Goal: Feedback & Contribution: Leave review/rating

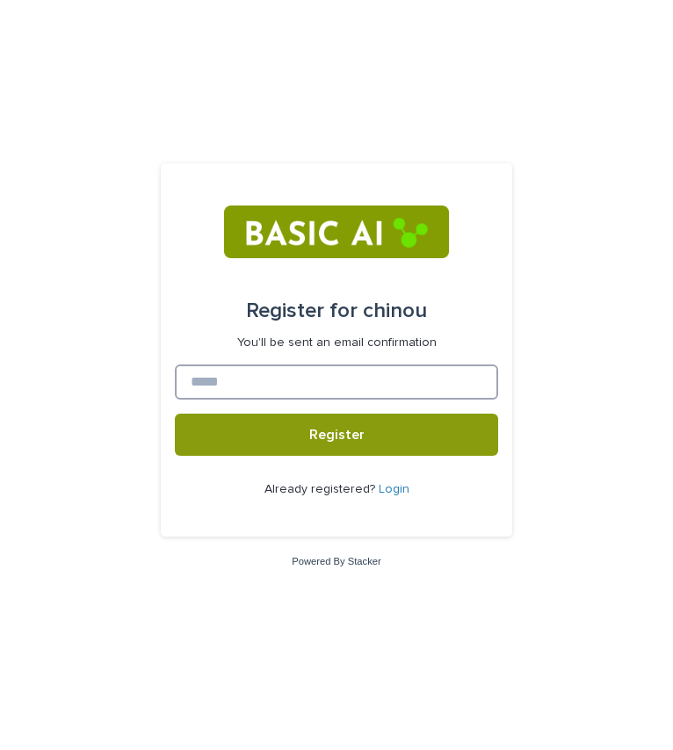
click at [255, 375] on input at bounding box center [336, 382] width 323 height 35
type input "*"
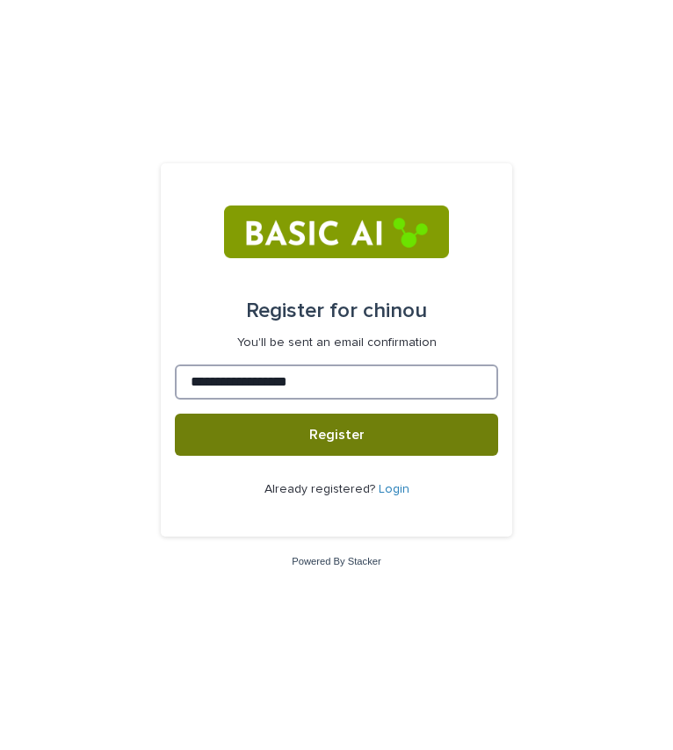
type input "**********"
click at [175, 414] on button "Register" at bounding box center [336, 435] width 323 height 42
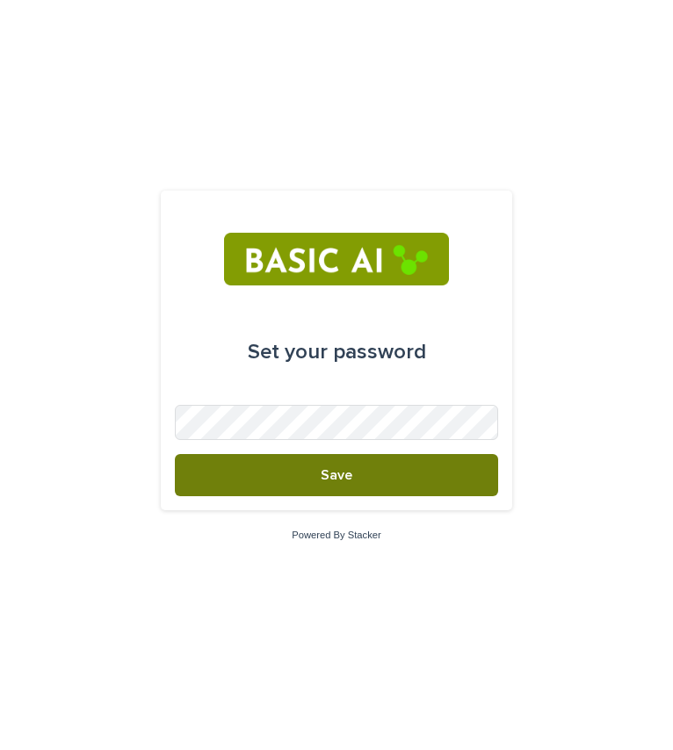
click at [285, 481] on button "Save" at bounding box center [336, 475] width 323 height 42
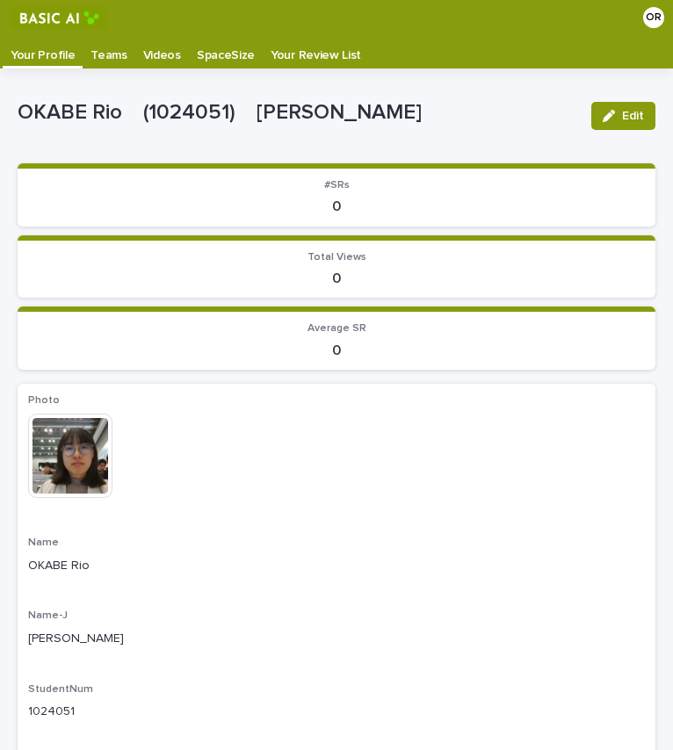
click at [149, 60] on p "Videos" at bounding box center [162, 49] width 38 height 28
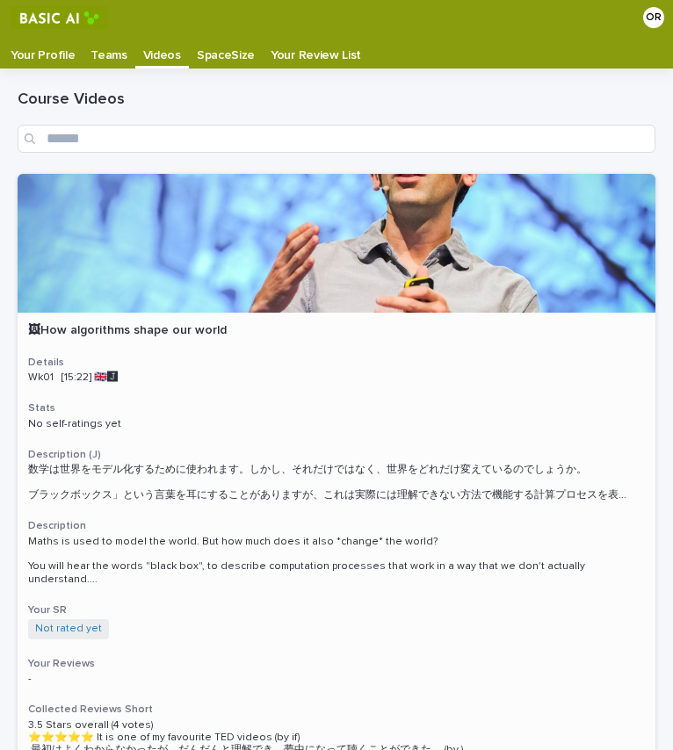
scroll to position [35, 0]
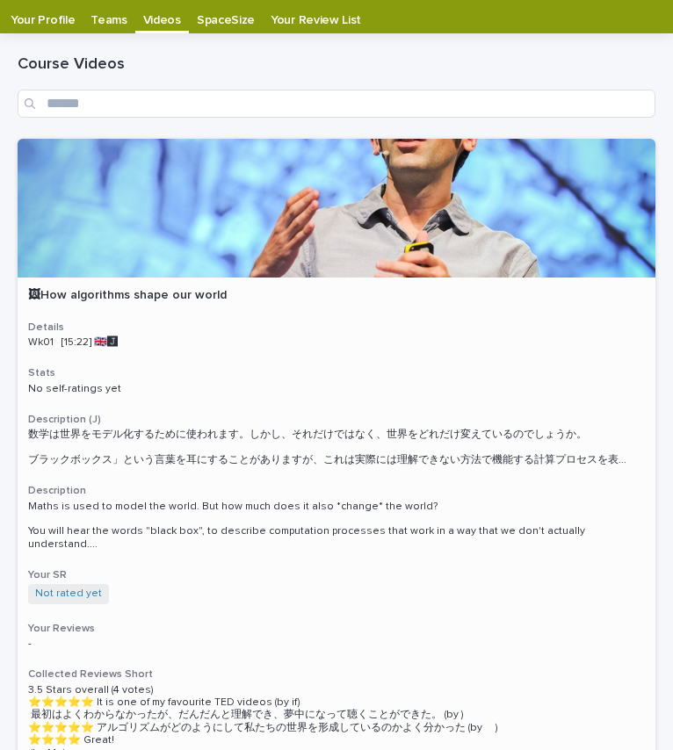
click at [380, 183] on div at bounding box center [337, 208] width 638 height 139
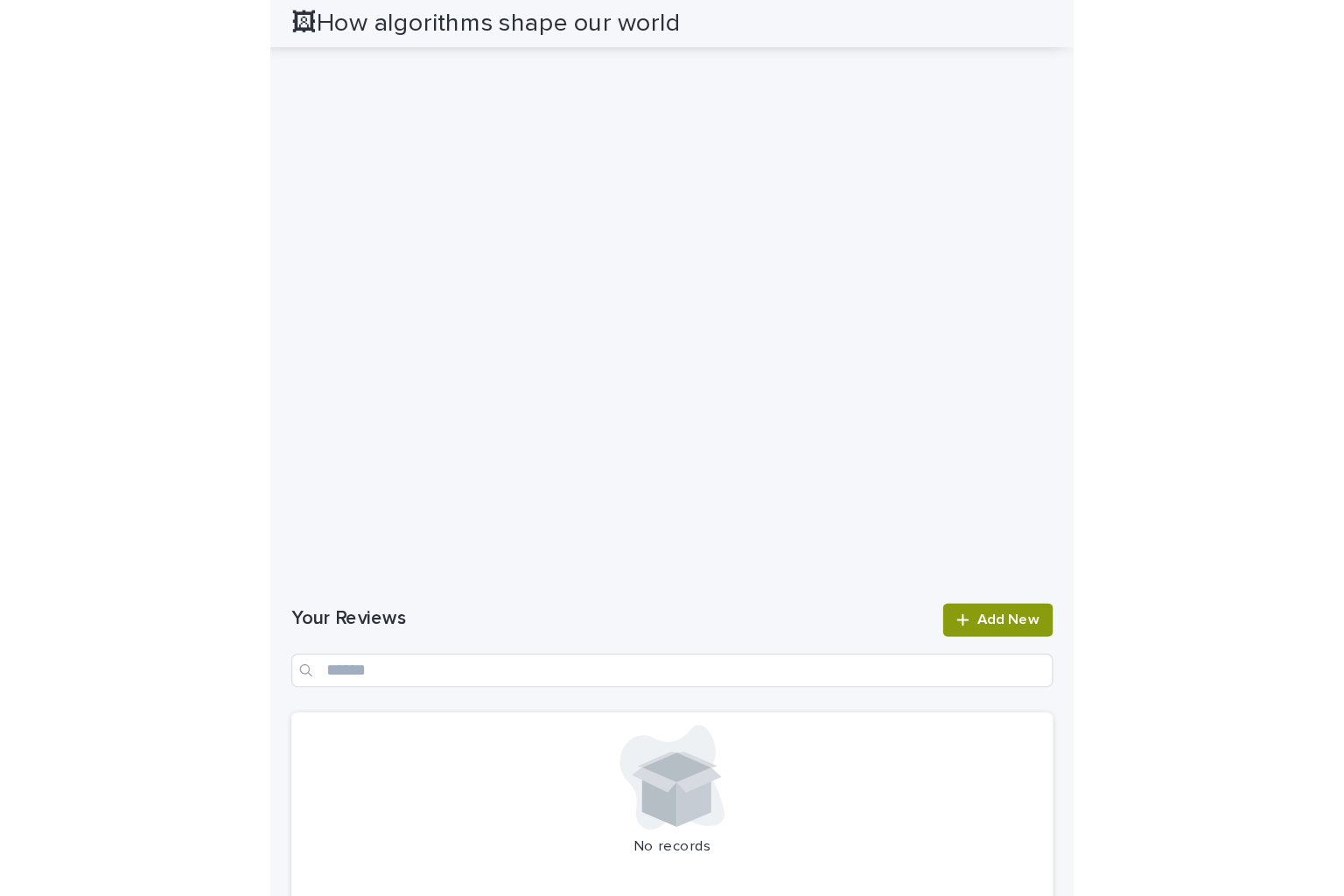
scroll to position [1510, 0]
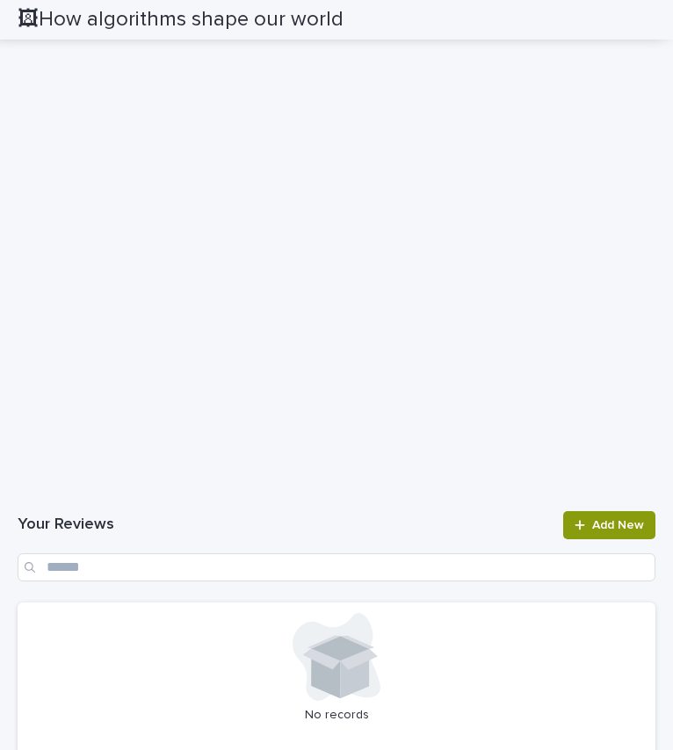
click at [389, 523] on h1 "Your Reviews" at bounding box center [285, 525] width 535 height 21
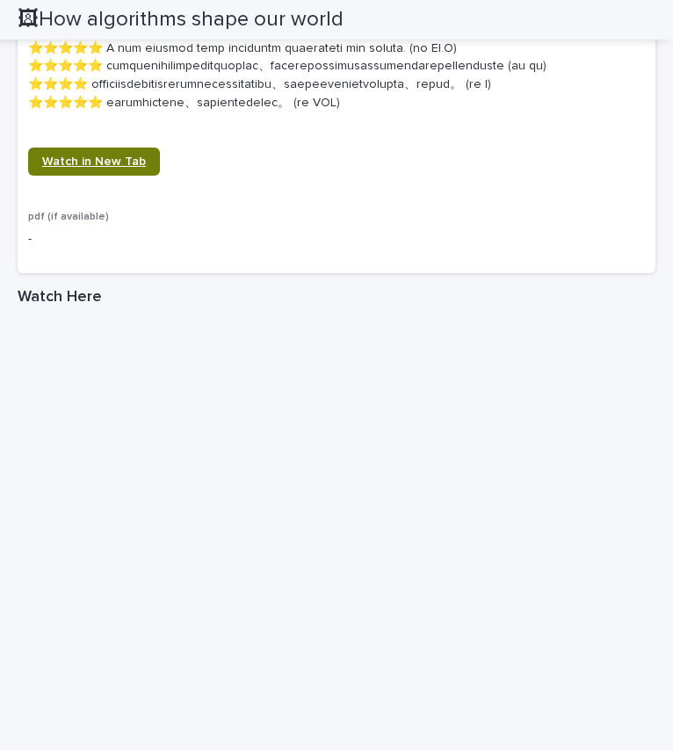
scroll to position [1913, 0]
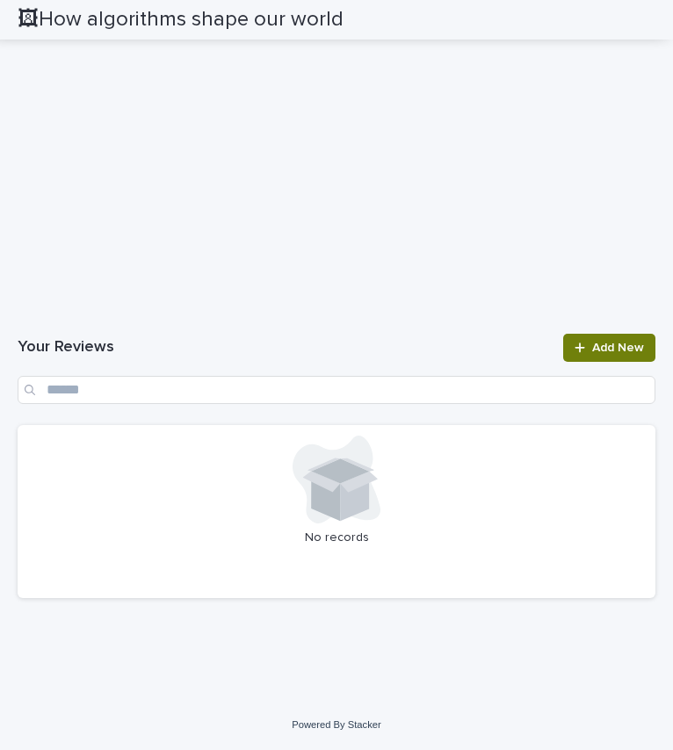
click at [593, 346] on span "Add New" at bounding box center [618, 348] width 52 height 12
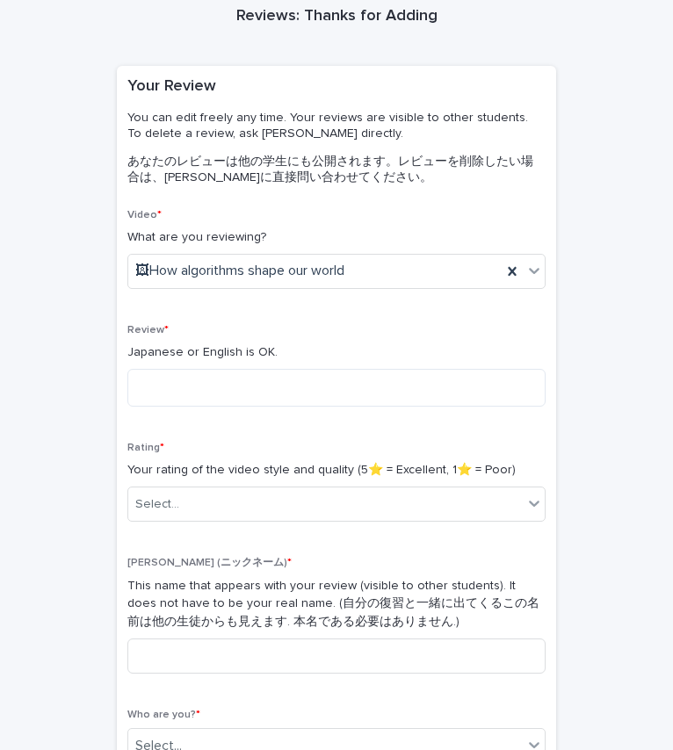
scroll to position [301, 0]
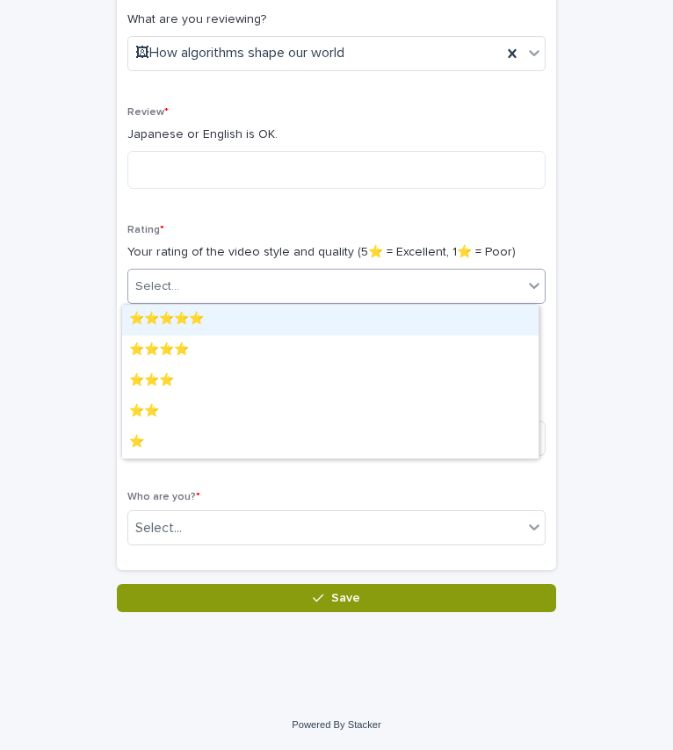
click at [481, 275] on div "Select..." at bounding box center [325, 286] width 395 height 29
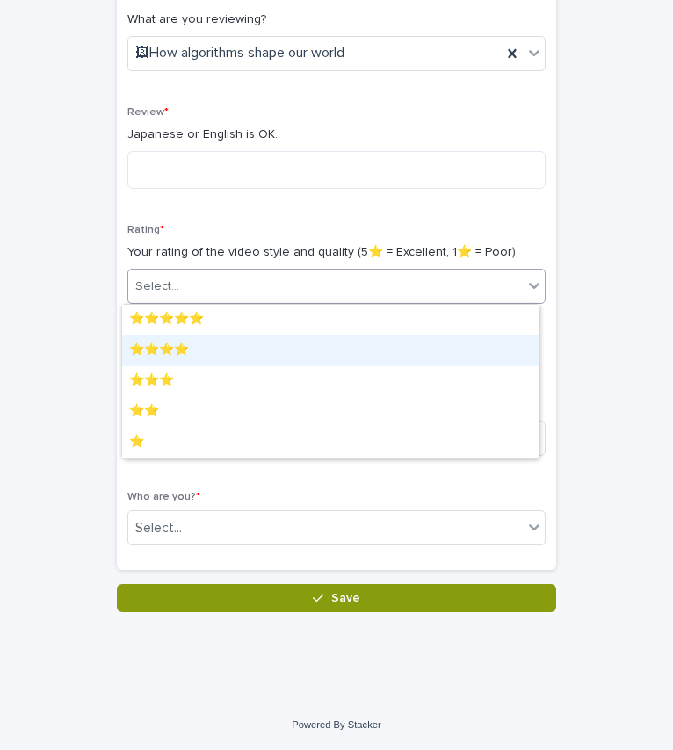
click at [366, 350] on div "⭐️⭐️⭐️⭐️" at bounding box center [330, 351] width 416 height 31
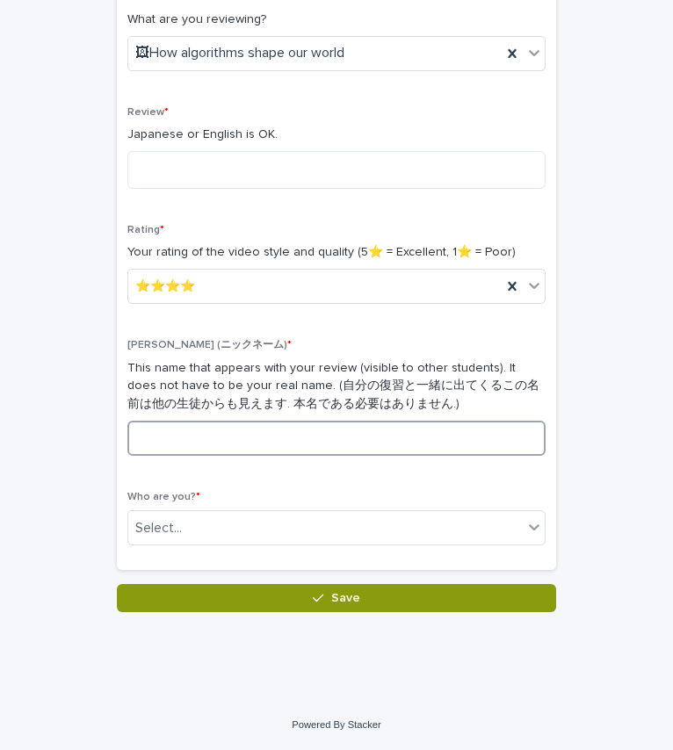
click at [430, 433] on input at bounding box center [336, 438] width 418 height 35
click at [357, 425] on input at bounding box center [336, 438] width 418 height 35
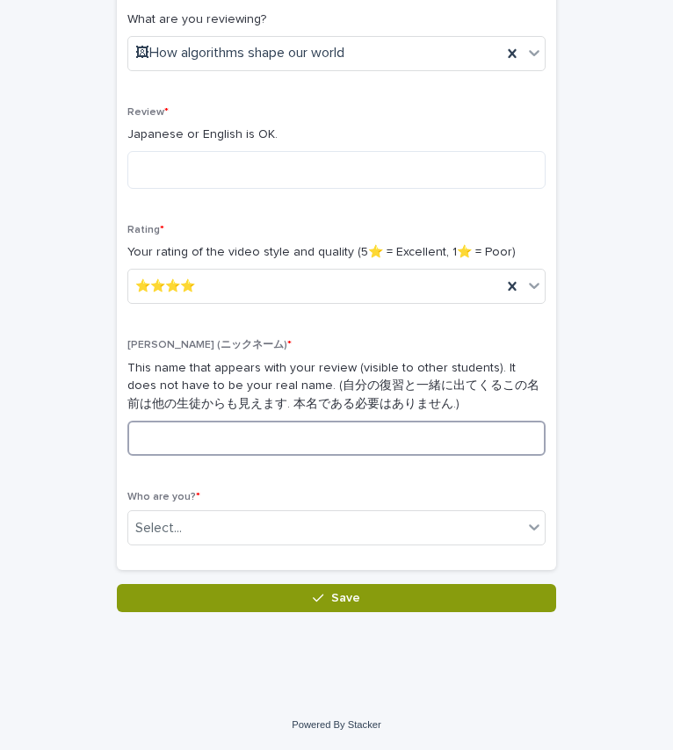
click at [357, 425] on input at bounding box center [336, 438] width 418 height 35
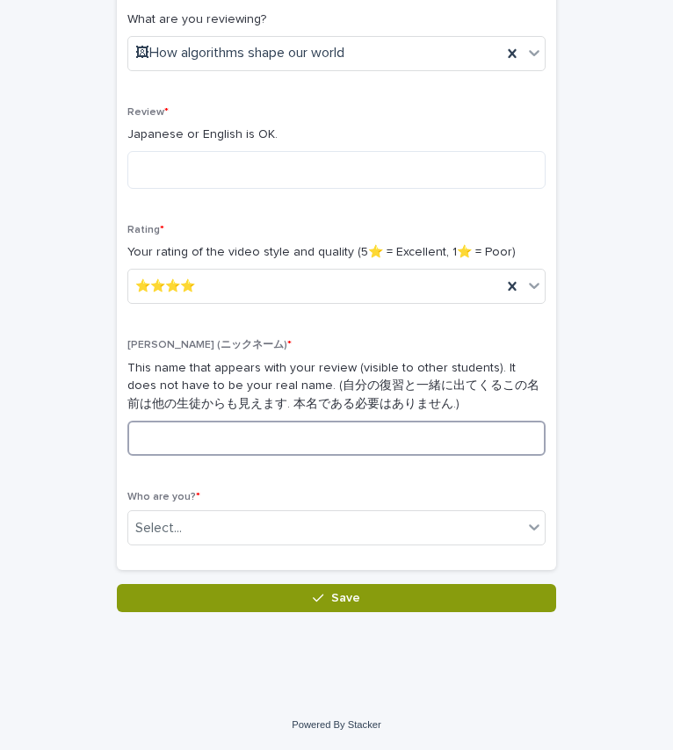
click at [357, 425] on input at bounding box center [336, 438] width 418 height 35
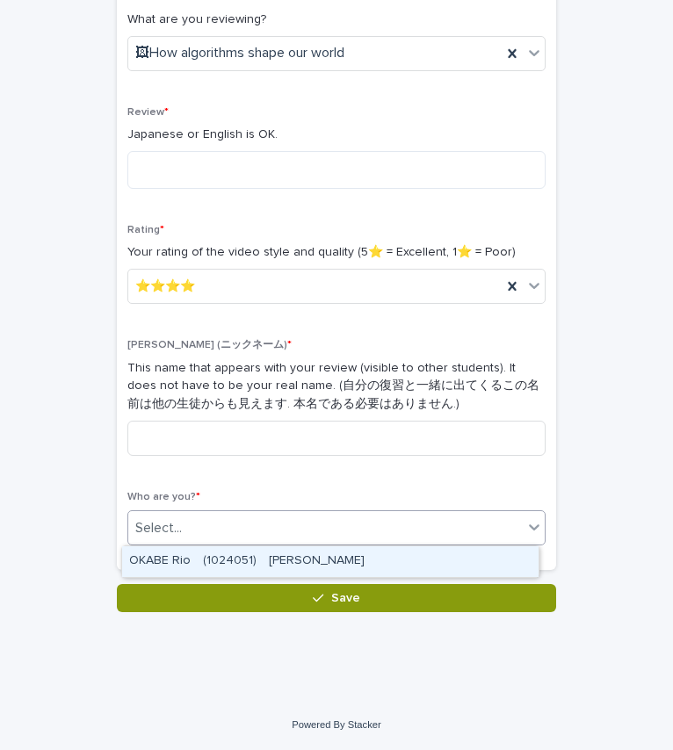
click at [329, 523] on div "Select..." at bounding box center [325, 528] width 395 height 29
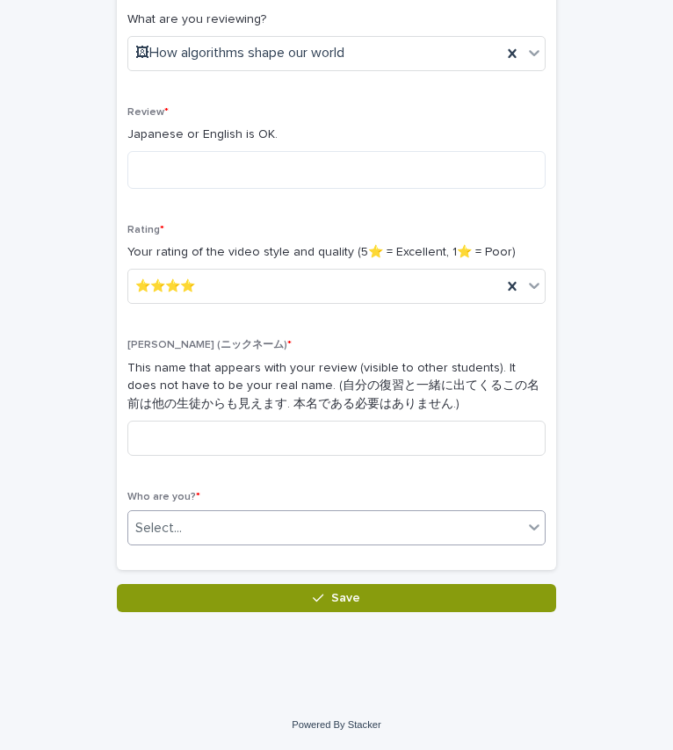
click at [329, 523] on div "Select..." at bounding box center [325, 528] width 395 height 29
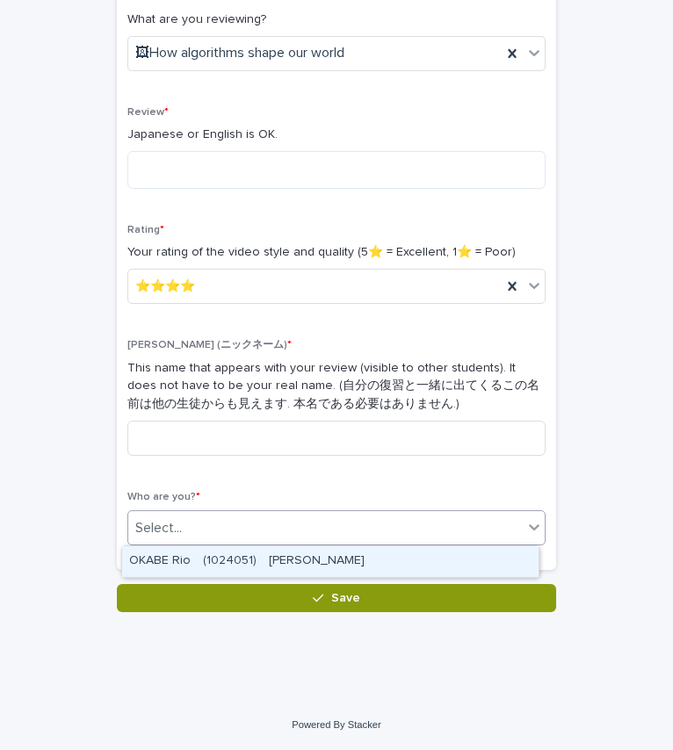
click at [329, 523] on div "Select..." at bounding box center [325, 528] width 395 height 29
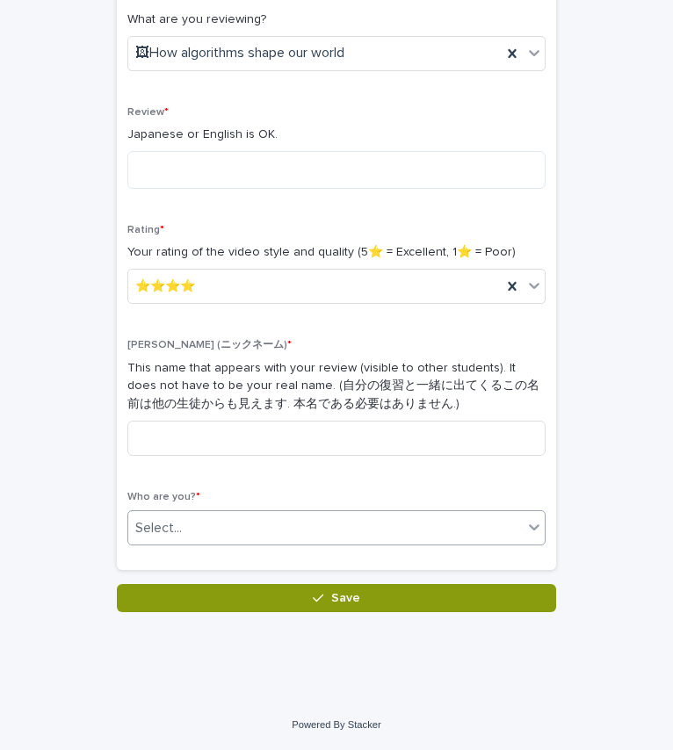
click at [299, 538] on div "Select..." at bounding box center [325, 528] width 395 height 29
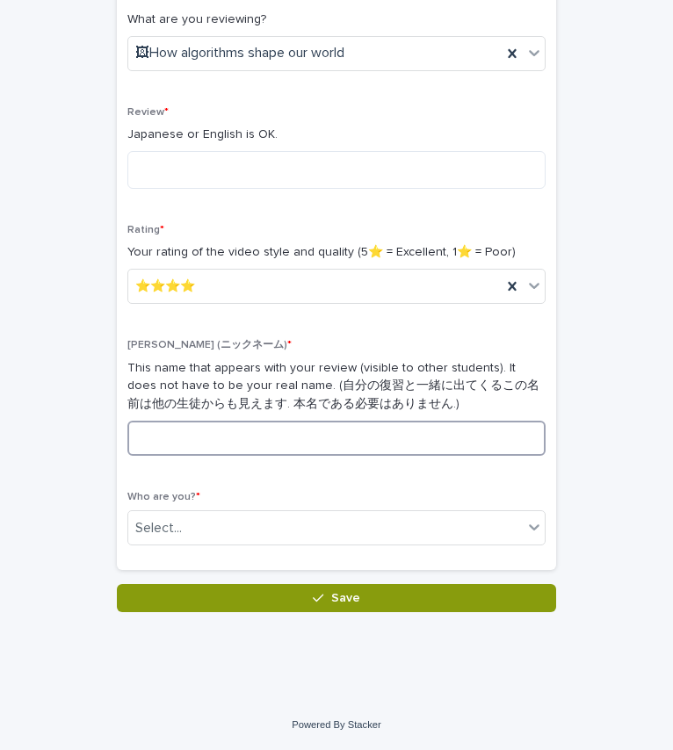
click at [315, 423] on input at bounding box center [336, 438] width 418 height 35
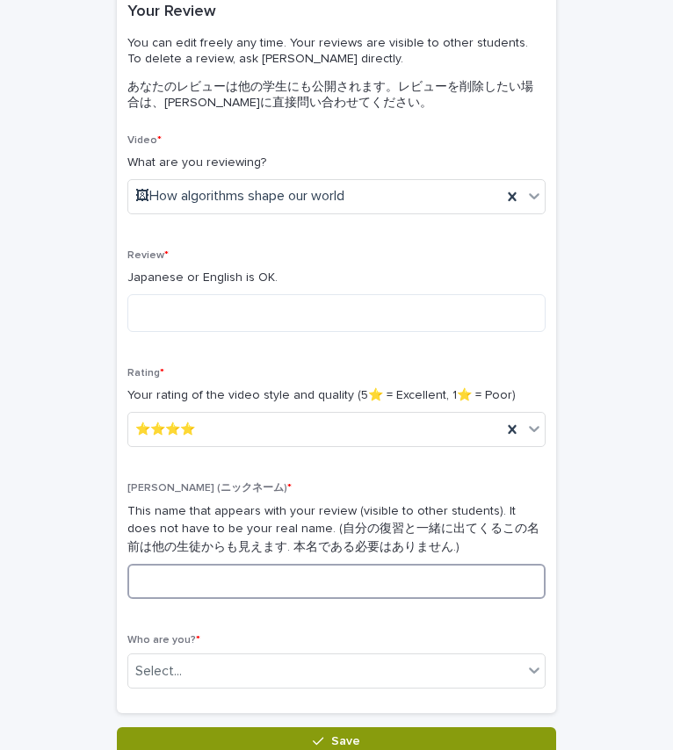
scroll to position [140, 0]
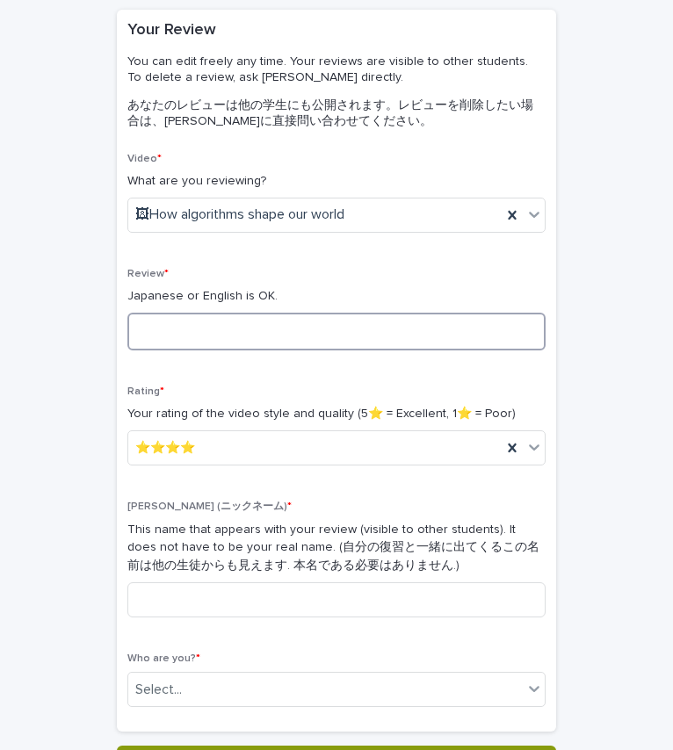
click at [170, 332] on textarea at bounding box center [336, 332] width 418 height 38
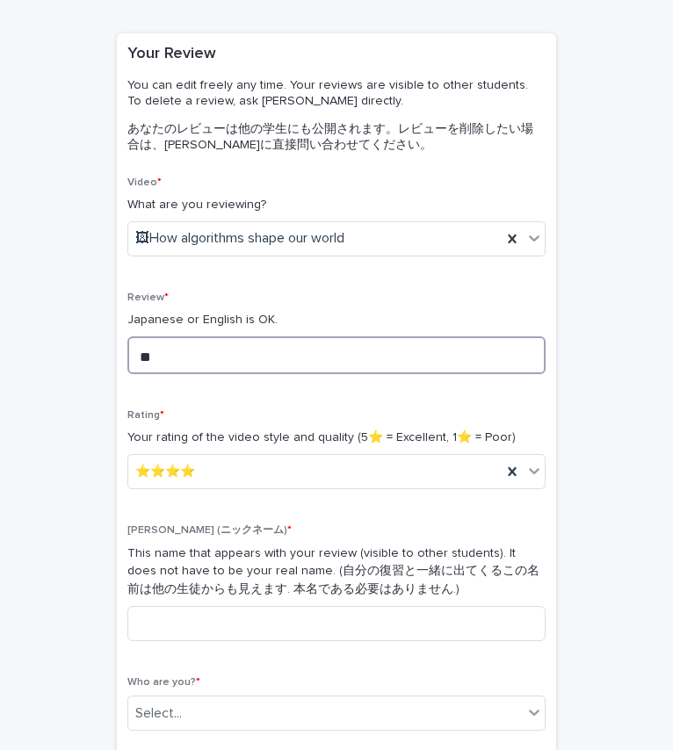
type textarea "*"
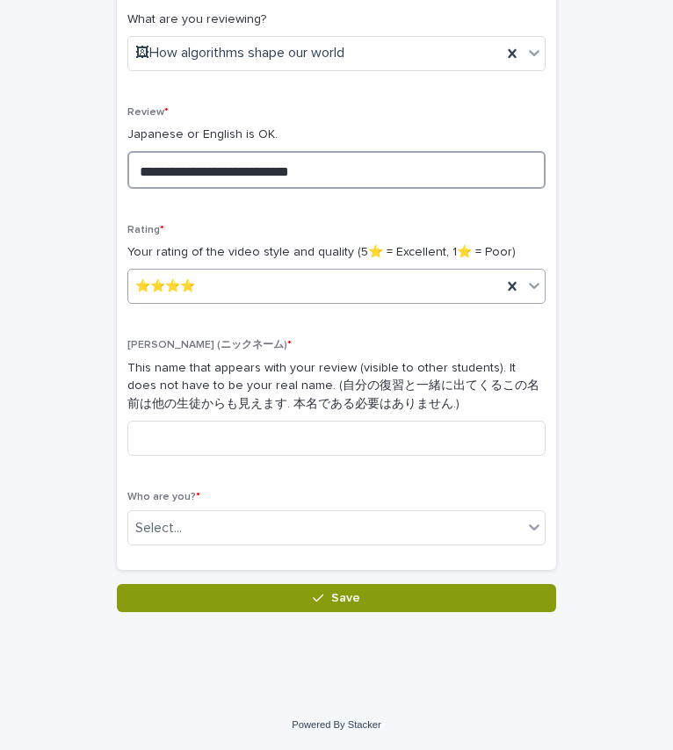
type textarea "**********"
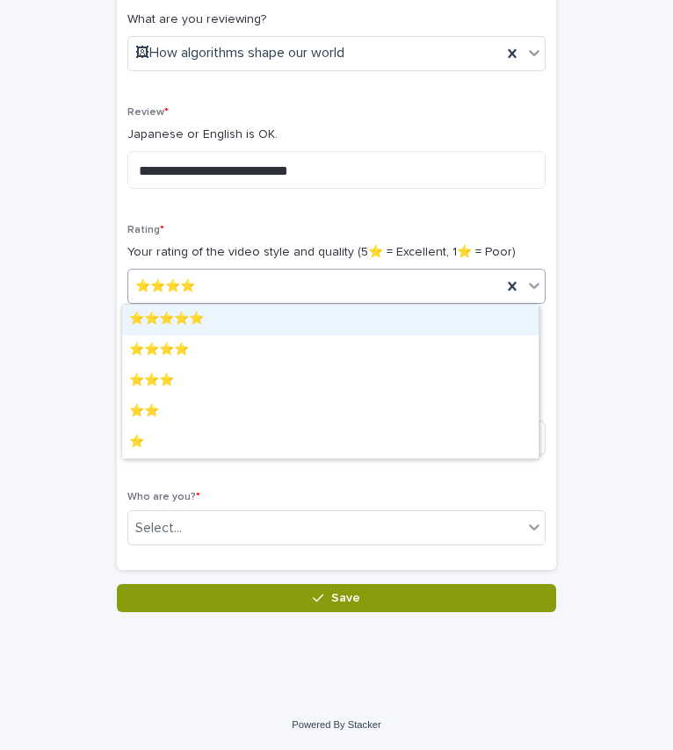
click at [261, 283] on div "⭐️⭐️⭐️⭐️" at bounding box center [314, 286] width 373 height 29
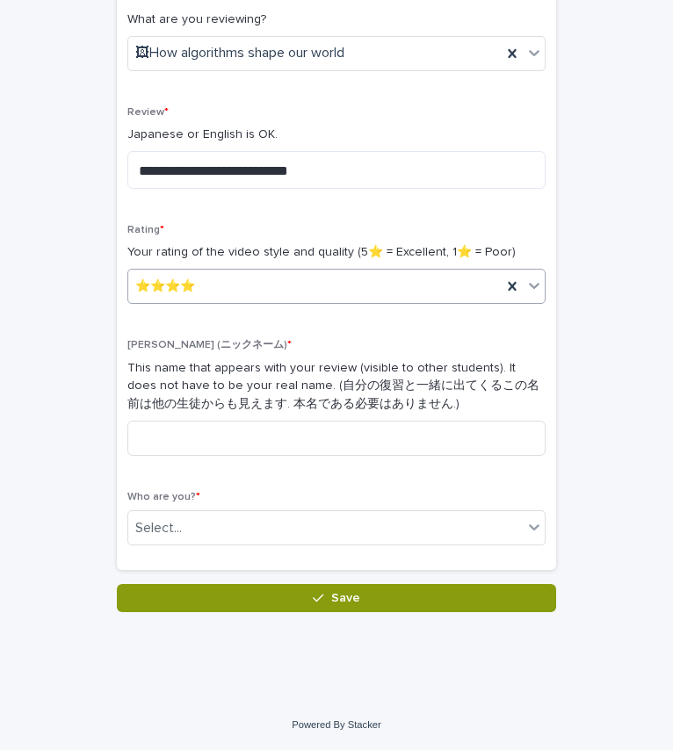
click at [177, 279] on span "⭐️⭐️⭐️⭐️" at bounding box center [165, 287] width 60 height 18
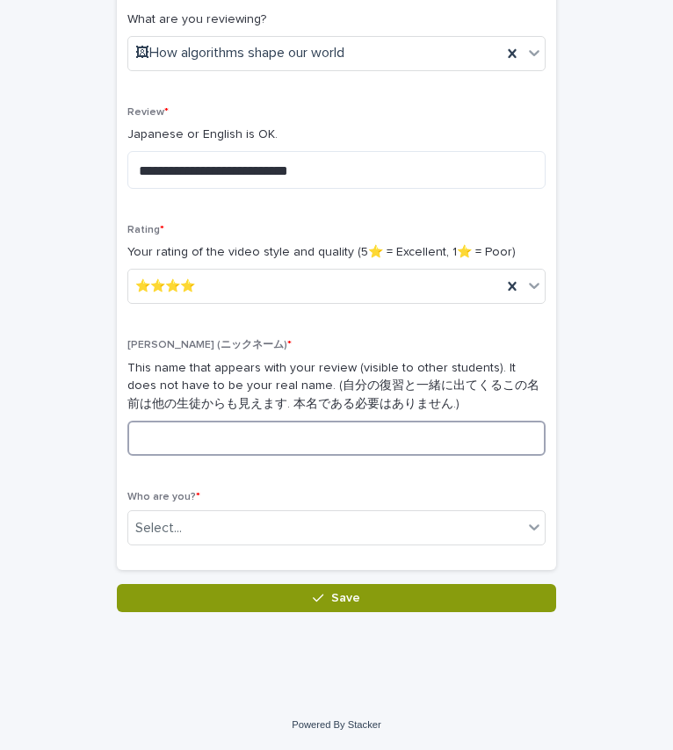
click at [206, 428] on input at bounding box center [336, 438] width 418 height 35
type input "*"
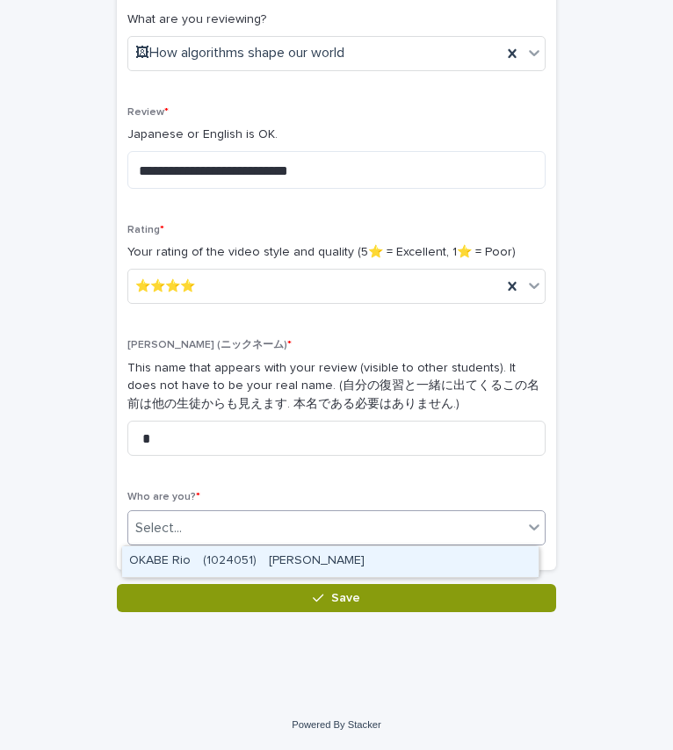
click at [238, 514] on div "Select..." at bounding box center [325, 528] width 395 height 29
click at [264, 564] on div "OKABE Rio　(1024051)　岡部　璃緒" at bounding box center [330, 562] width 416 height 31
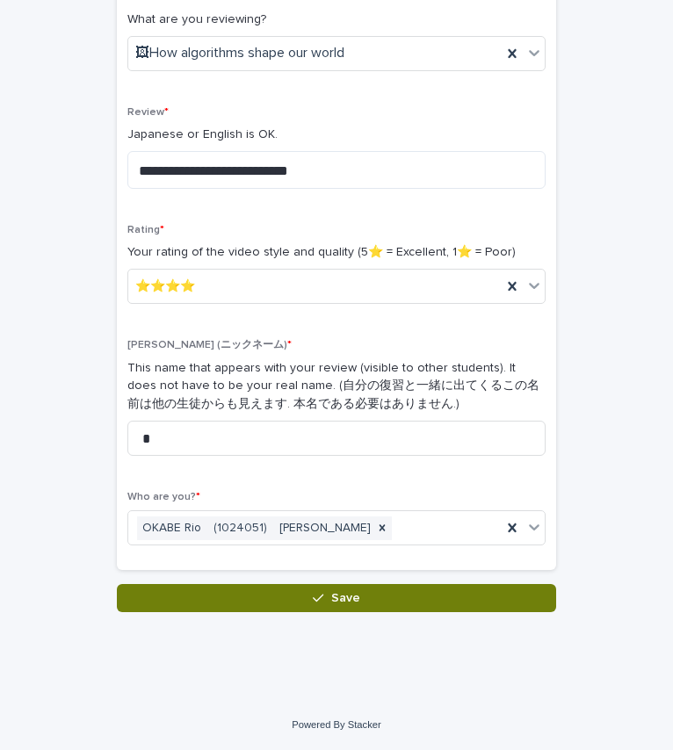
click at [288, 604] on button "Save" at bounding box center [336, 598] width 439 height 28
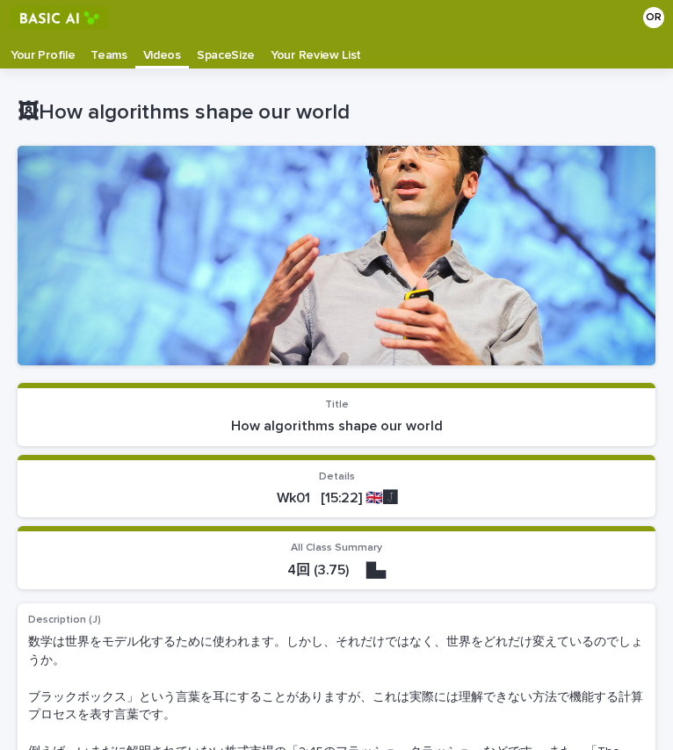
click at [143, 54] on p "Videos" at bounding box center [162, 49] width 38 height 28
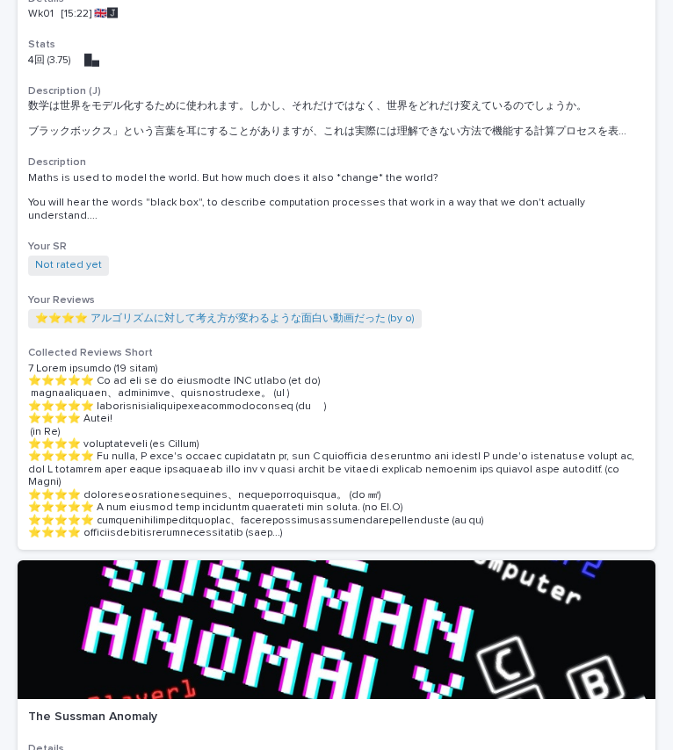
scroll to position [720, 0]
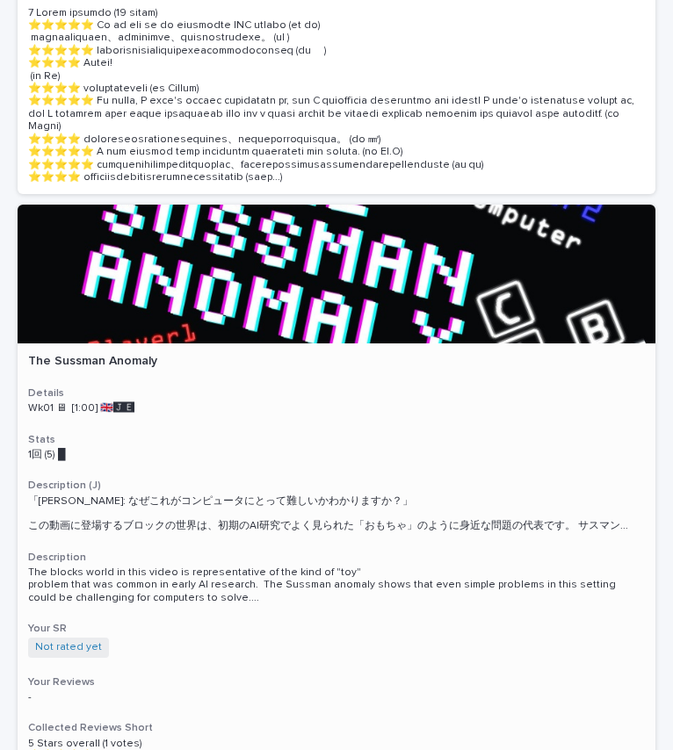
click at [228, 258] on div at bounding box center [337, 274] width 638 height 139
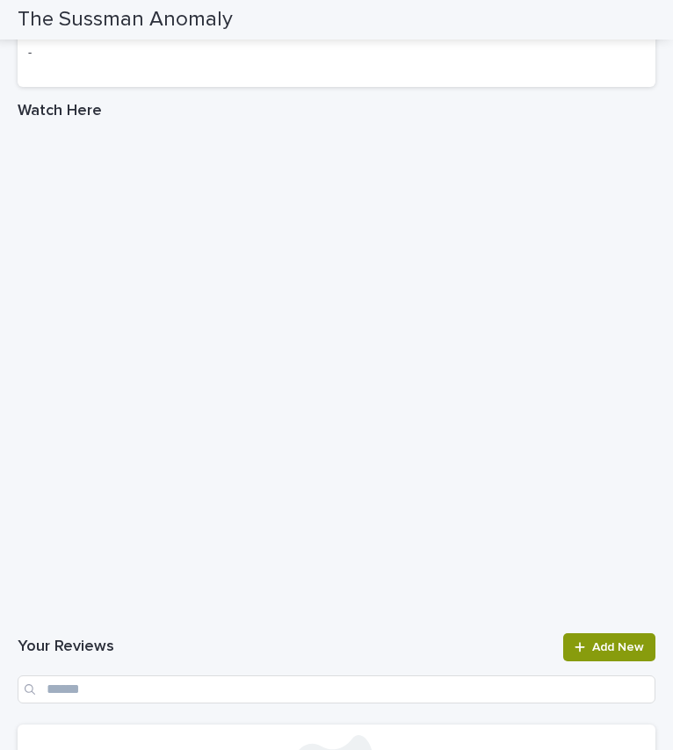
scroll to position [1192, 0]
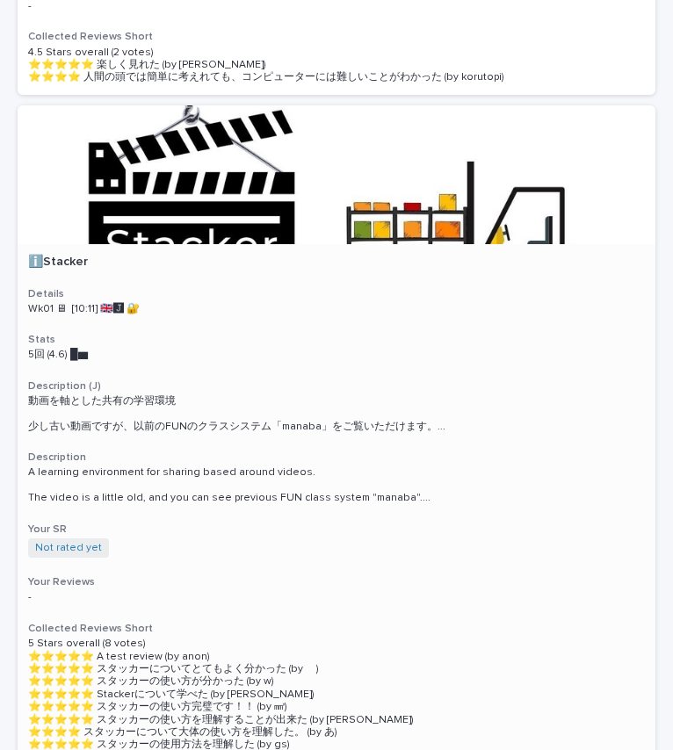
scroll to position [1388, 0]
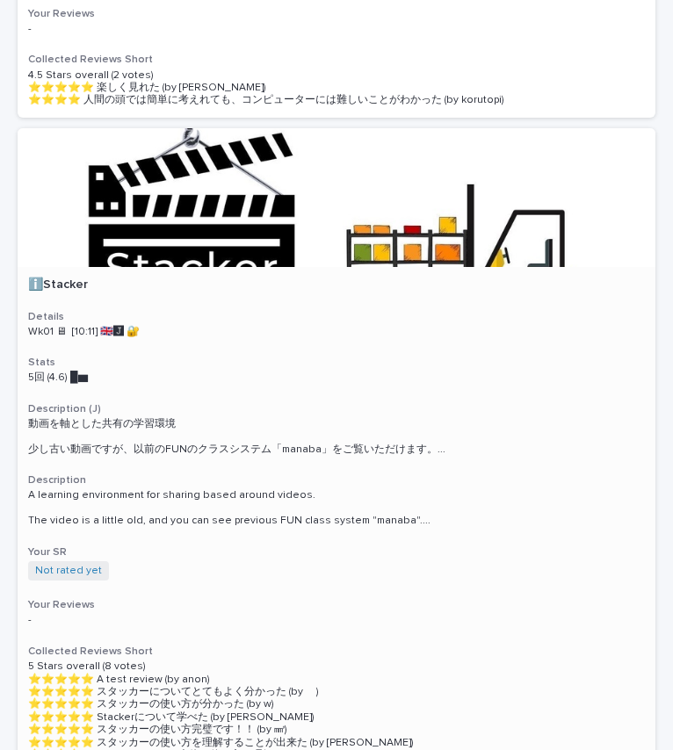
click at [345, 212] on div at bounding box center [337, 197] width 638 height 139
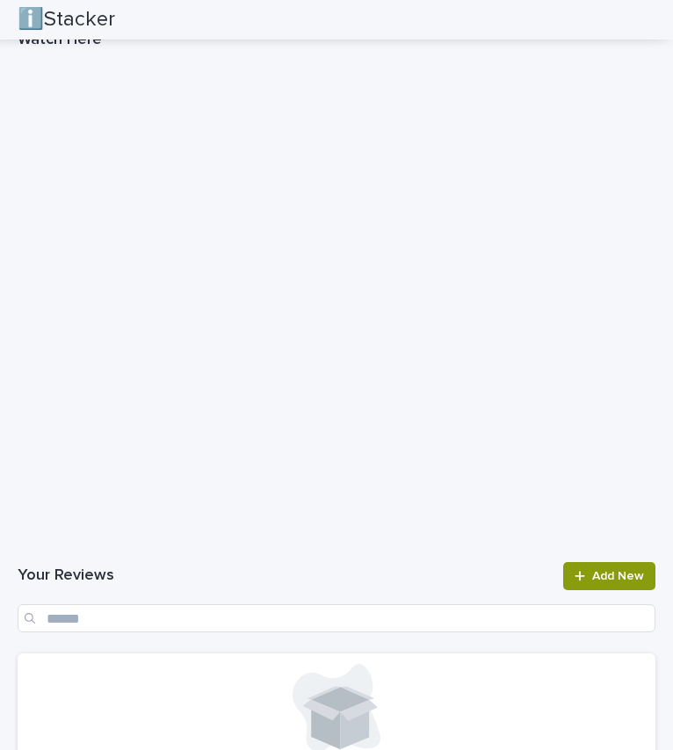
scroll to position [2339, 0]
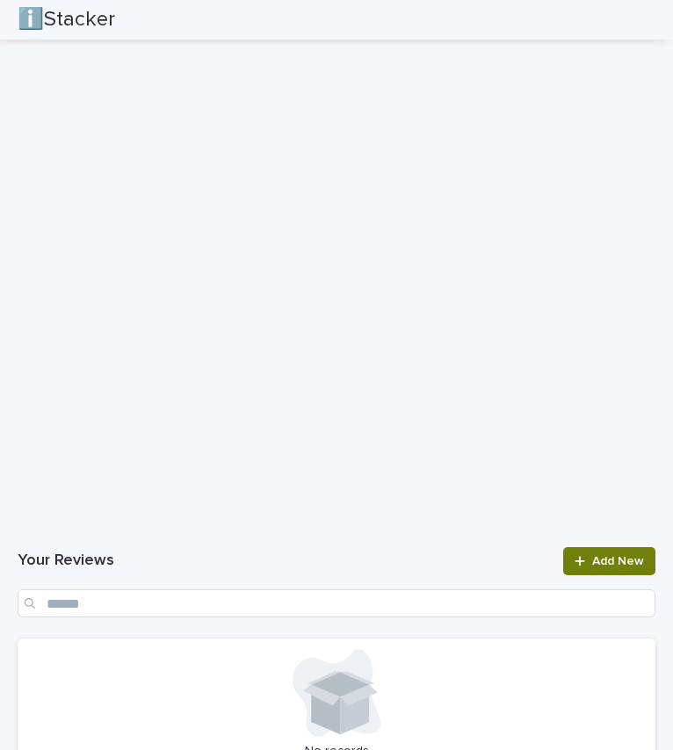
click at [602, 554] on link "Add New" at bounding box center [609, 561] width 92 height 28
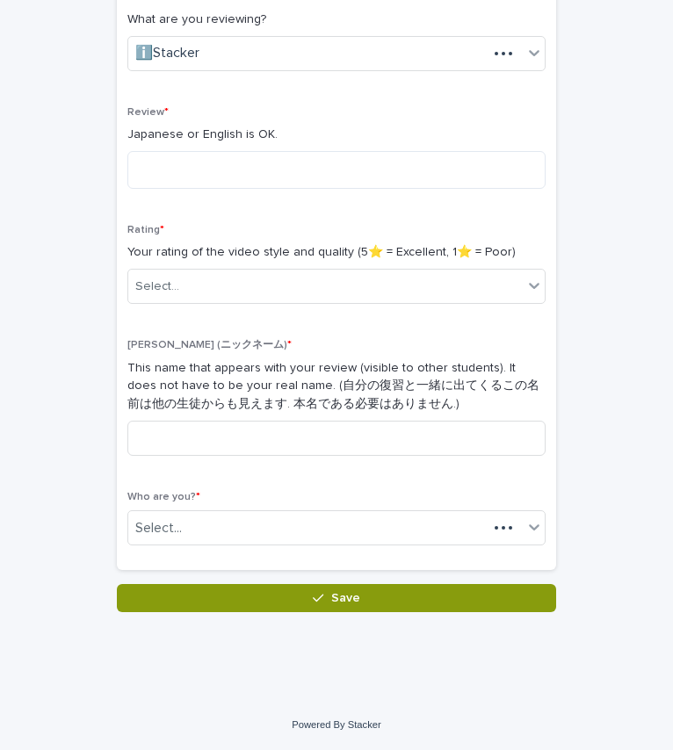
scroll to position [301, 0]
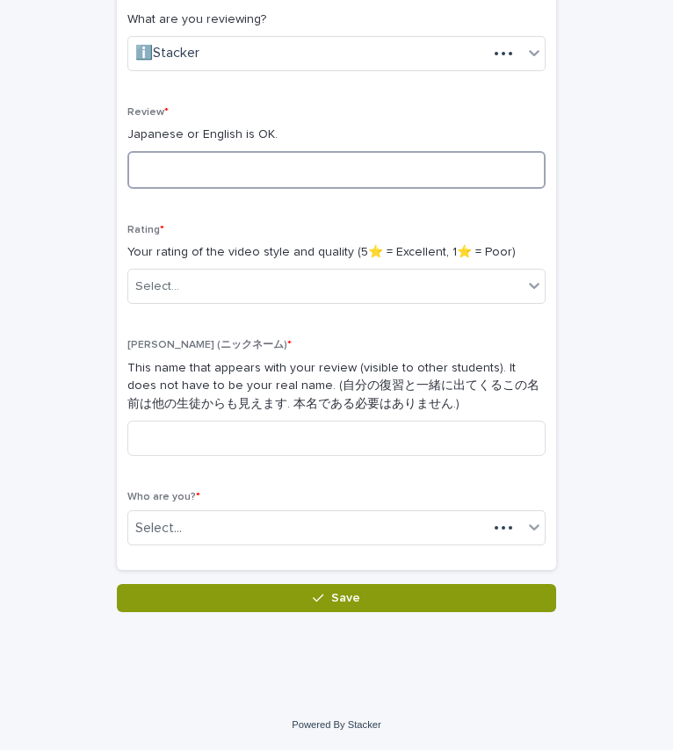
click at [203, 162] on textarea at bounding box center [336, 170] width 418 height 38
type textarea "**********"
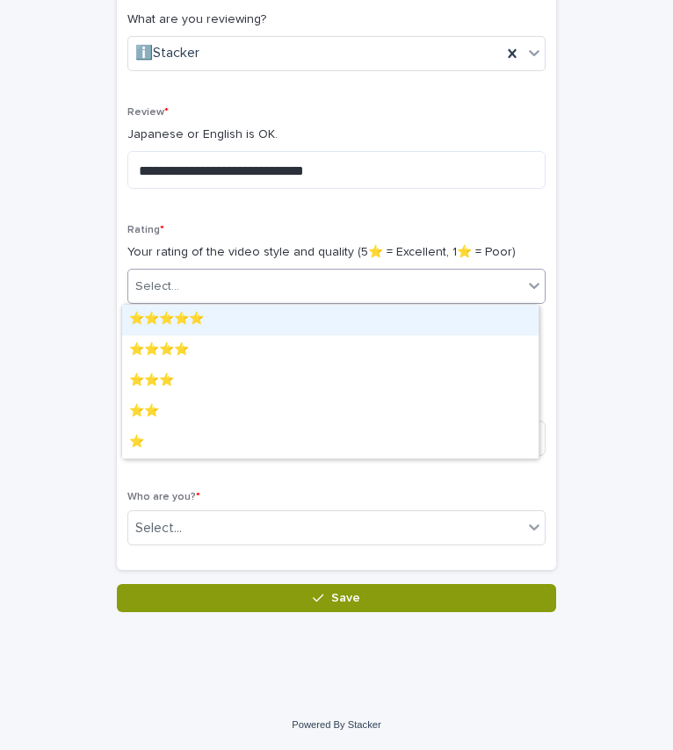
click at [249, 290] on div "Select..." at bounding box center [325, 286] width 395 height 29
click at [215, 319] on div "⭐️⭐️⭐️⭐️⭐️" at bounding box center [330, 320] width 416 height 31
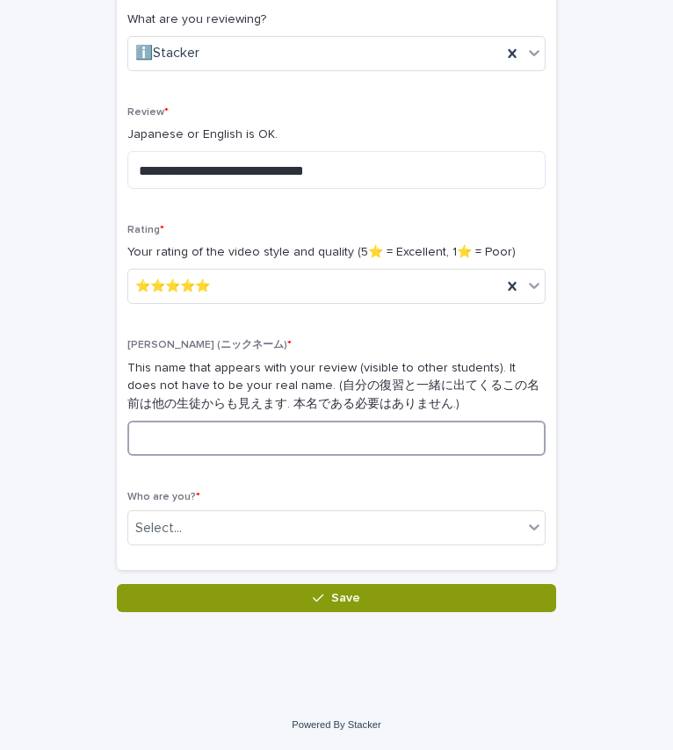
click at [198, 443] on input at bounding box center [336, 438] width 418 height 35
type input "*"
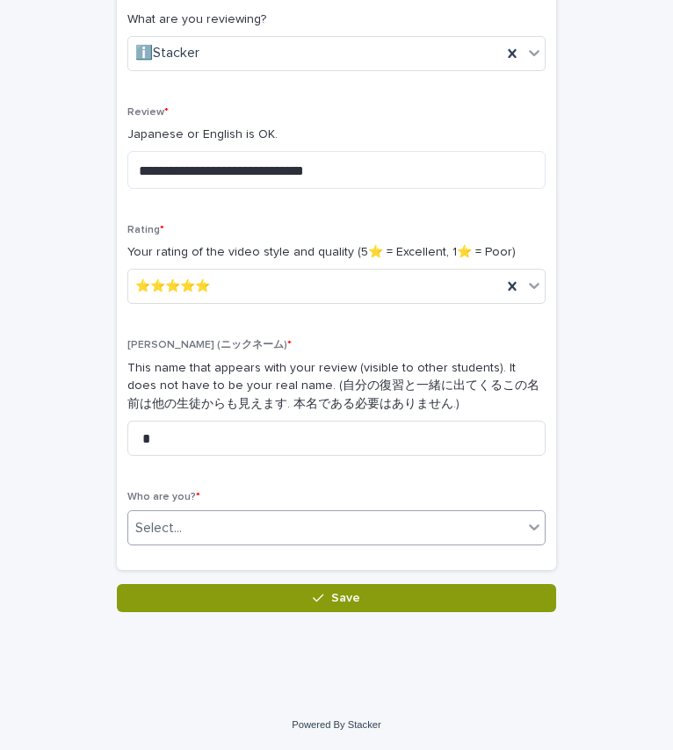
click at [225, 519] on div "Select..." at bounding box center [325, 528] width 395 height 29
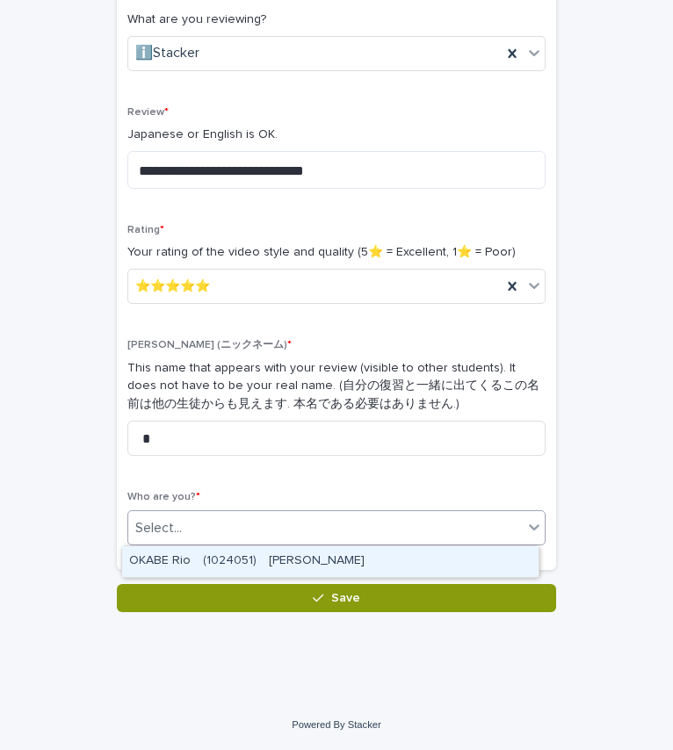
click at [243, 561] on div "OKABE Rio　(1024051)　岡部　璃緒" at bounding box center [330, 562] width 416 height 31
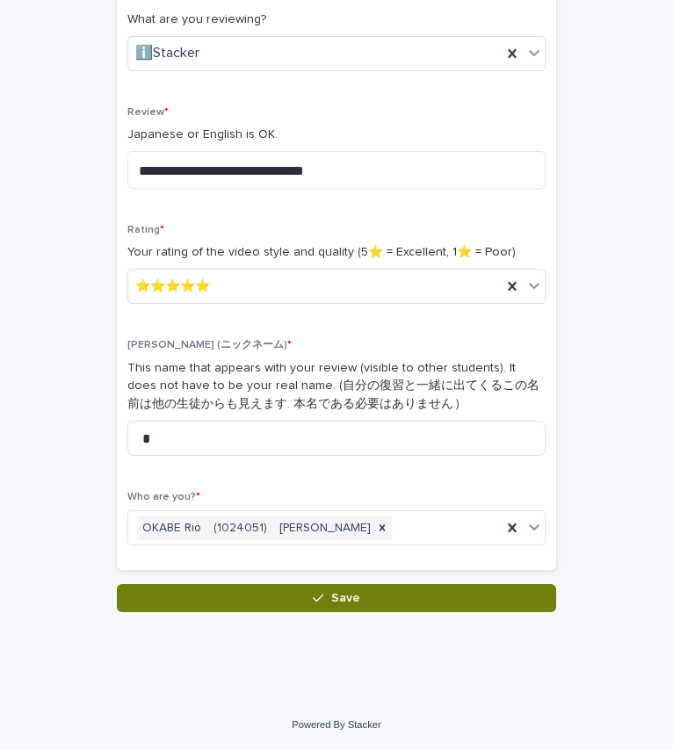
click at [281, 600] on button "Save" at bounding box center [336, 598] width 439 height 28
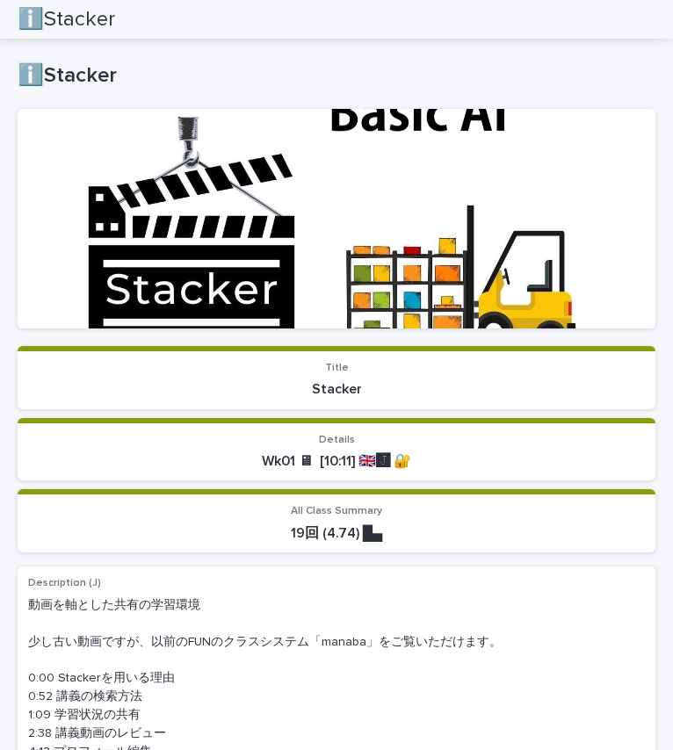
scroll to position [35, 0]
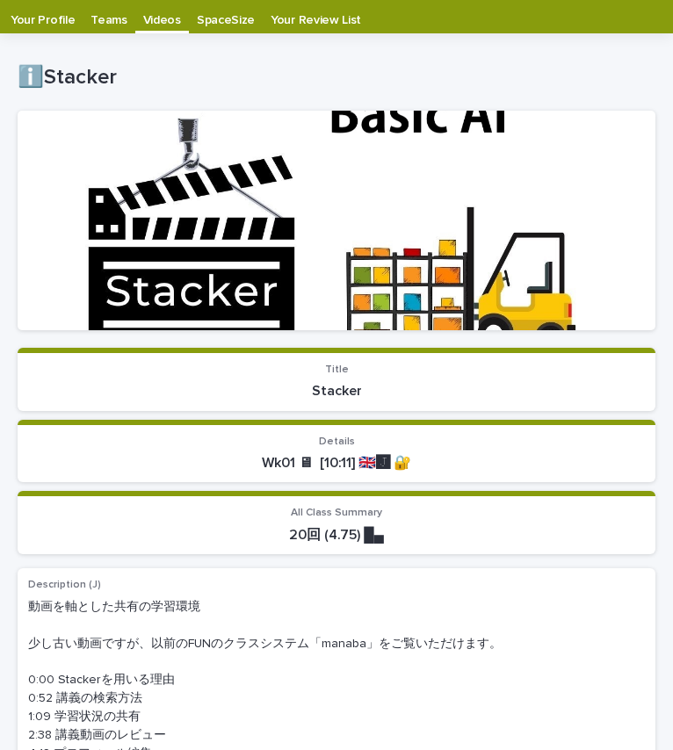
click at [105, 12] on p "Teams" at bounding box center [108, 14] width 36 height 28
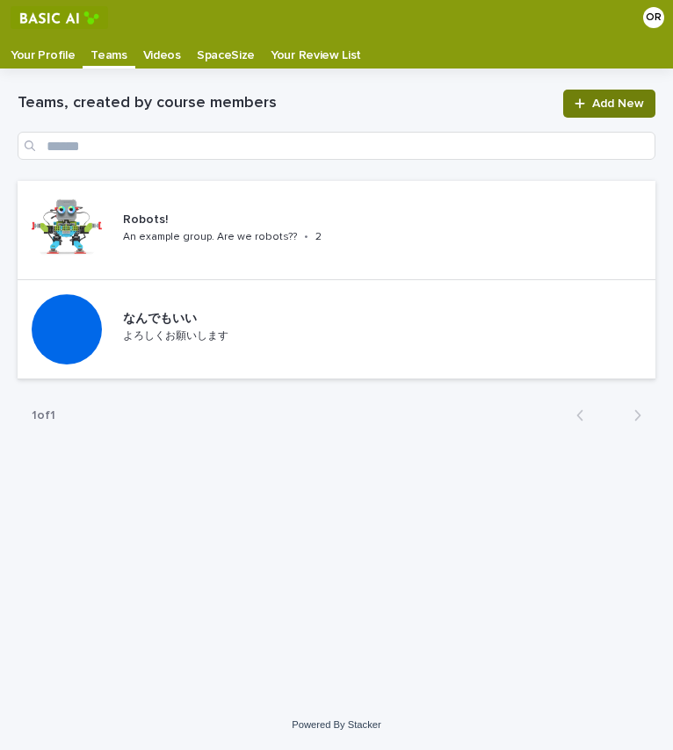
click at [600, 95] on link "Add New" at bounding box center [609, 104] width 92 height 28
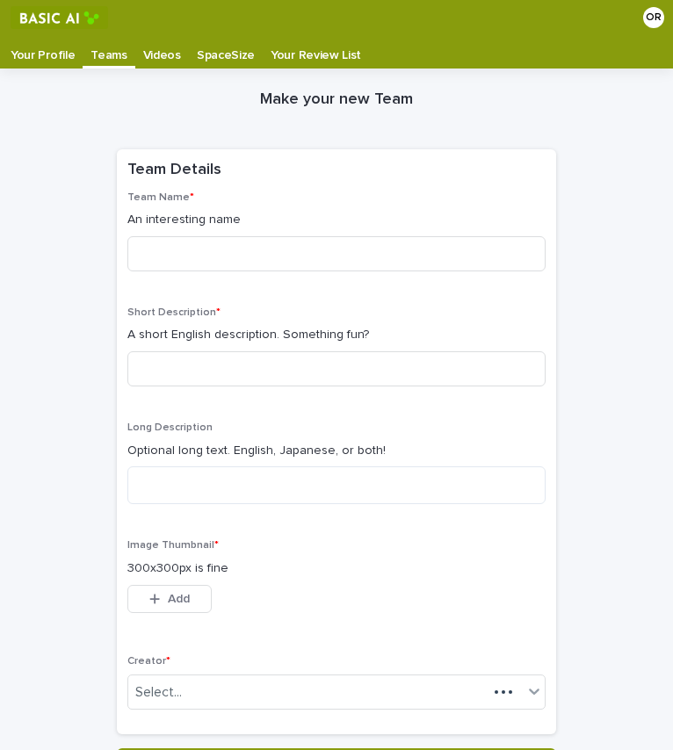
scroll to position [35, 0]
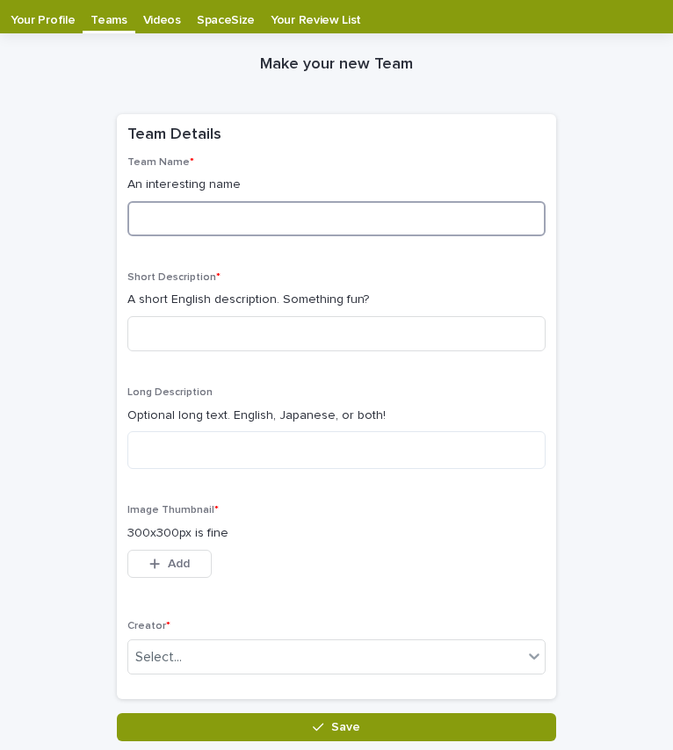
click at [243, 206] on input at bounding box center [336, 218] width 418 height 35
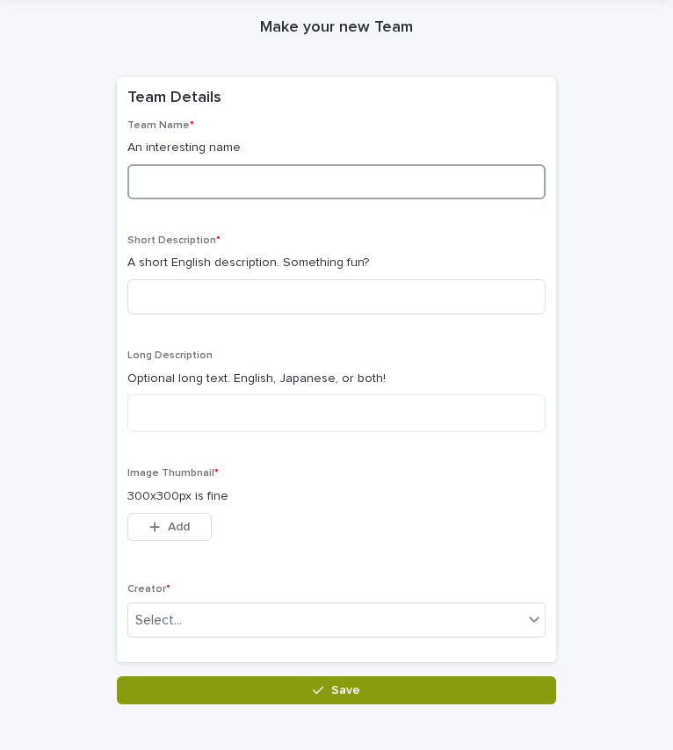
scroll to position [73, 0]
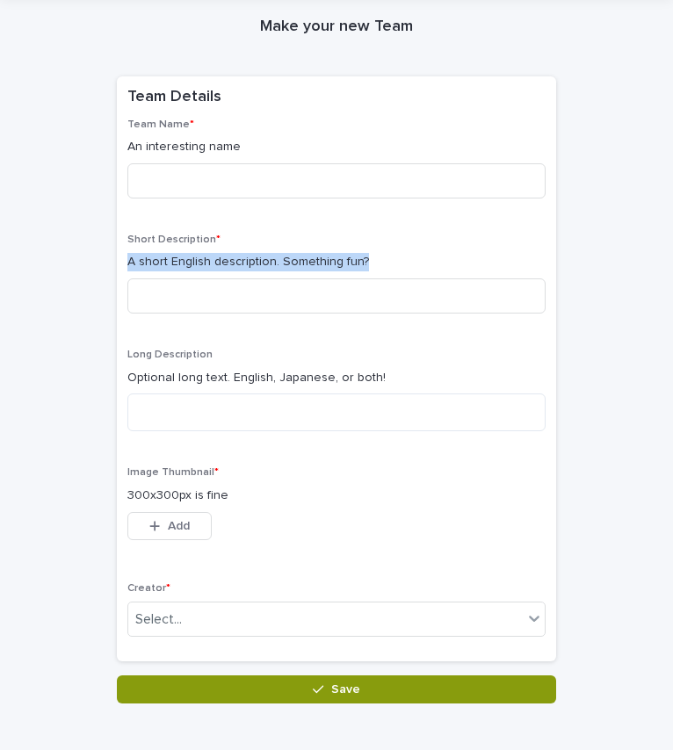
drag, startPoint x: 119, startPoint y: 257, endPoint x: 372, endPoint y: 255, distance: 252.2
click at [372, 255] on div "Team Name * An interesting name Short Description * A short English description…" at bounding box center [336, 390] width 439 height 543
click at [405, 351] on p "Long Description" at bounding box center [336, 355] width 418 height 12
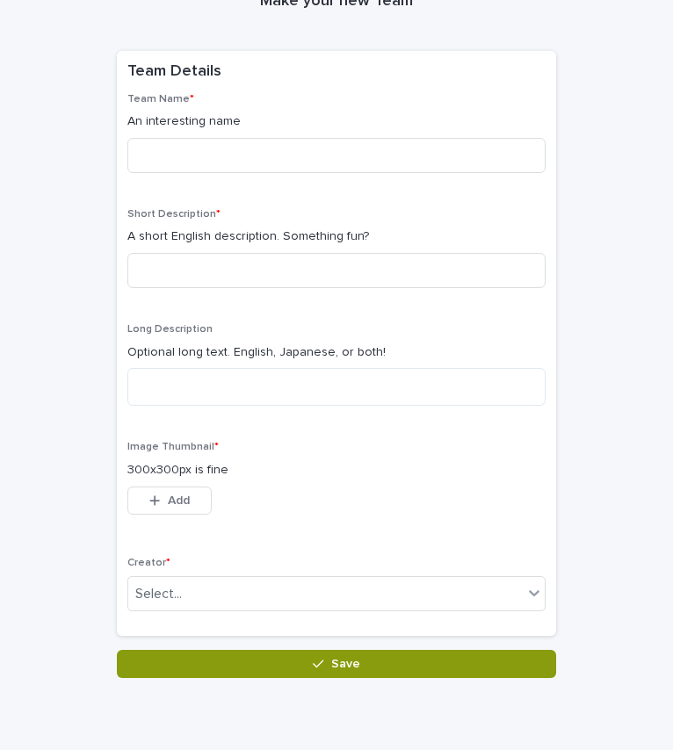
scroll to position [99, 0]
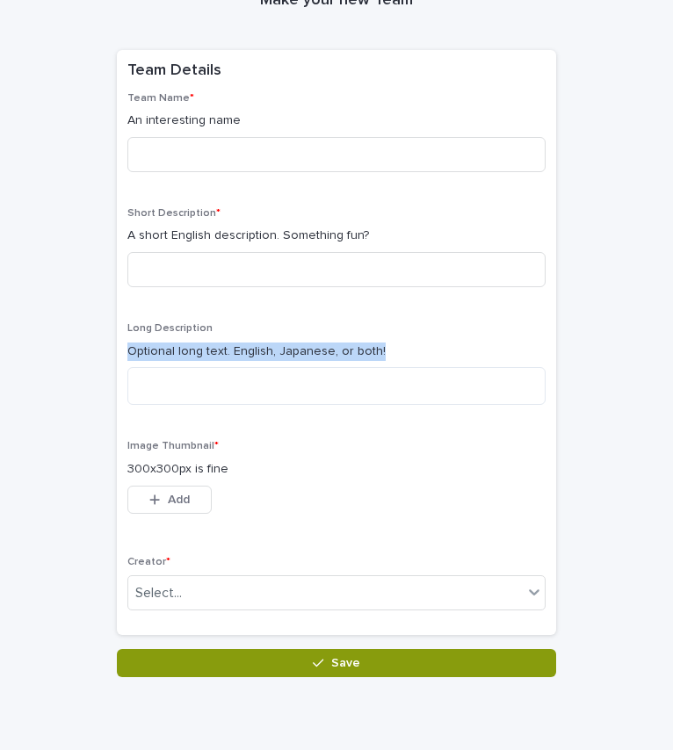
drag, startPoint x: 385, startPoint y: 347, endPoint x: 107, endPoint y: 357, distance: 277.8
click at [107, 357] on div "Make your new Team Loading... Saving… Loading... Saving… Loading... Saving… Tea…" at bounding box center [337, 323] width 638 height 708
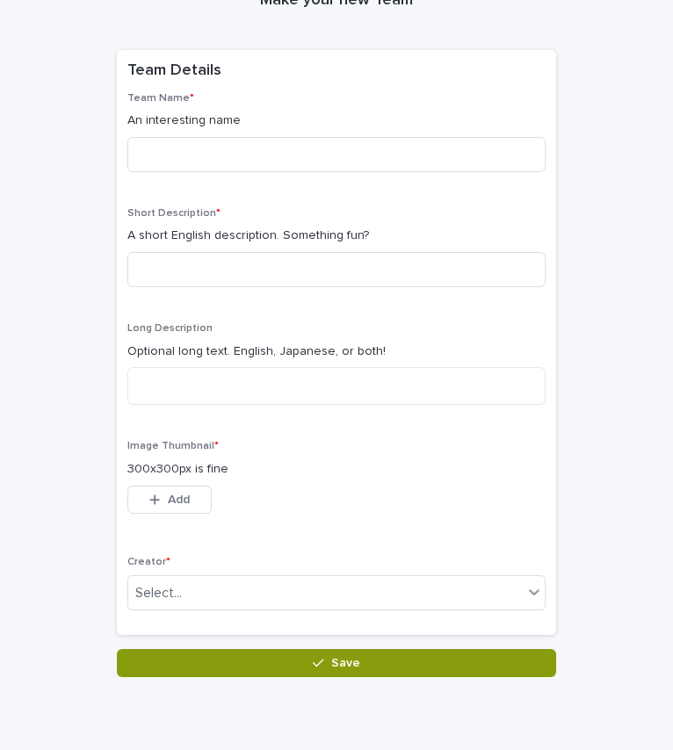
click at [240, 499] on div "This file cannot be opened Download File Add" at bounding box center [336, 503] width 418 height 35
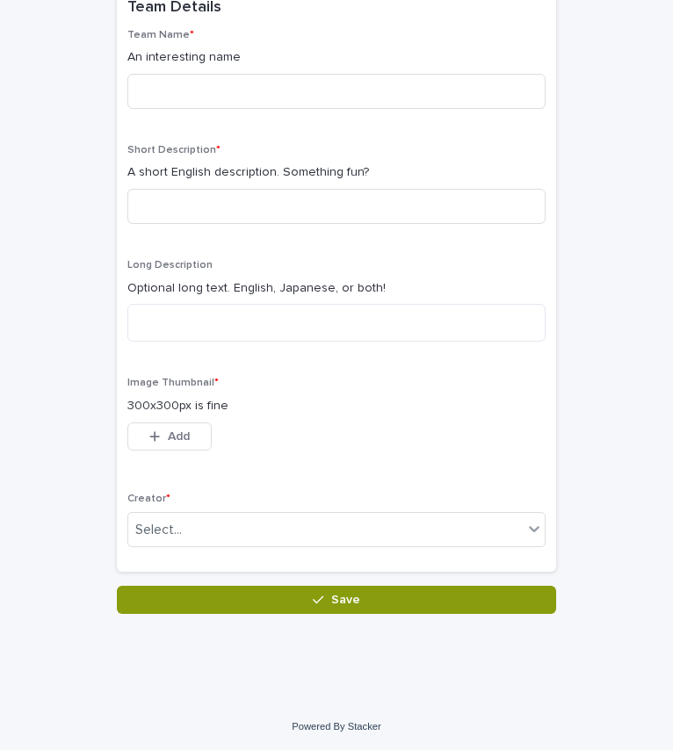
scroll to position [0, 0]
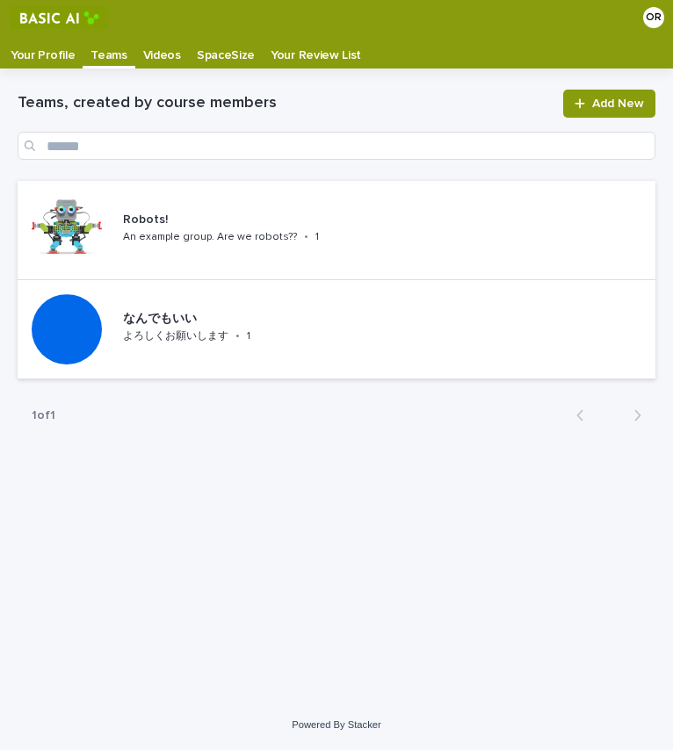
click at [163, 59] on p "Videos" at bounding box center [162, 49] width 38 height 28
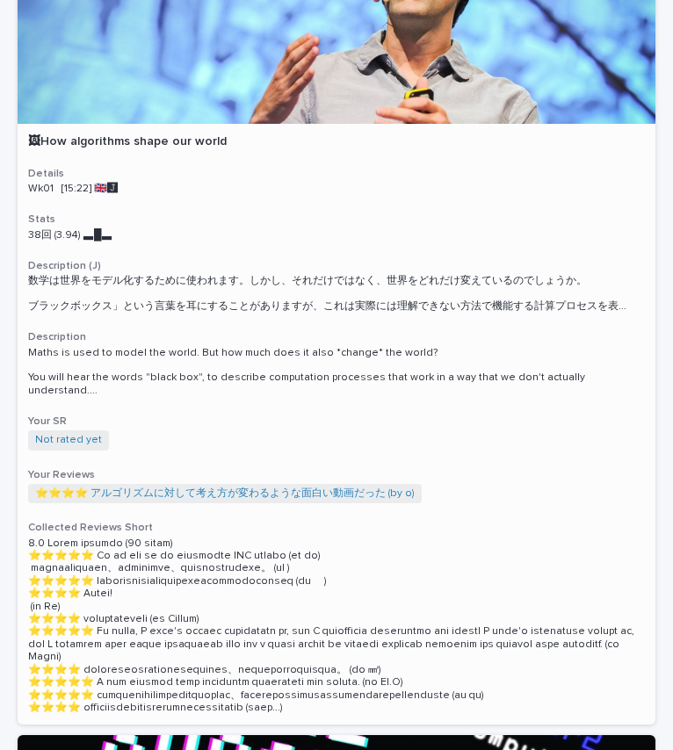
scroll to position [189, 0]
click at [82, 434] on link "Not rated yet" at bounding box center [68, 440] width 67 height 12
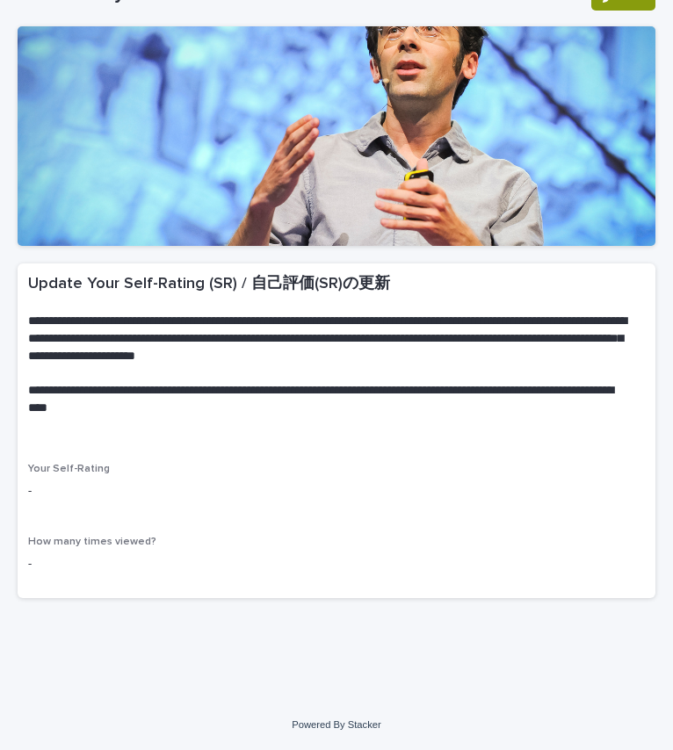
scroll to position [119, 0]
click at [74, 481] on div "-" at bounding box center [336, 490] width 617 height 22
click at [47, 477] on div "Your Self-Rating -" at bounding box center [336, 489] width 617 height 52
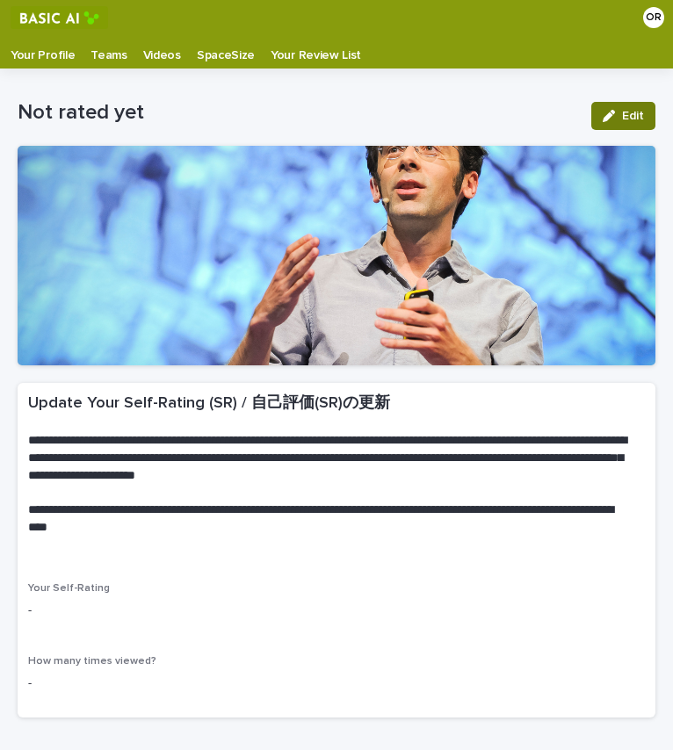
click at [610, 105] on button "Edit" at bounding box center [623, 116] width 64 height 28
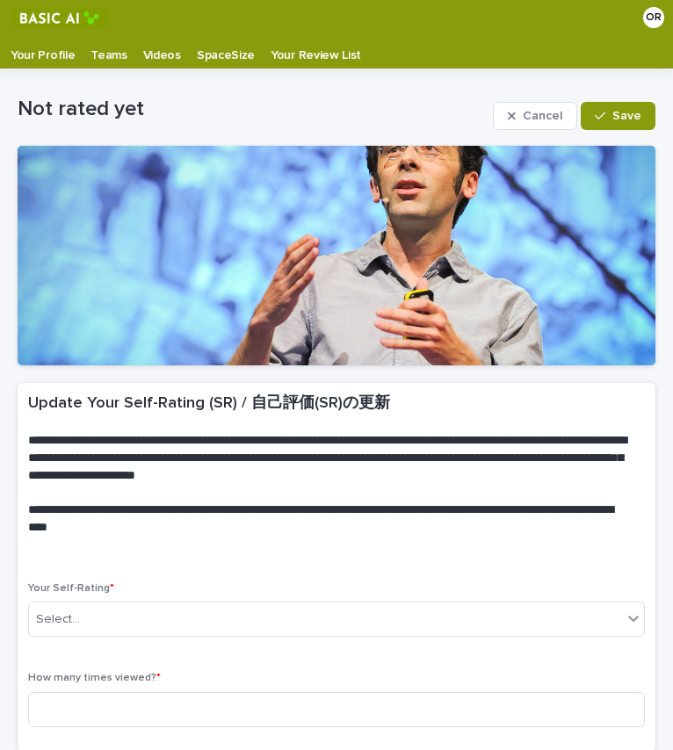
scroll to position [152, 0]
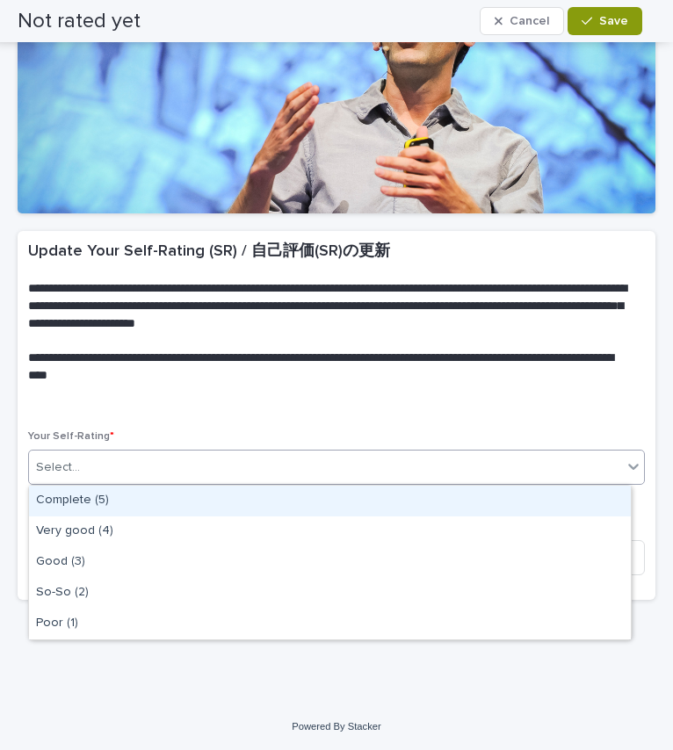
click at [295, 481] on div "Select..." at bounding box center [325, 467] width 593 height 29
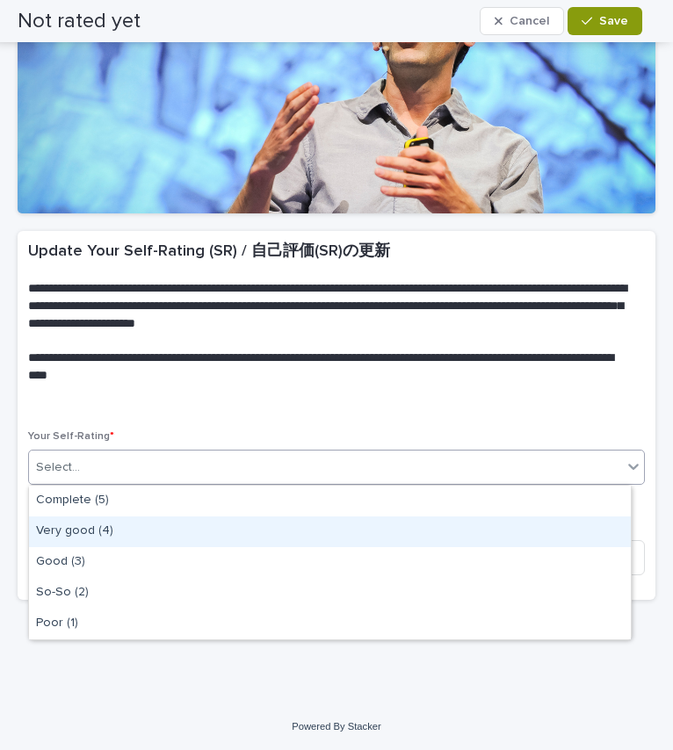
click at [84, 525] on div "Very good (4)" at bounding box center [330, 532] width 602 height 31
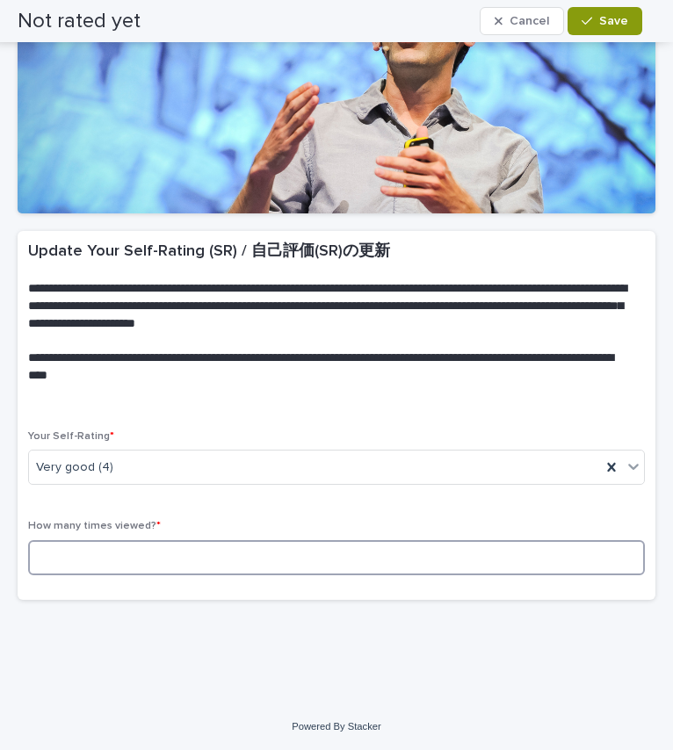
click at [194, 546] on input at bounding box center [336, 557] width 617 height 35
click at [134, 561] on input at bounding box center [336, 557] width 617 height 35
click at [82, 555] on input at bounding box center [336, 557] width 617 height 35
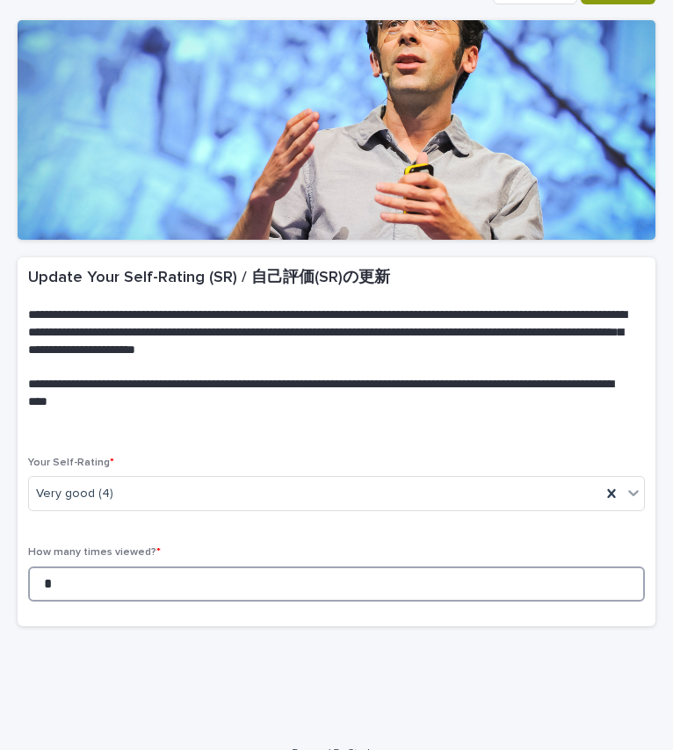
scroll to position [0, 0]
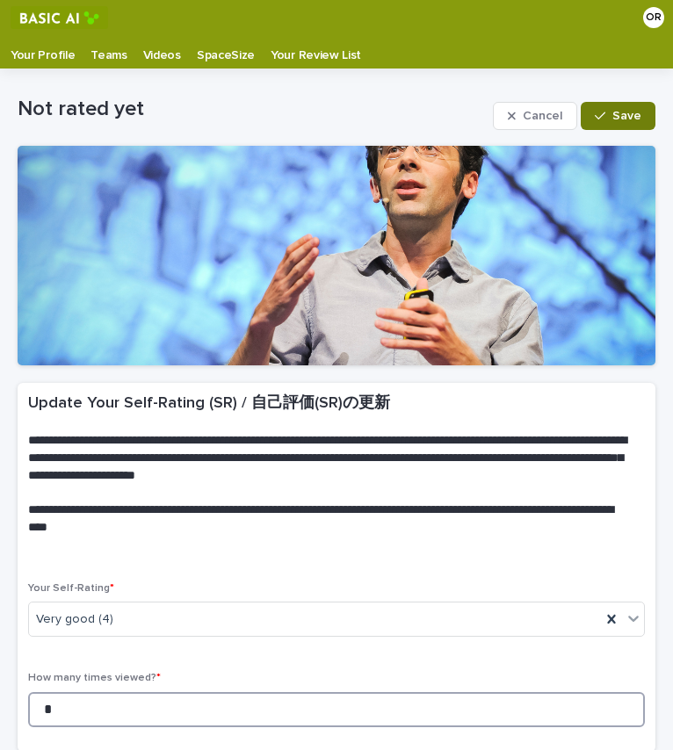
type input "*"
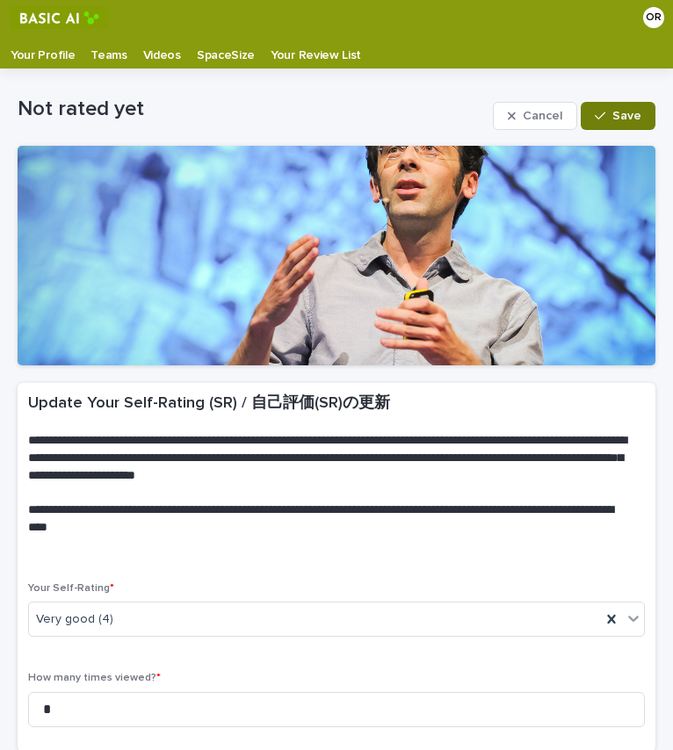
click at [612, 114] on span "Save" at bounding box center [626, 116] width 29 height 12
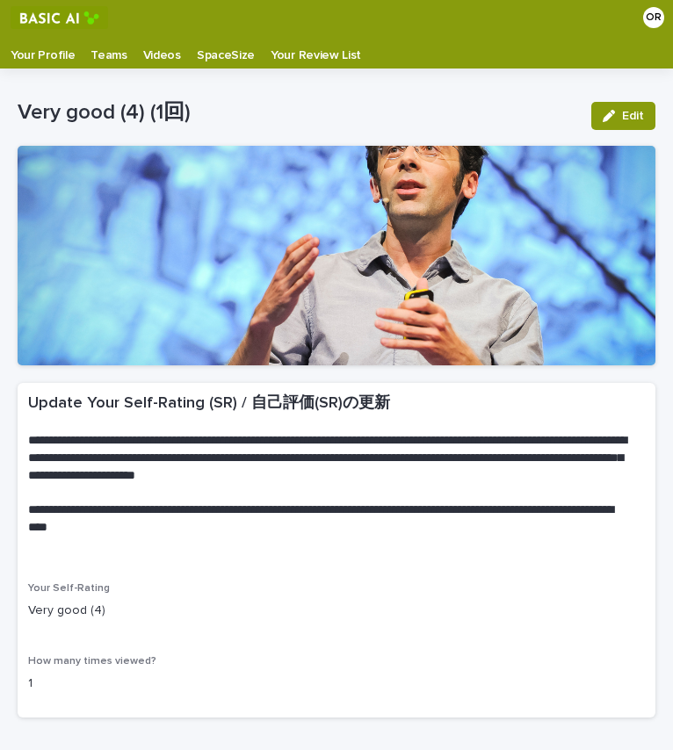
click at [156, 54] on p "Videos" at bounding box center [162, 49] width 38 height 28
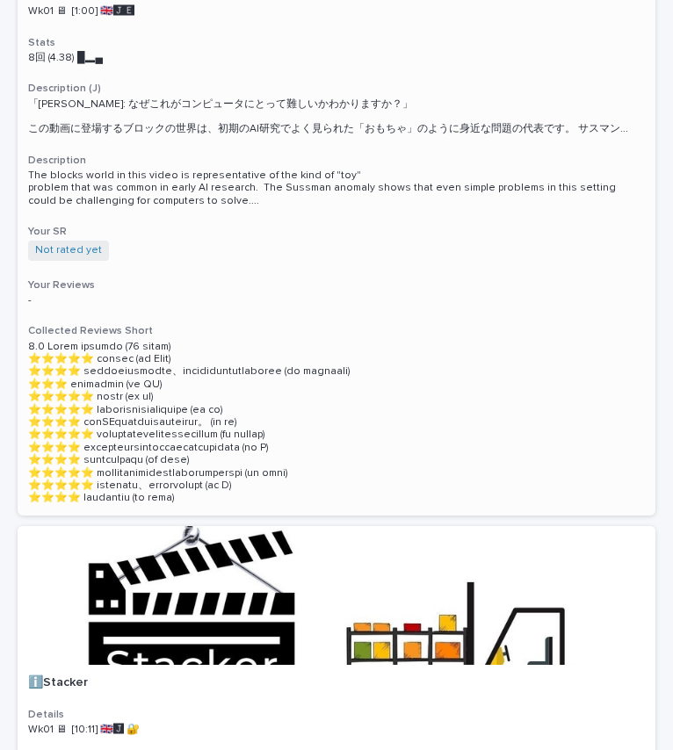
scroll to position [1878, 0]
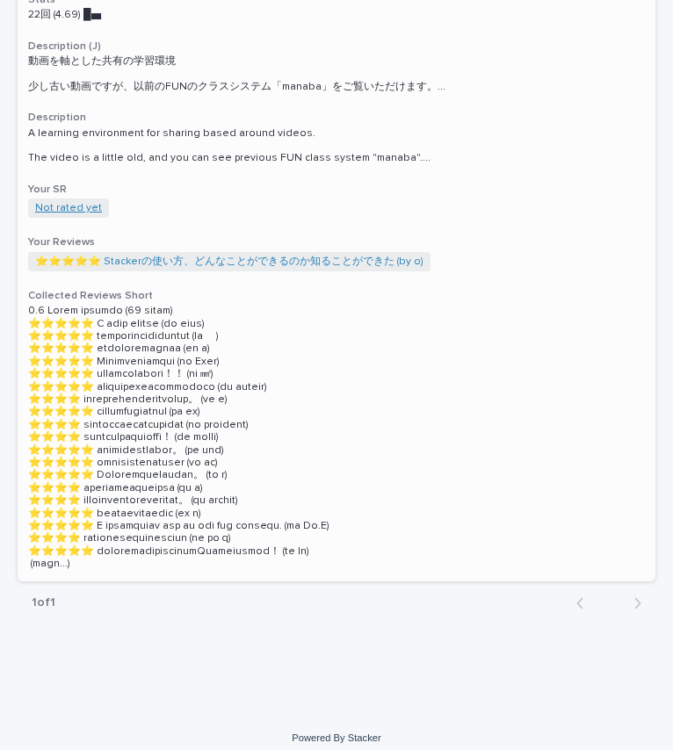
click at [64, 202] on link "Not rated yet" at bounding box center [68, 208] width 67 height 12
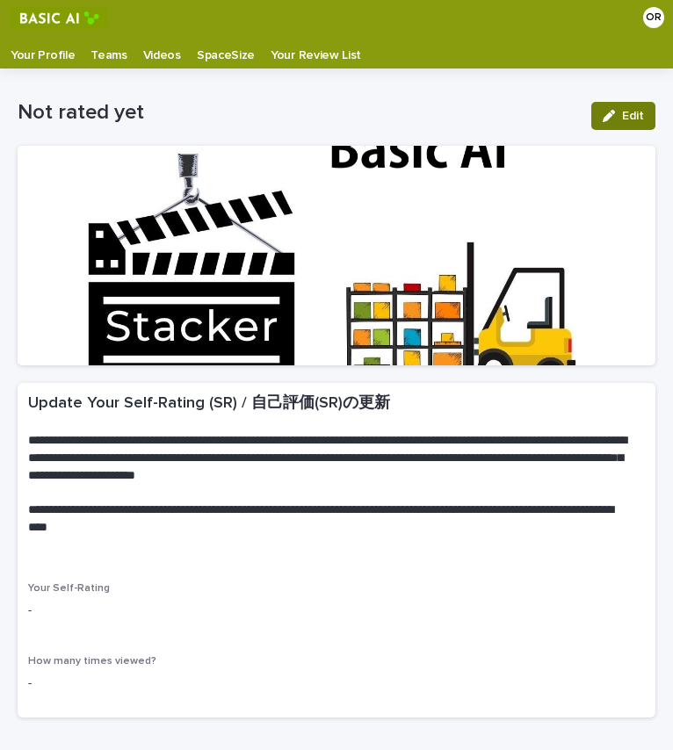
click at [604, 110] on div "button" at bounding box center [612, 116] width 19 height 12
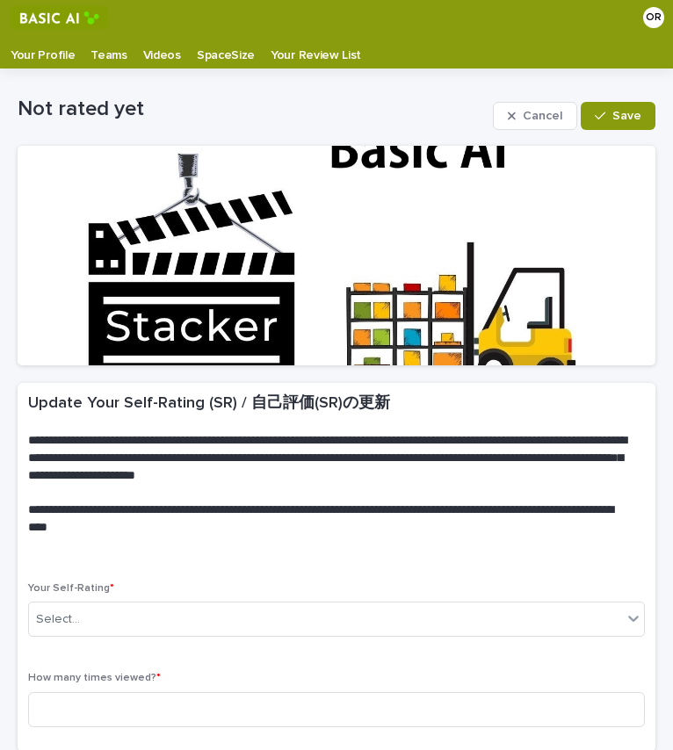
scroll to position [153, 0]
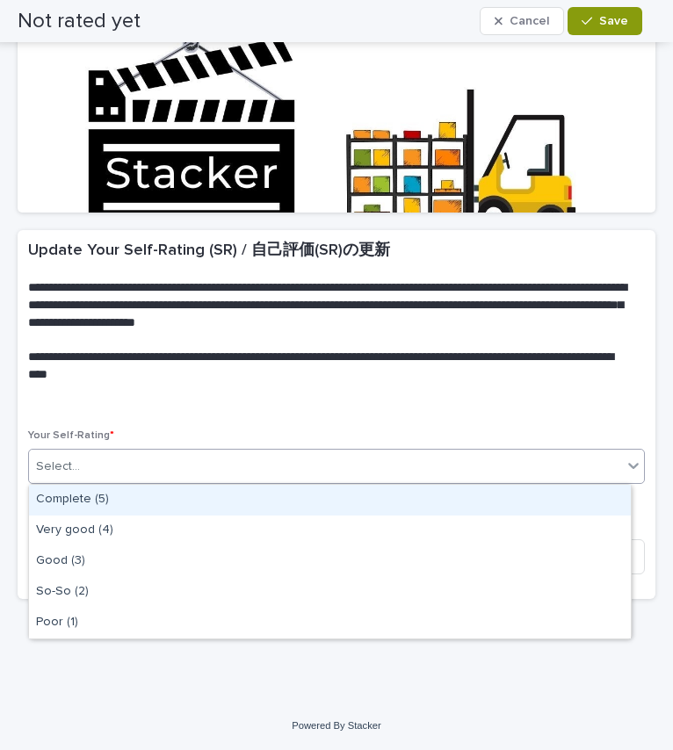
click at [123, 483] on div "Select..." at bounding box center [336, 466] width 617 height 35
click at [122, 496] on div "Complete (5)" at bounding box center [330, 500] width 602 height 31
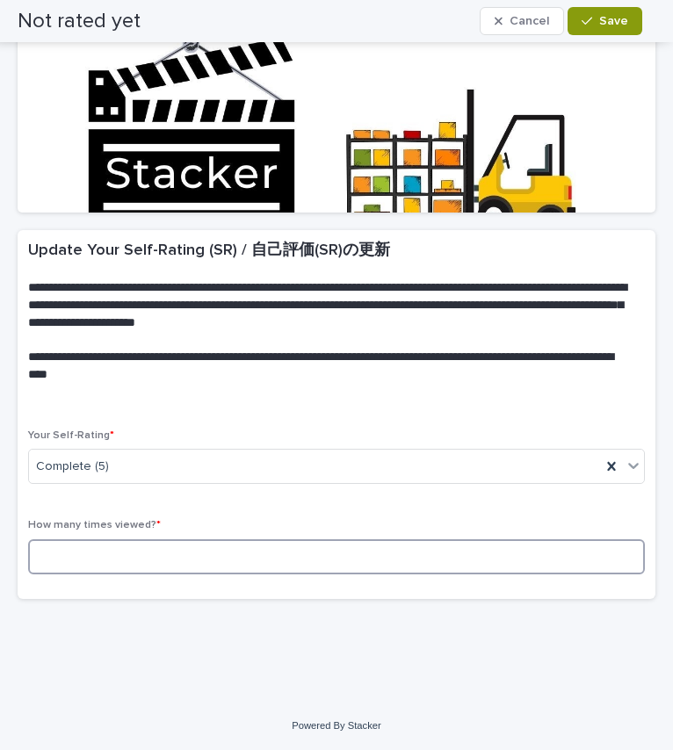
click at [115, 550] on input at bounding box center [336, 556] width 617 height 35
type input "*"
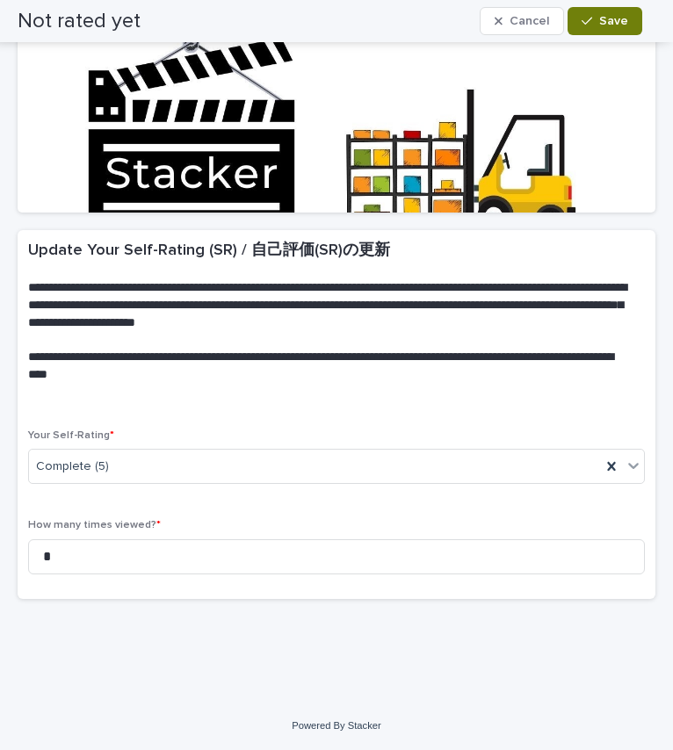
click at [607, 26] on span "Save" at bounding box center [613, 21] width 29 height 12
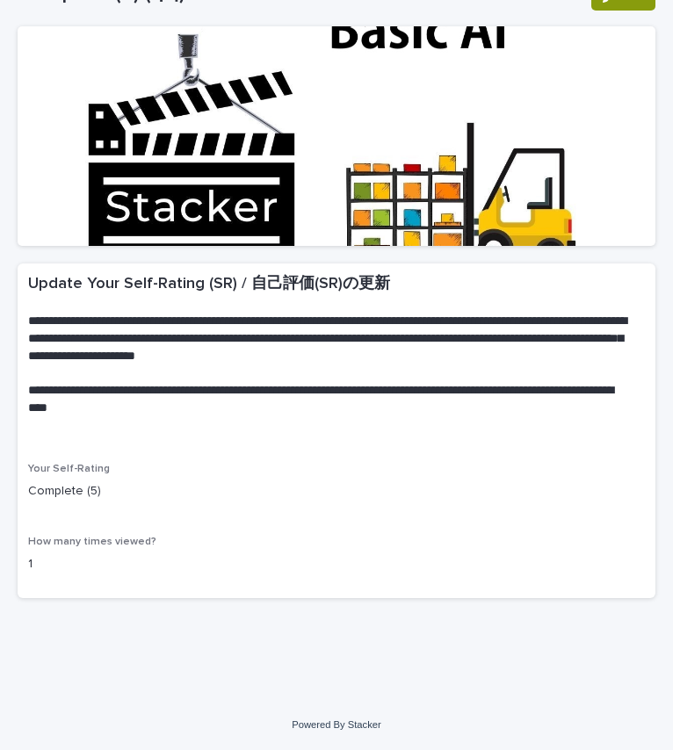
scroll to position [0, 0]
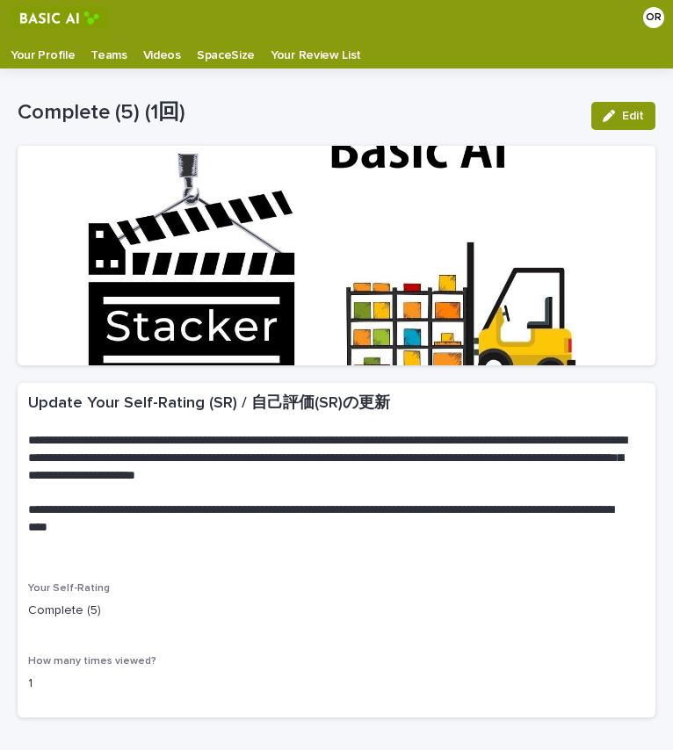
click at [90, 59] on p "Teams" at bounding box center [108, 49] width 36 height 28
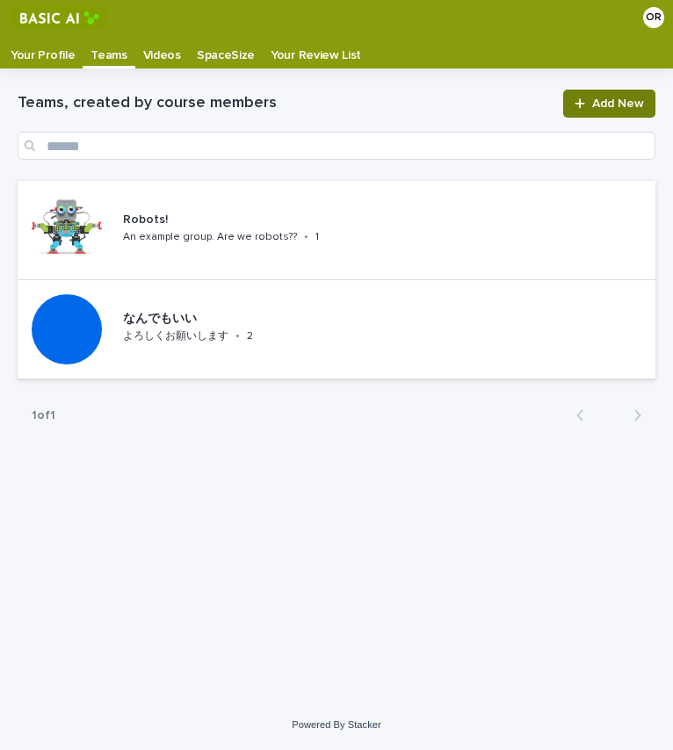
click at [606, 98] on span "Add New" at bounding box center [618, 104] width 52 height 12
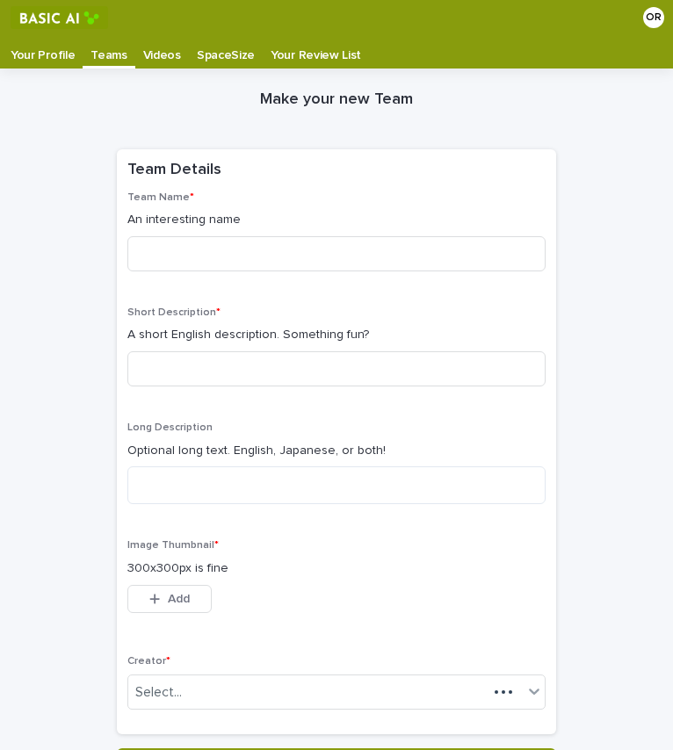
scroll to position [35, 0]
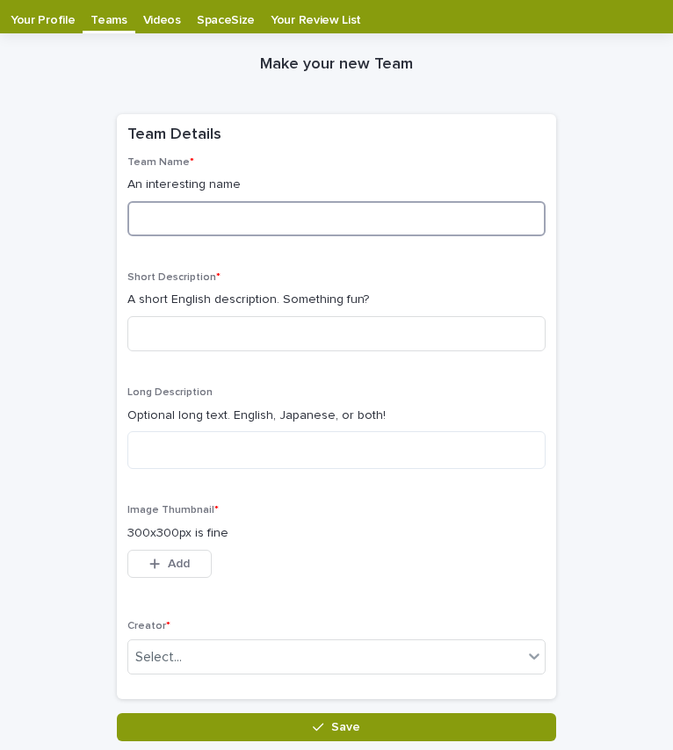
click at [177, 208] on input at bounding box center [336, 218] width 418 height 35
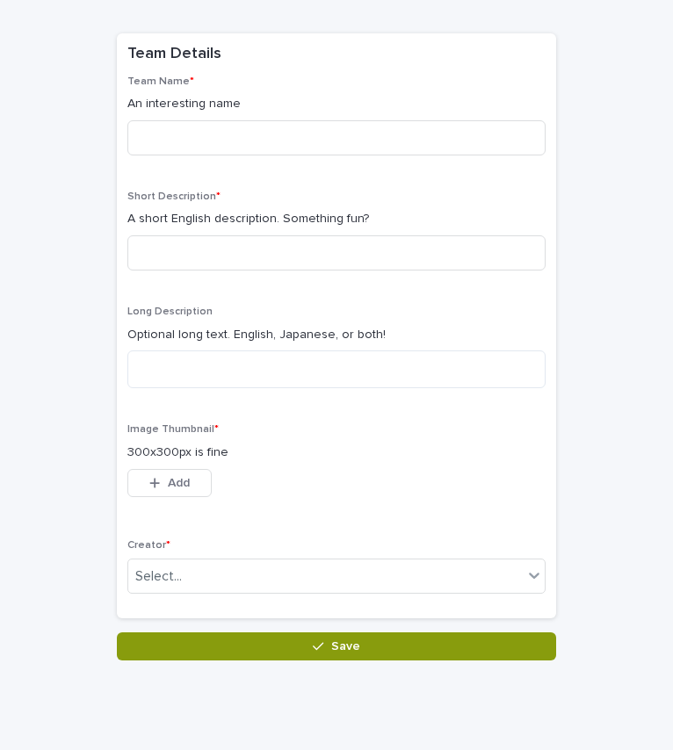
click at [151, 467] on div "Image Thumbnail * 300x300px is fine This file cannot be opened Download File Add" at bounding box center [336, 470] width 418 height 94
click at [158, 481] on div "button" at bounding box center [158, 483] width 18 height 12
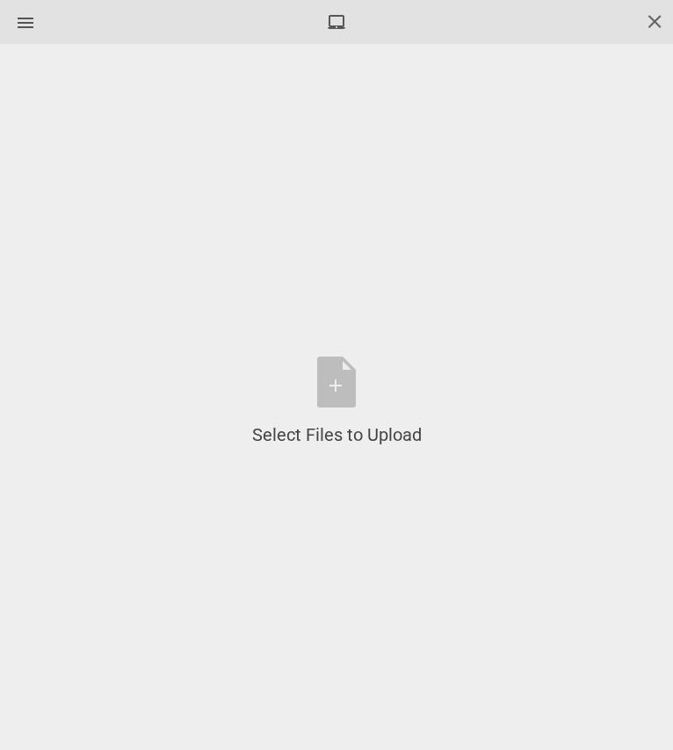
click at [662, 22] on span at bounding box center [654, 20] width 19 height 19
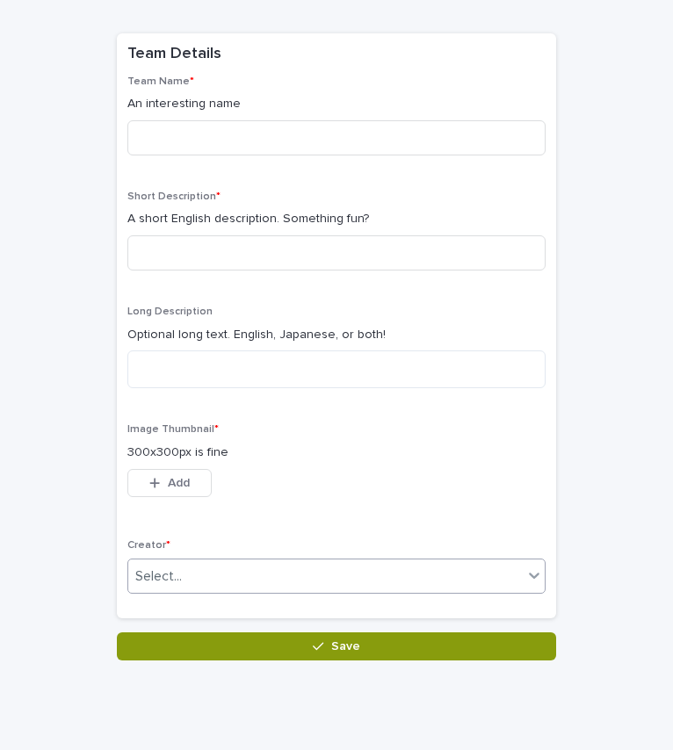
click at [255, 573] on div "Select..." at bounding box center [325, 576] width 395 height 29
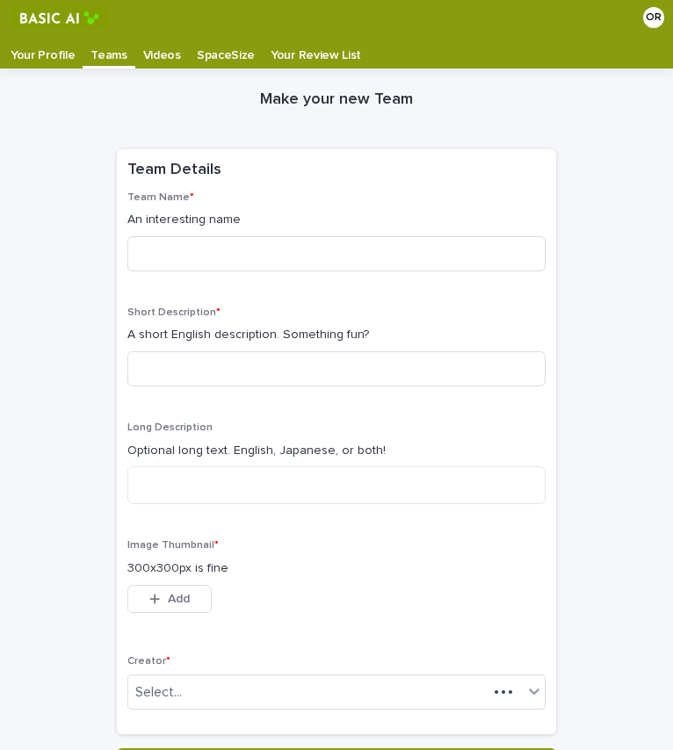
click at [29, 61] on p "Your Profile" at bounding box center [43, 49] width 64 height 28
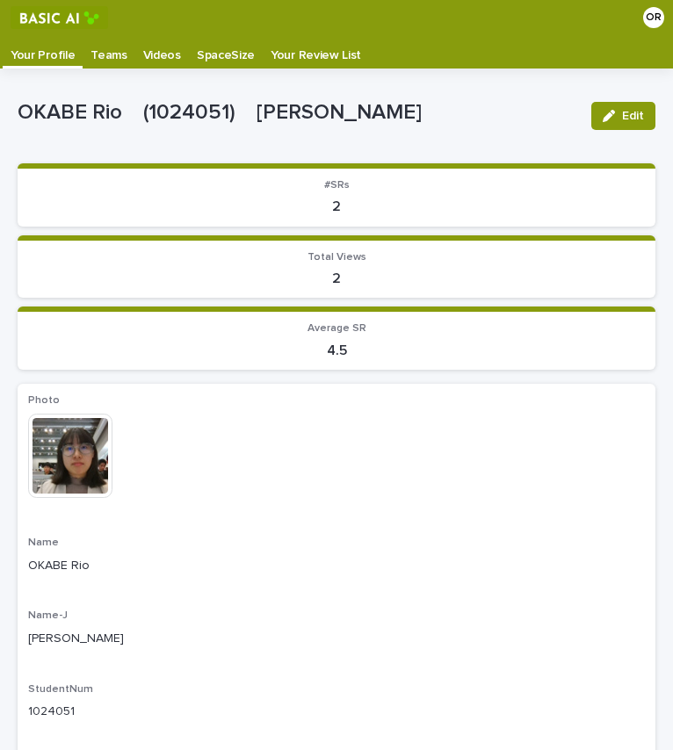
click at [100, 61] on p "Teams" at bounding box center [108, 49] width 36 height 28
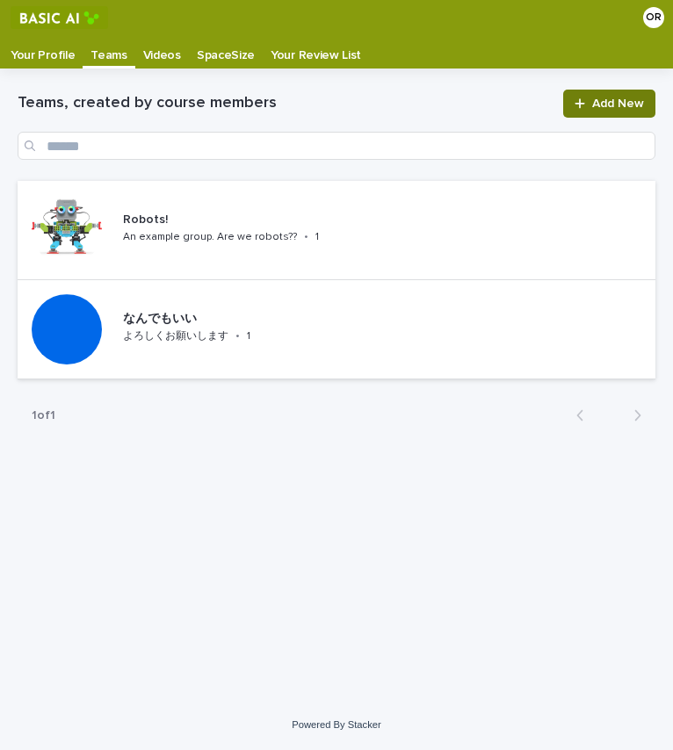
click at [602, 106] on span "Add New" at bounding box center [618, 104] width 52 height 12
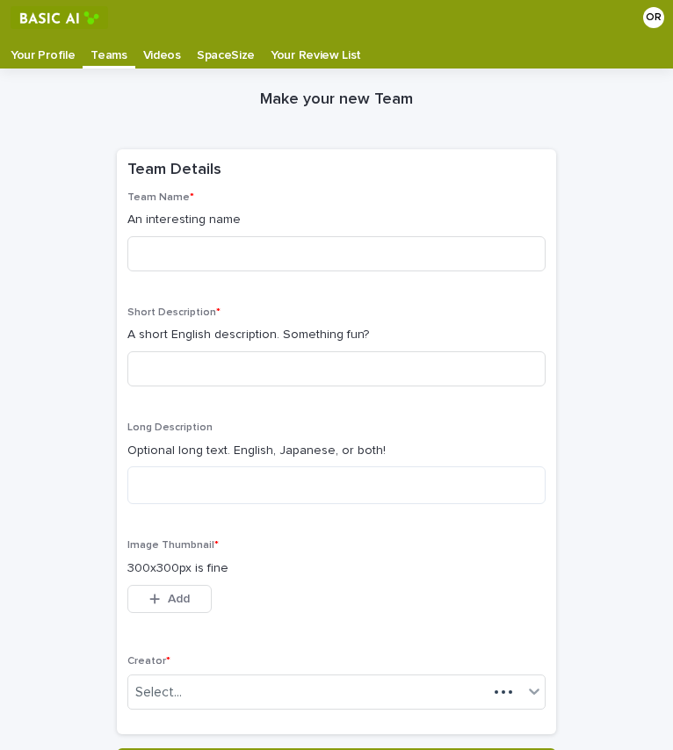
scroll to position [35, 0]
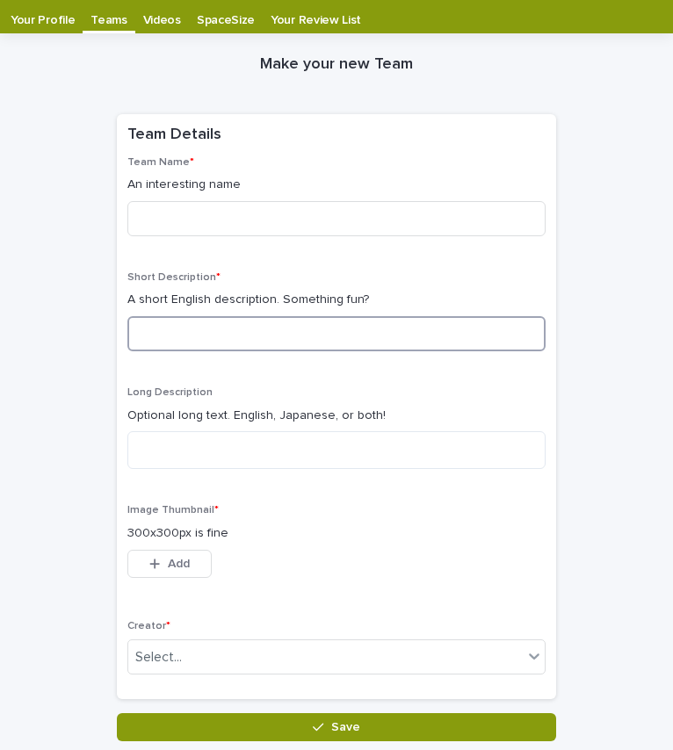
click at [235, 335] on input at bounding box center [336, 333] width 418 height 35
drag, startPoint x: 366, startPoint y: 295, endPoint x: 81, endPoint y: 314, distance: 286.1
click at [81, 314] on div "Make your new Team Loading... Saving… Loading... Saving… Loading... Saving… Tea…" at bounding box center [337, 387] width 638 height 708
click at [132, 322] on input at bounding box center [336, 333] width 418 height 35
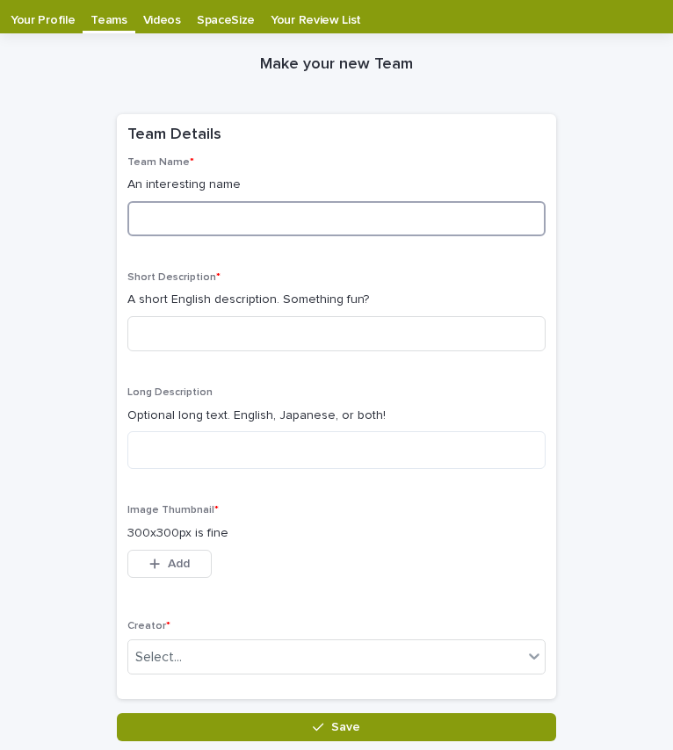
click at [268, 223] on input at bounding box center [336, 218] width 418 height 35
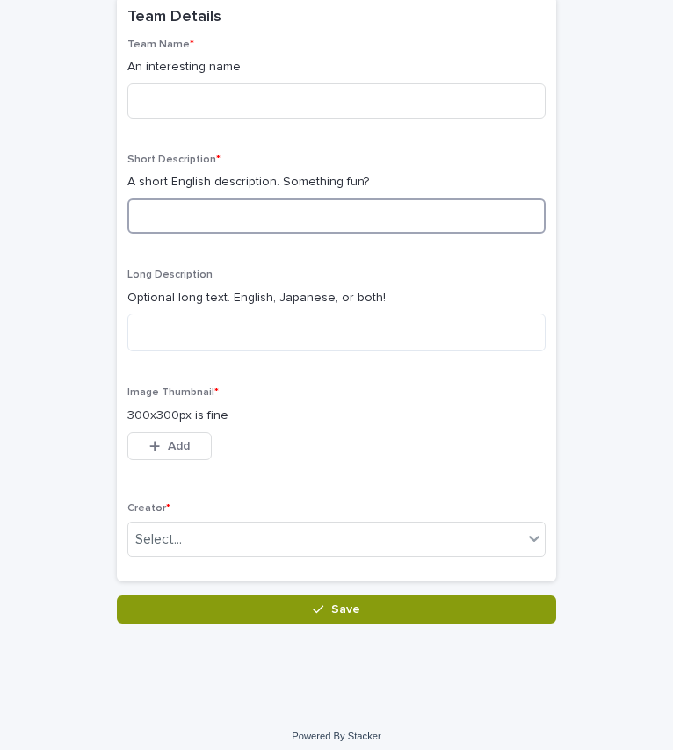
click at [310, 209] on input at bounding box center [336, 216] width 418 height 35
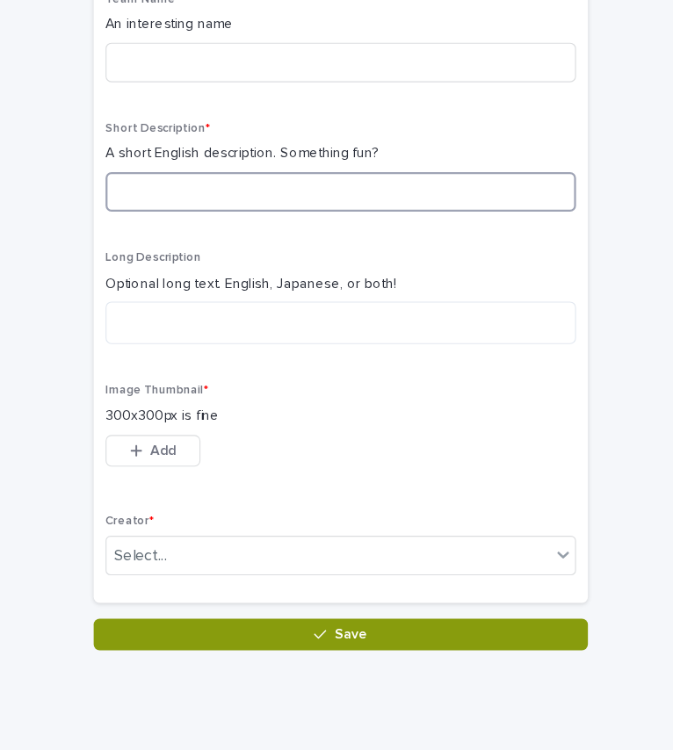
scroll to position [0, 0]
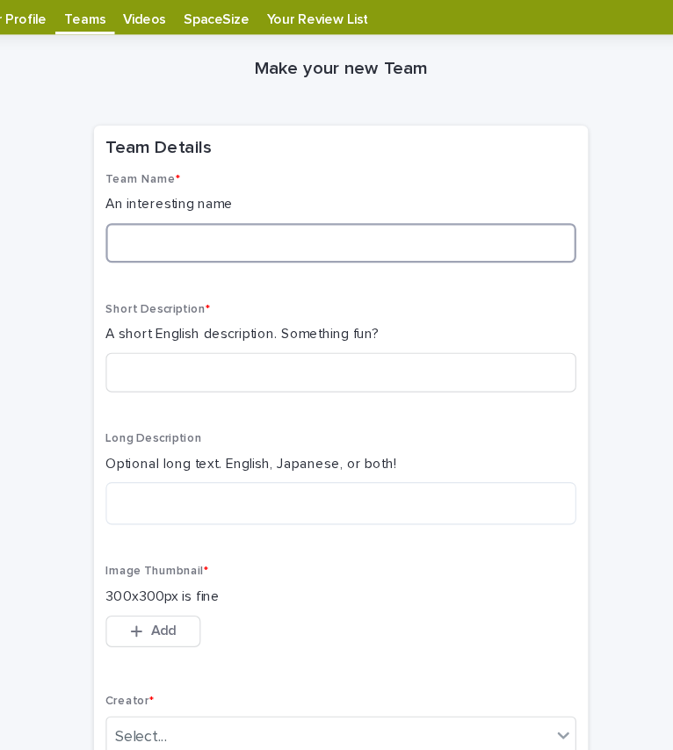
click at [191, 255] on input at bounding box center [336, 253] width 418 height 35
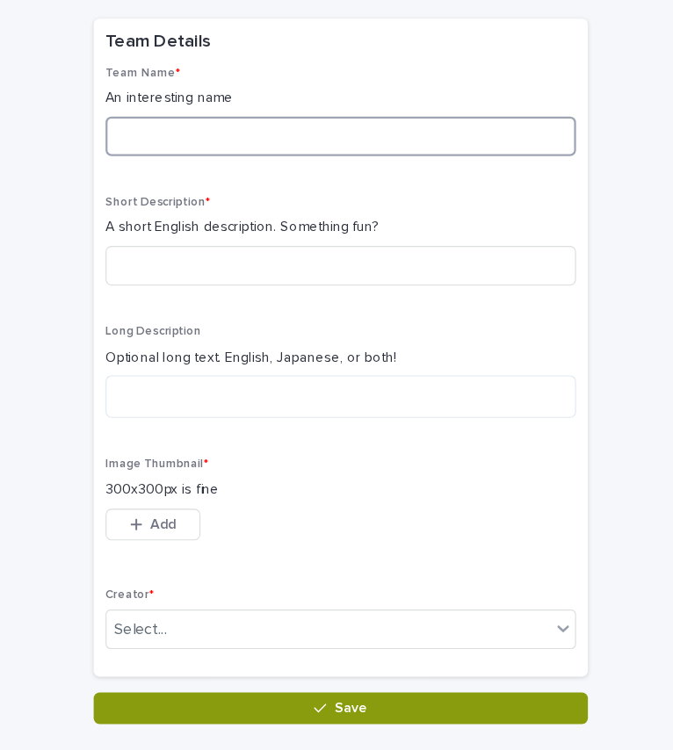
click at [147, 156] on input at bounding box center [336, 158] width 418 height 35
drag, startPoint x: 147, startPoint y: 156, endPoint x: 119, endPoint y: 163, distance: 29.0
click at [119, 163] on div "Team Name * An interesting name Short Description * A short English description…" at bounding box center [336, 368] width 439 height 543
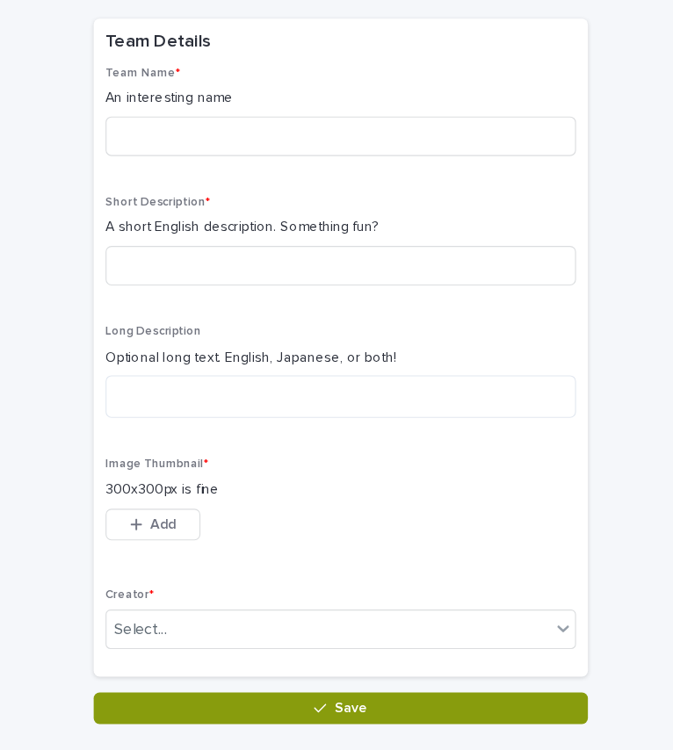
click at [119, 163] on div "Team Name * An interesting name Short Description * A short English description…" at bounding box center [336, 368] width 439 height 543
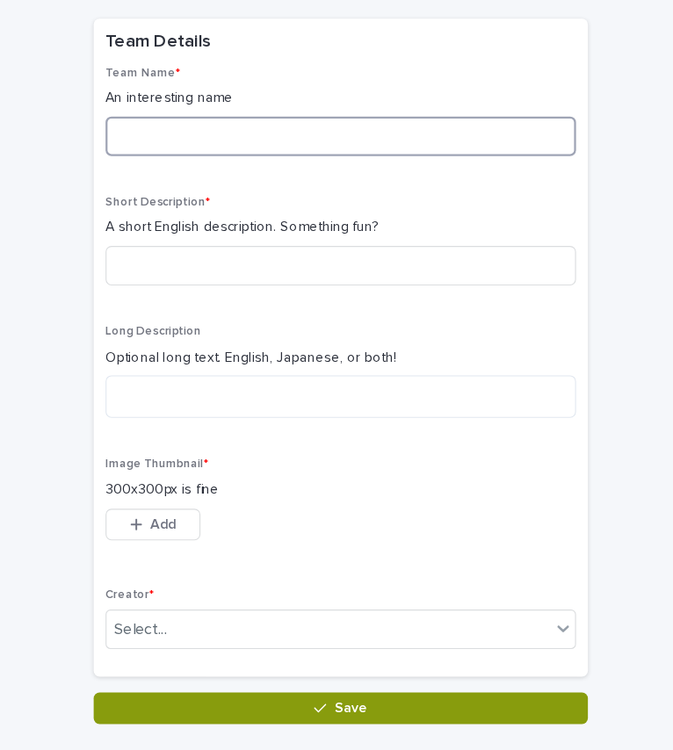
click at [157, 156] on input at bounding box center [336, 158] width 418 height 35
type input "*******"
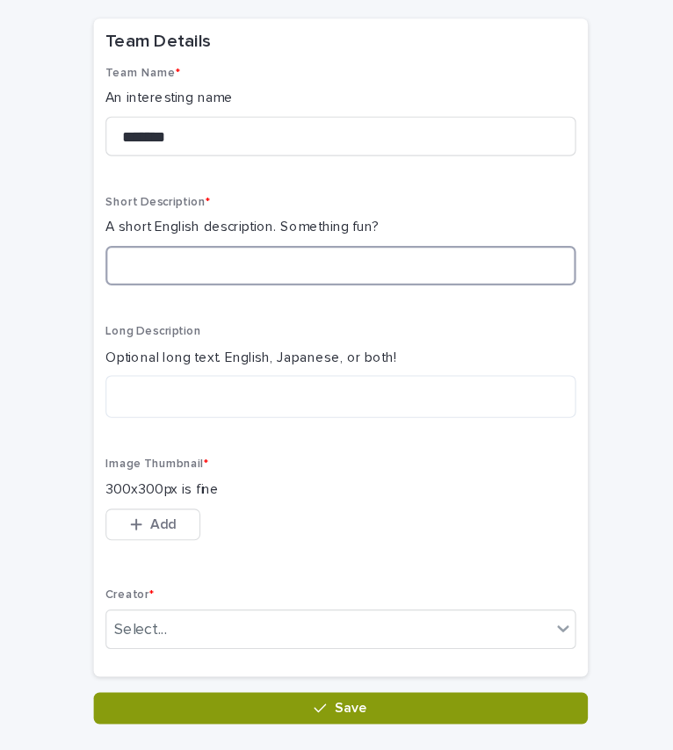
click at [296, 260] on input at bounding box center [336, 274] width 418 height 35
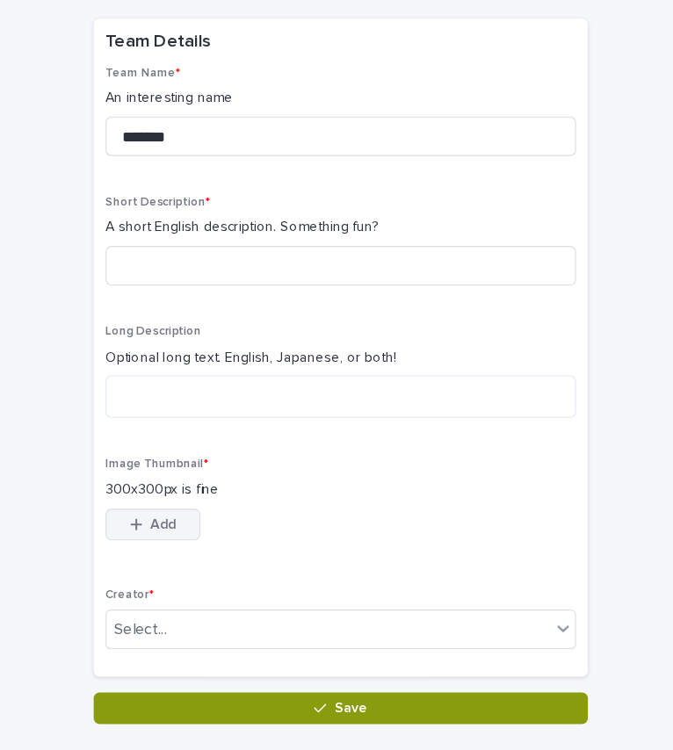
click at [181, 501] on span "Add" at bounding box center [179, 504] width 22 height 12
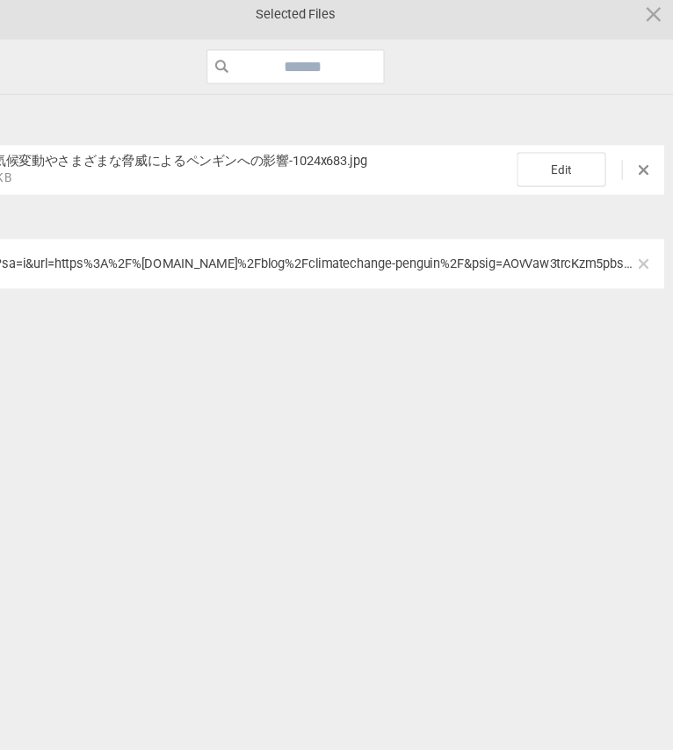
click at [642, 242] on span at bounding box center [645, 243] width 9 height 9
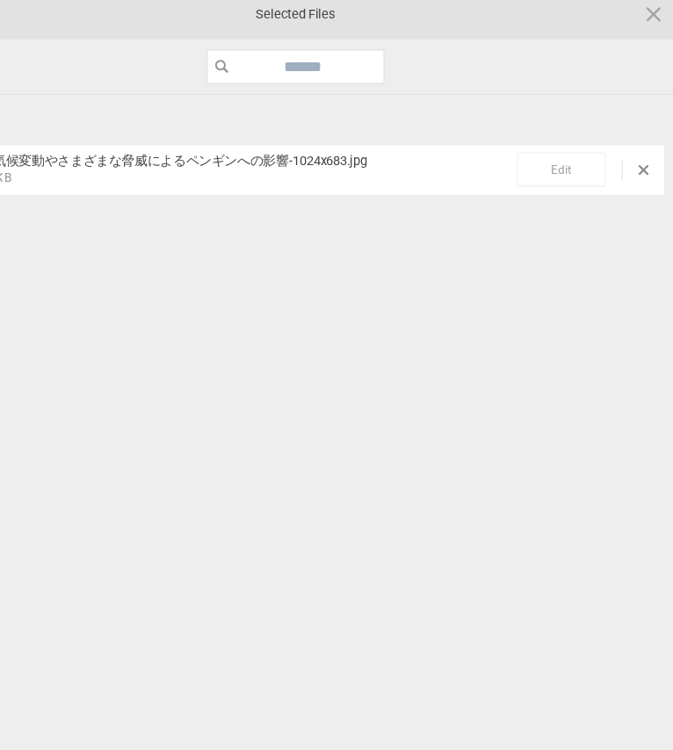
click at [556, 157] on span "Edit" at bounding box center [572, 159] width 79 height 31
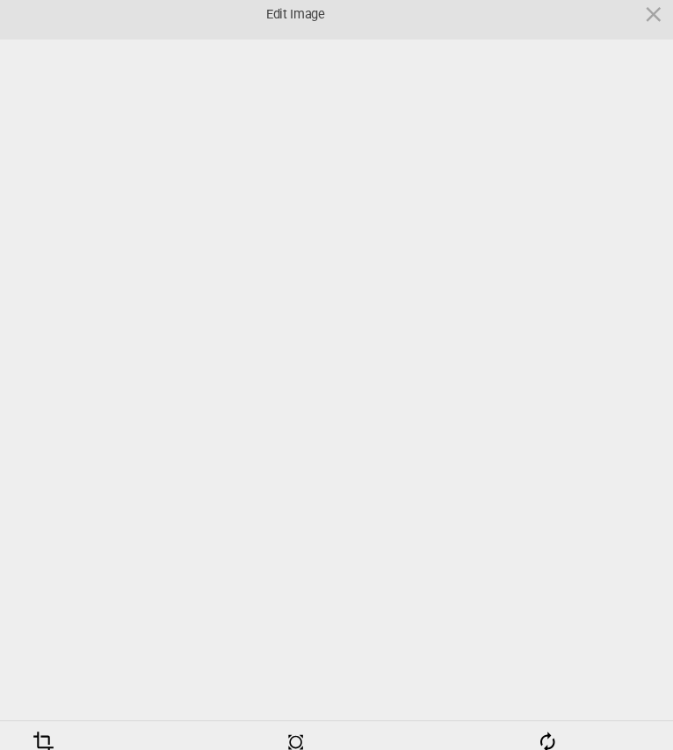
click at [452, 411] on div at bounding box center [336, 347] width 655 height 588
click at [635, 16] on div "Edit Image" at bounding box center [336, 22] width 673 height 44
click at [656, 22] on span at bounding box center [654, 20] width 19 height 19
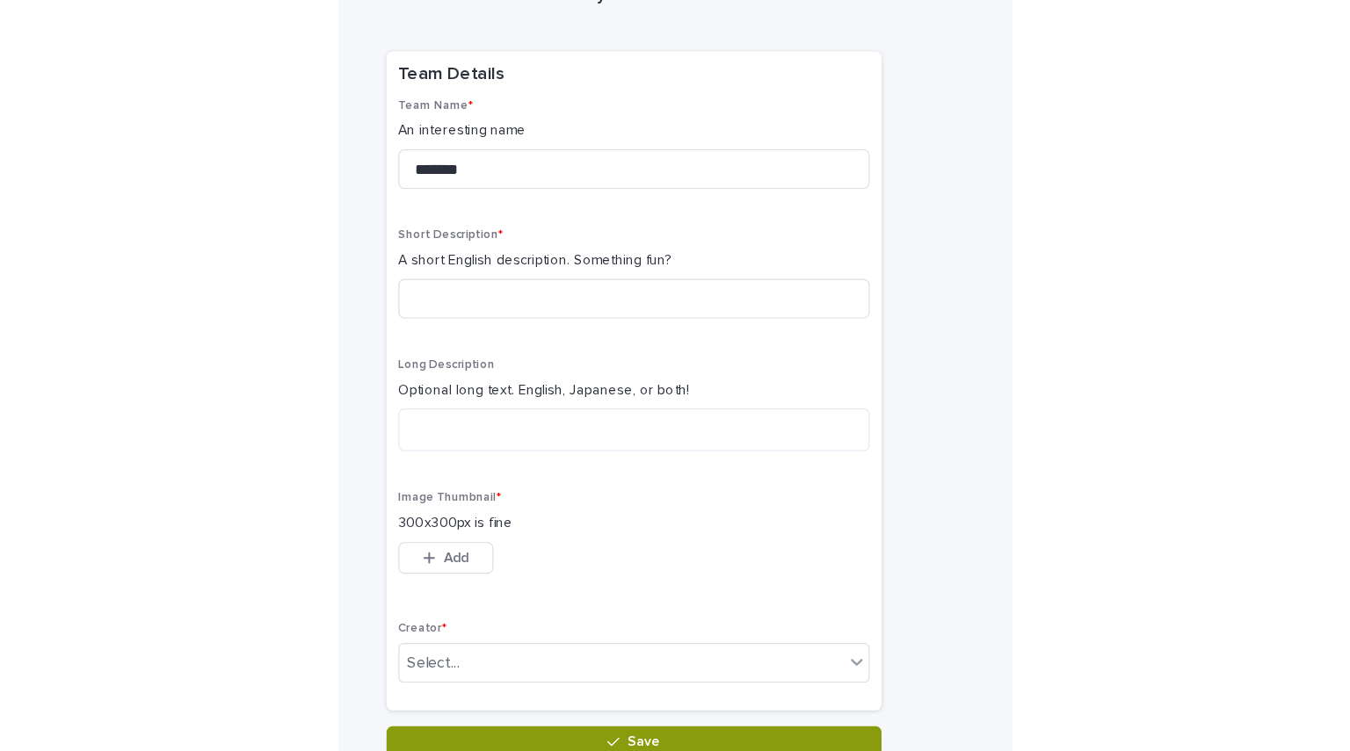
scroll to position [164, 0]
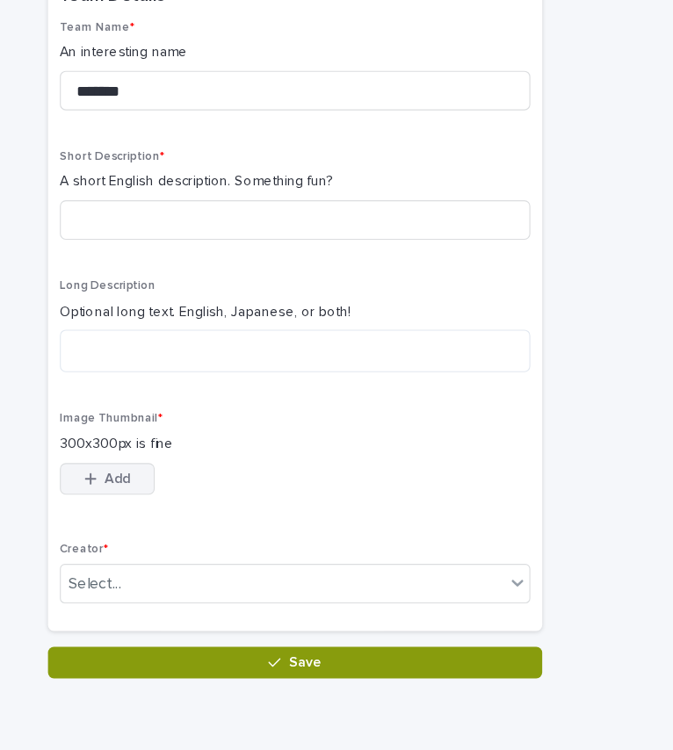
click at [168, 435] on span "Add" at bounding box center [179, 435] width 22 height 12
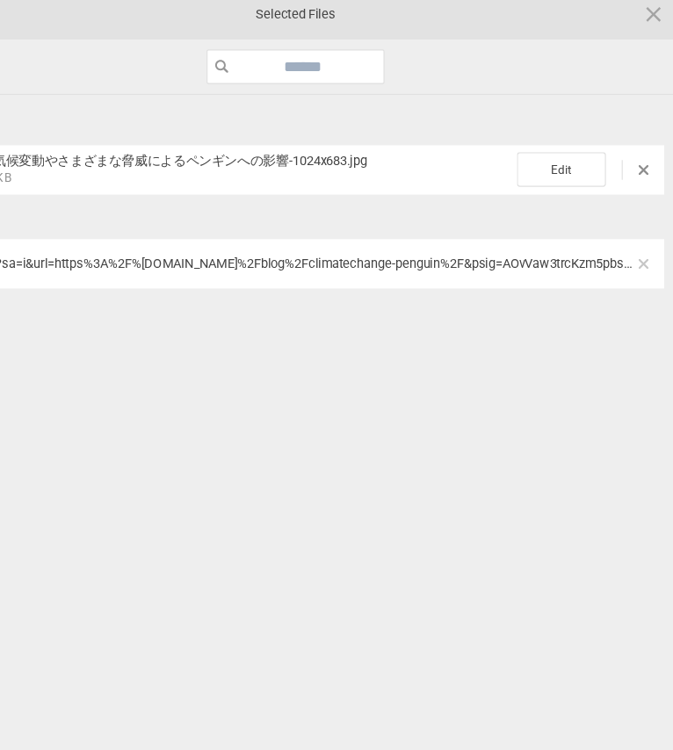
click at [647, 242] on span at bounding box center [645, 243] width 9 height 9
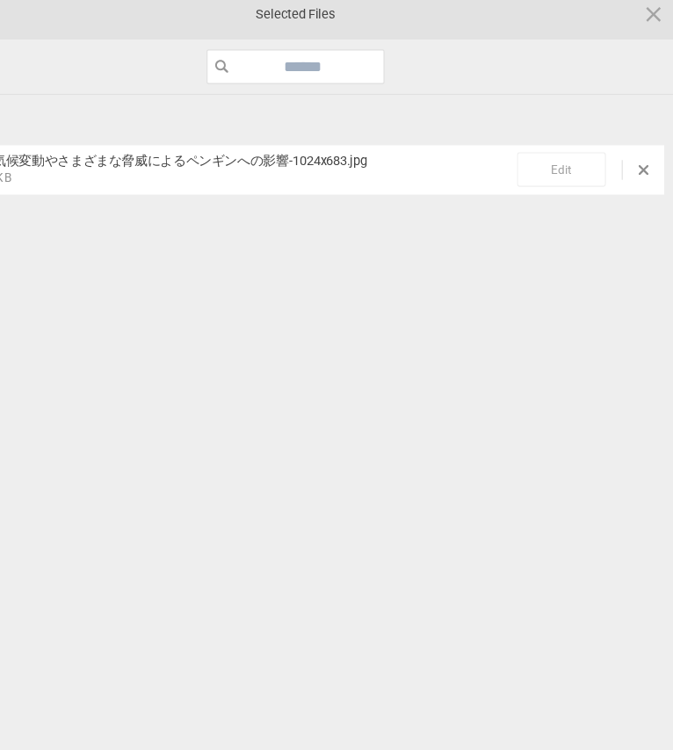
click at [593, 153] on span "Edit" at bounding box center [572, 159] width 79 height 31
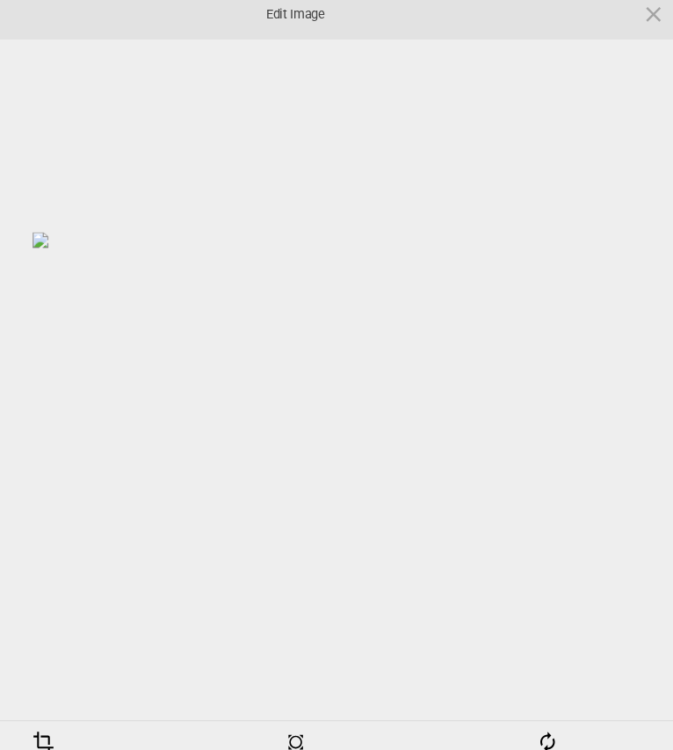
click at [123, 672] on div "Crop" at bounding box center [111, 676] width 215 height 35
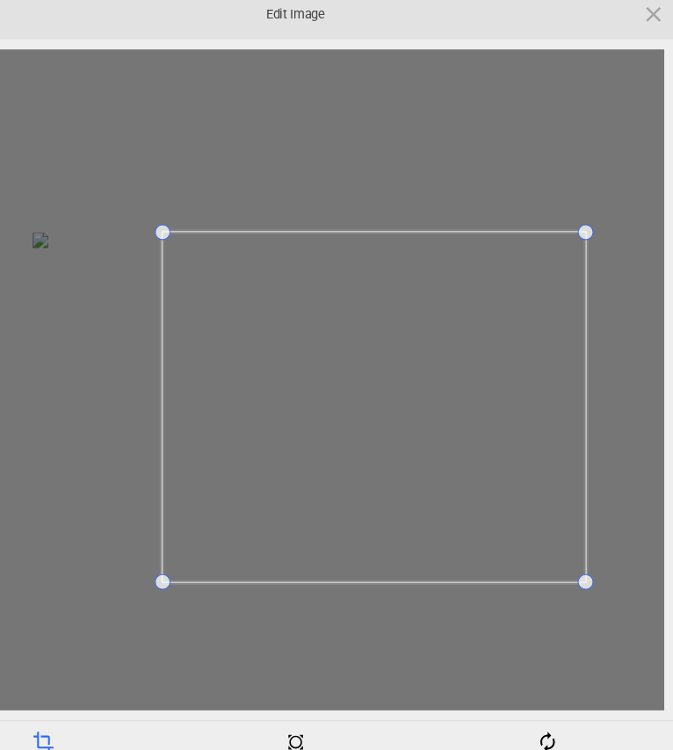
click at [216, 529] on span at bounding box center [219, 526] width 14 height 14
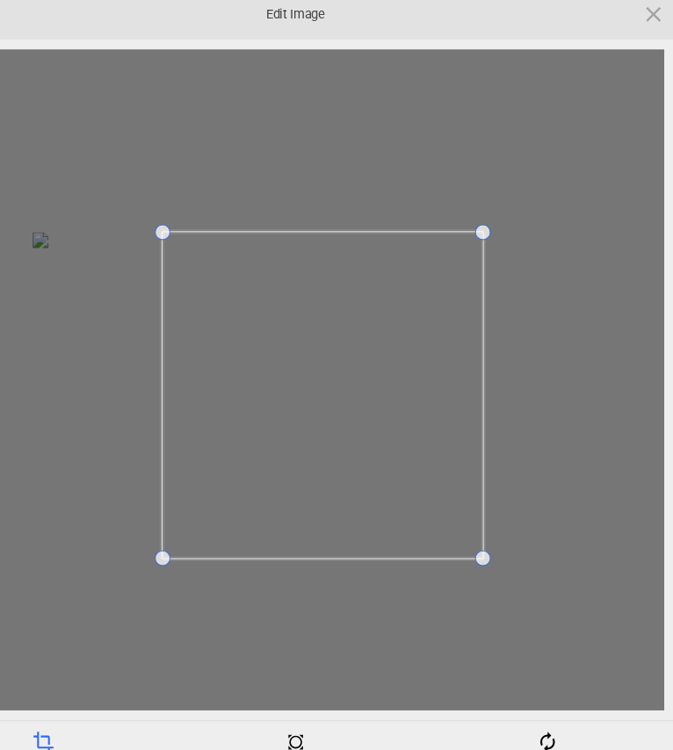
click at [497, 502] on span at bounding box center [503, 505] width 14 height 14
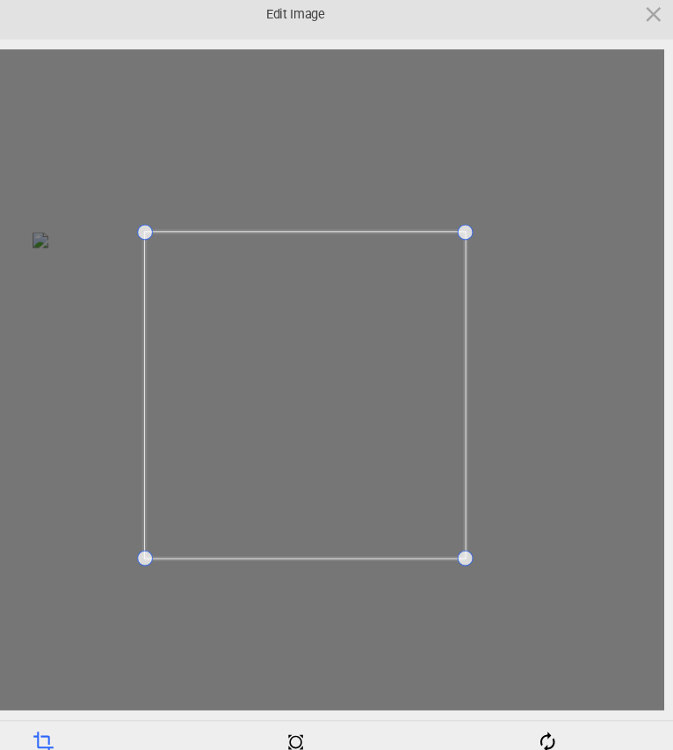
click at [334, 358] on span at bounding box center [345, 360] width 285 height 290
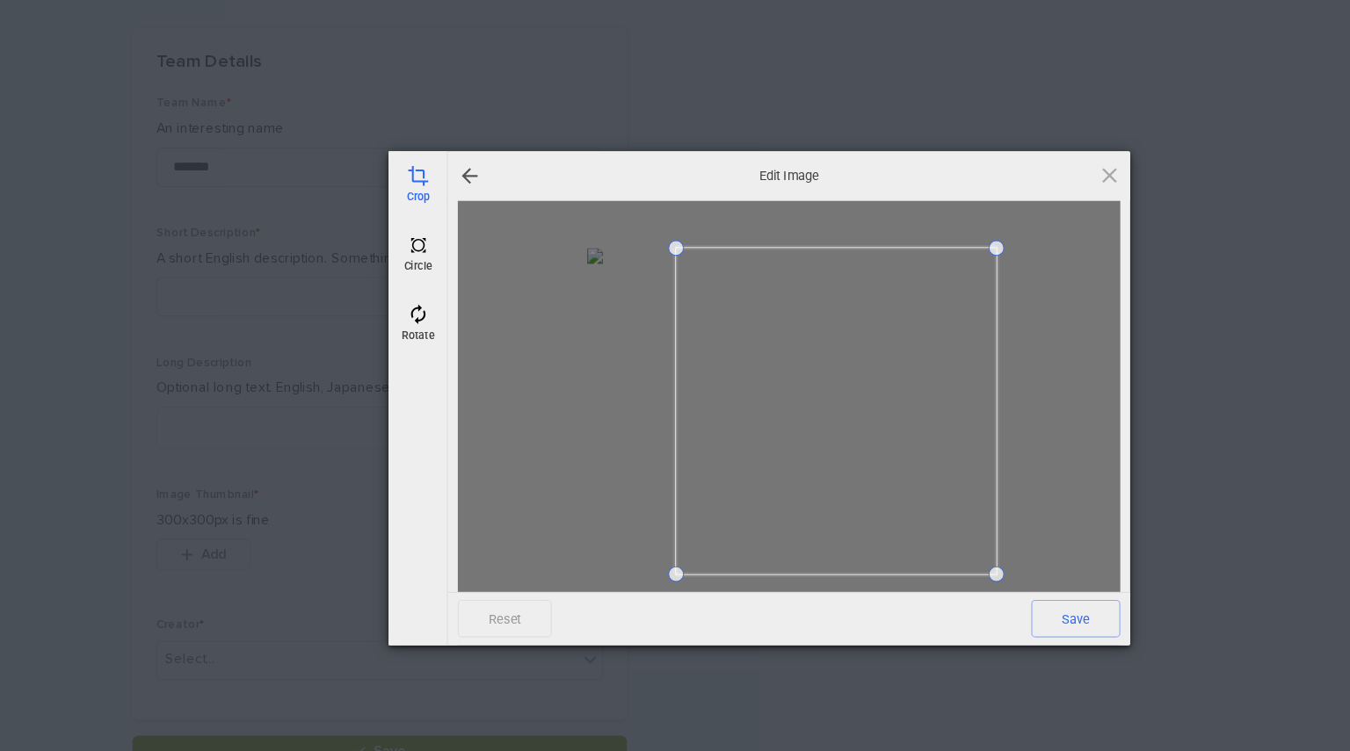
scroll to position [131, 0]
click at [250, 567] on div "Crop Circle Rotate Edit Image Reset Save Powered by Filestack" at bounding box center [675, 375] width 1350 height 751
click at [491, 415] on div at bounding box center [701, 352] width 589 height 601
click at [362, 161] on span at bounding box center [371, 156] width 19 height 19
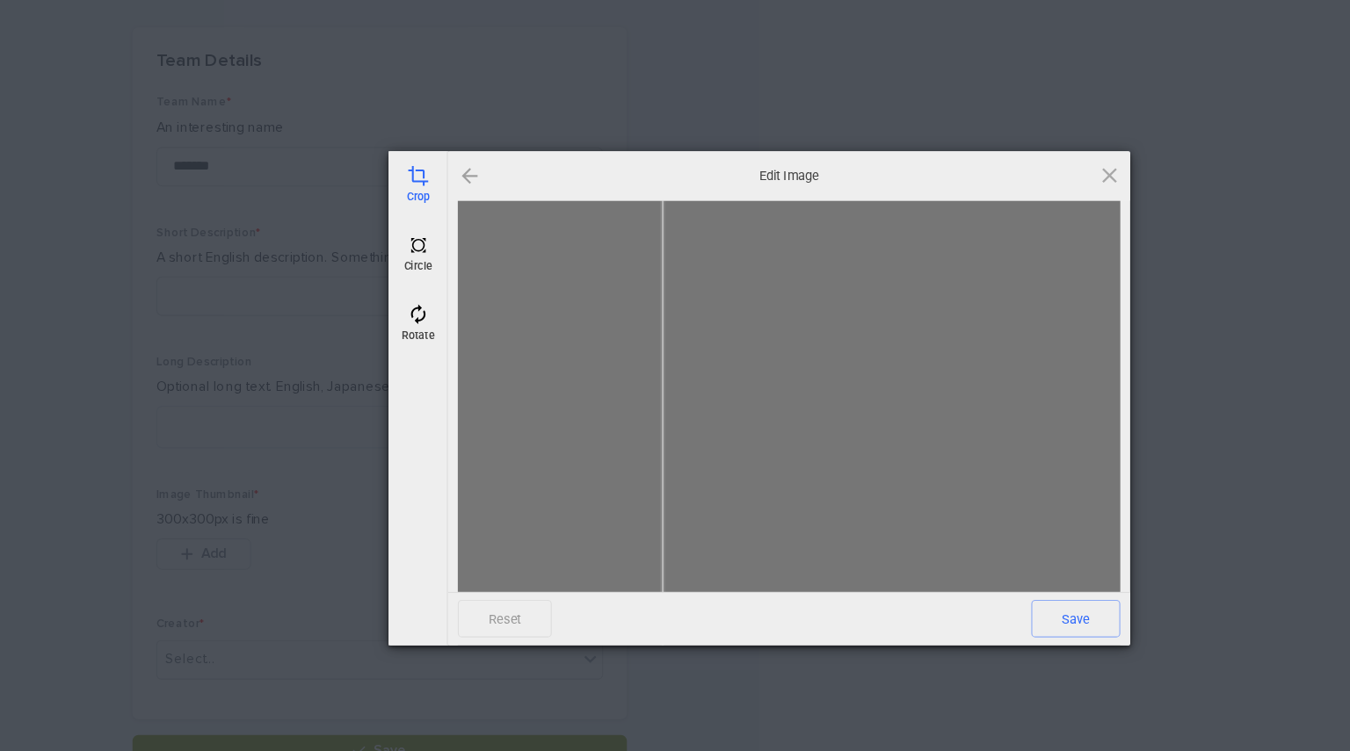
click at [408, 164] on div at bounding box center [417, 156] width 21 height 21
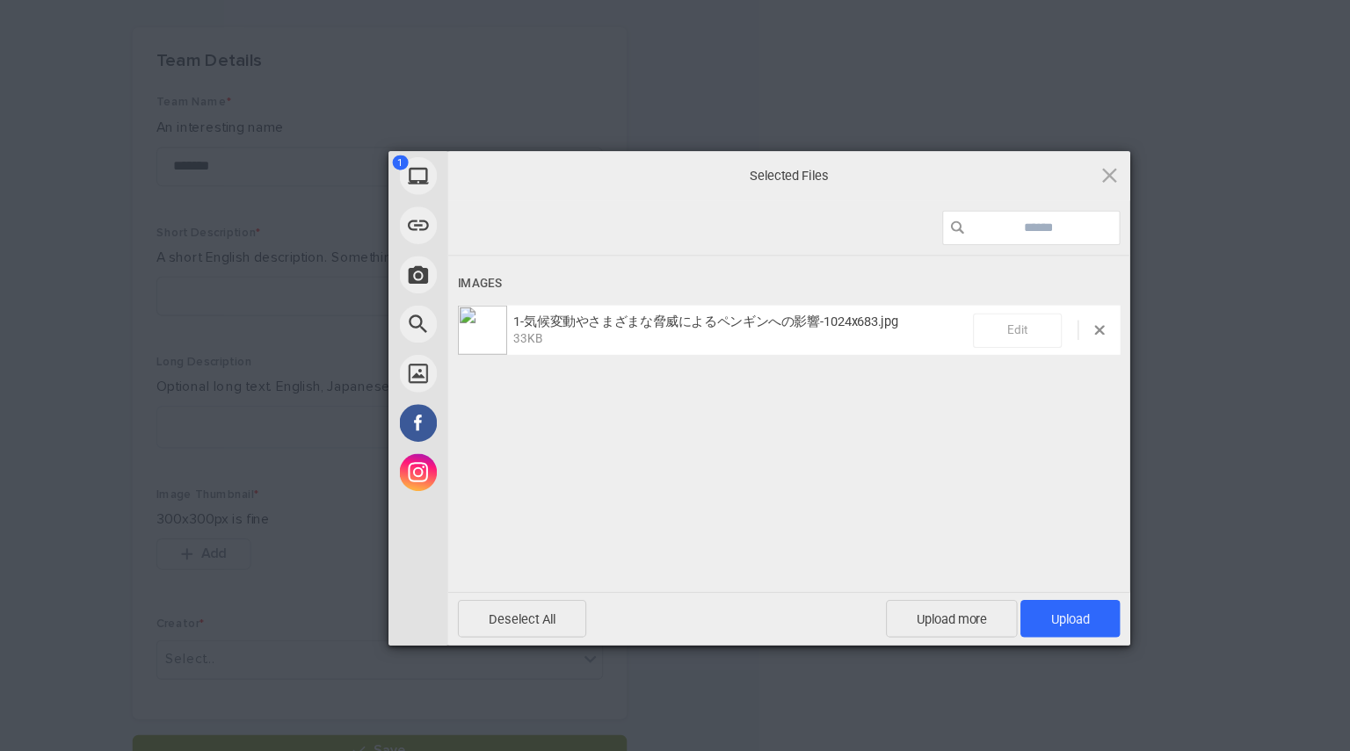
click at [672, 290] on span "Edit" at bounding box center [904, 294] width 79 height 31
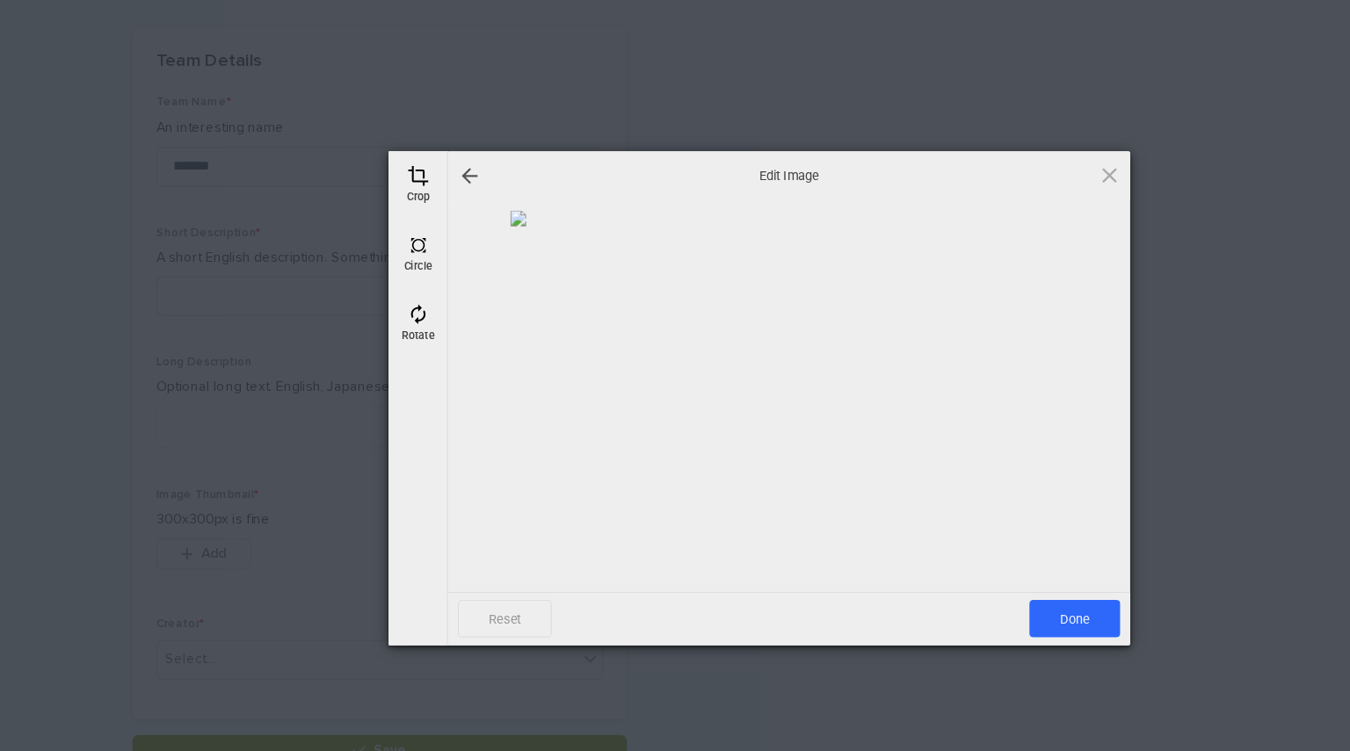
click at [369, 163] on span at bounding box center [371, 156] width 19 height 19
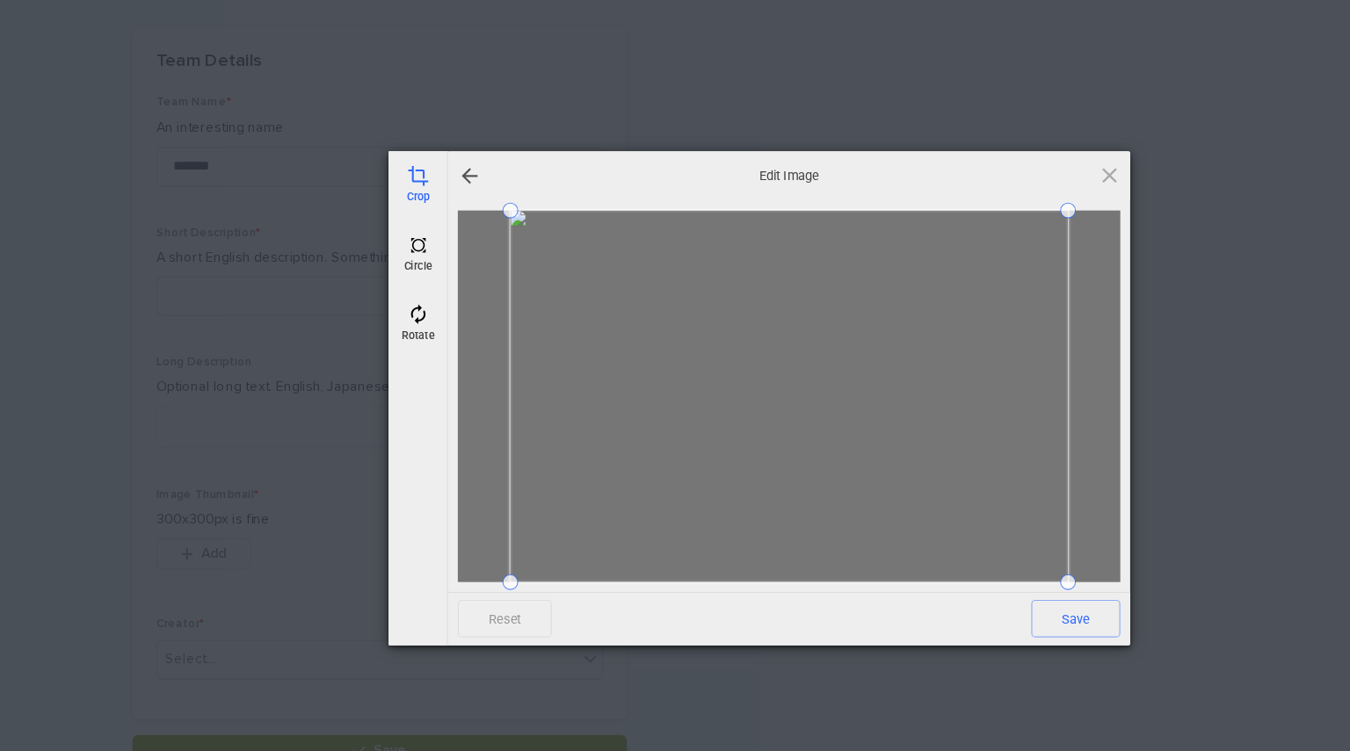
click at [672, 437] on span at bounding box center [701, 352] width 496 height 330
click at [672, 485] on span at bounding box center [853, 487] width 14 height 14
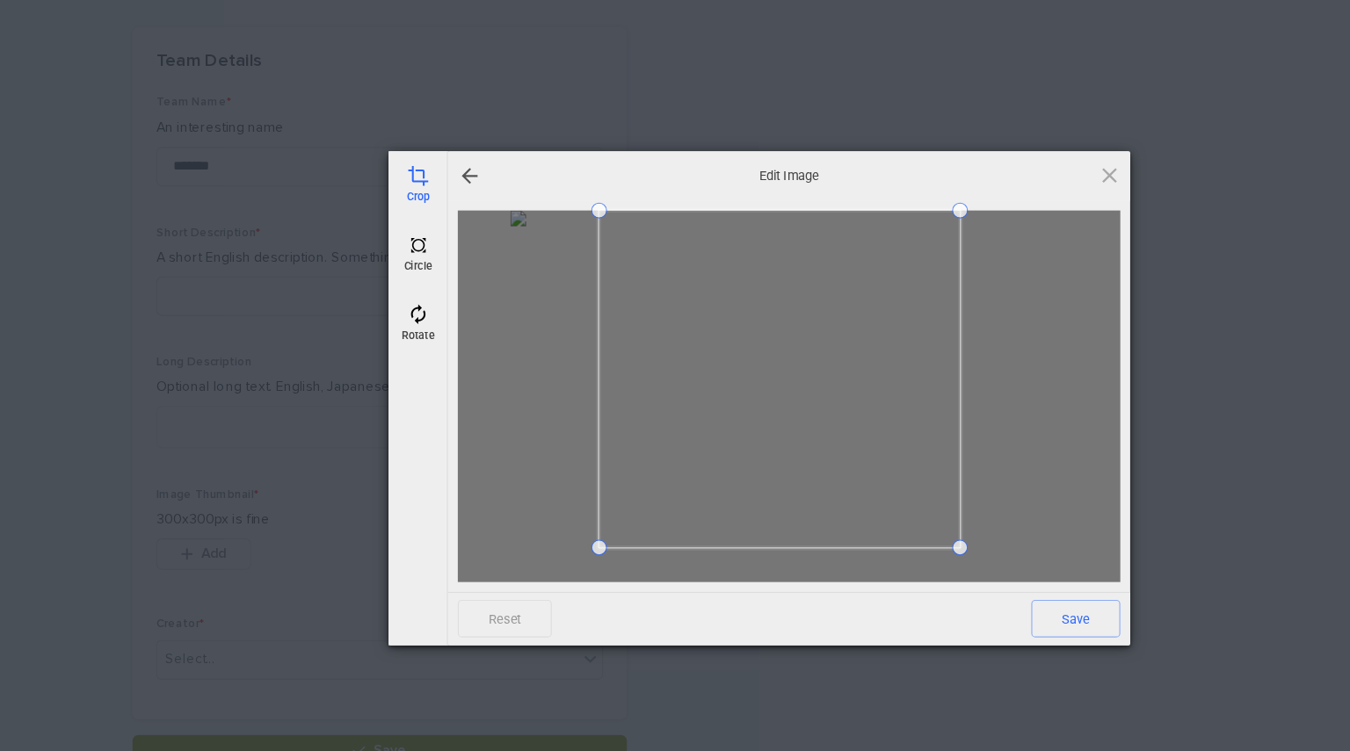
click at [532, 409] on span at bounding box center [532, 337] width 4 height 300
click at [672, 548] on span "Save" at bounding box center [955, 549] width 79 height 33
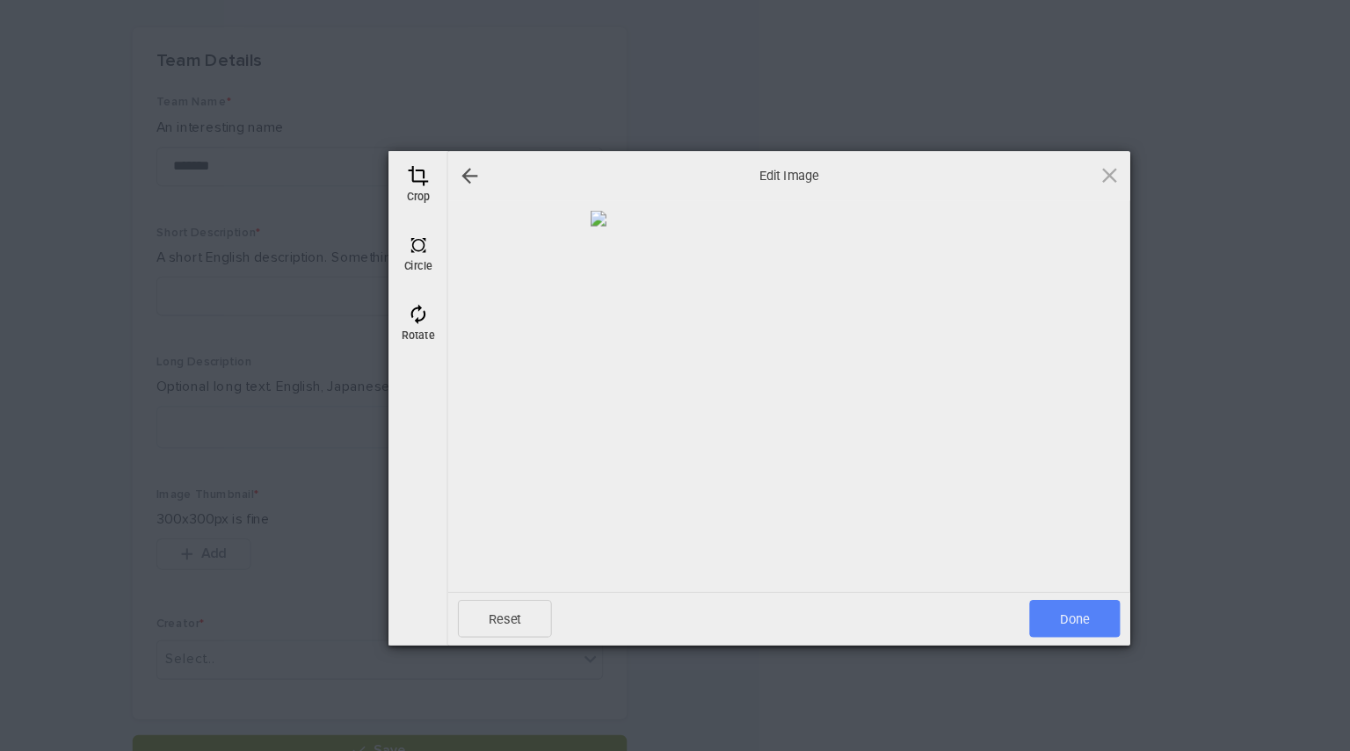
click at [672, 548] on span "Done" at bounding box center [955, 549] width 81 height 33
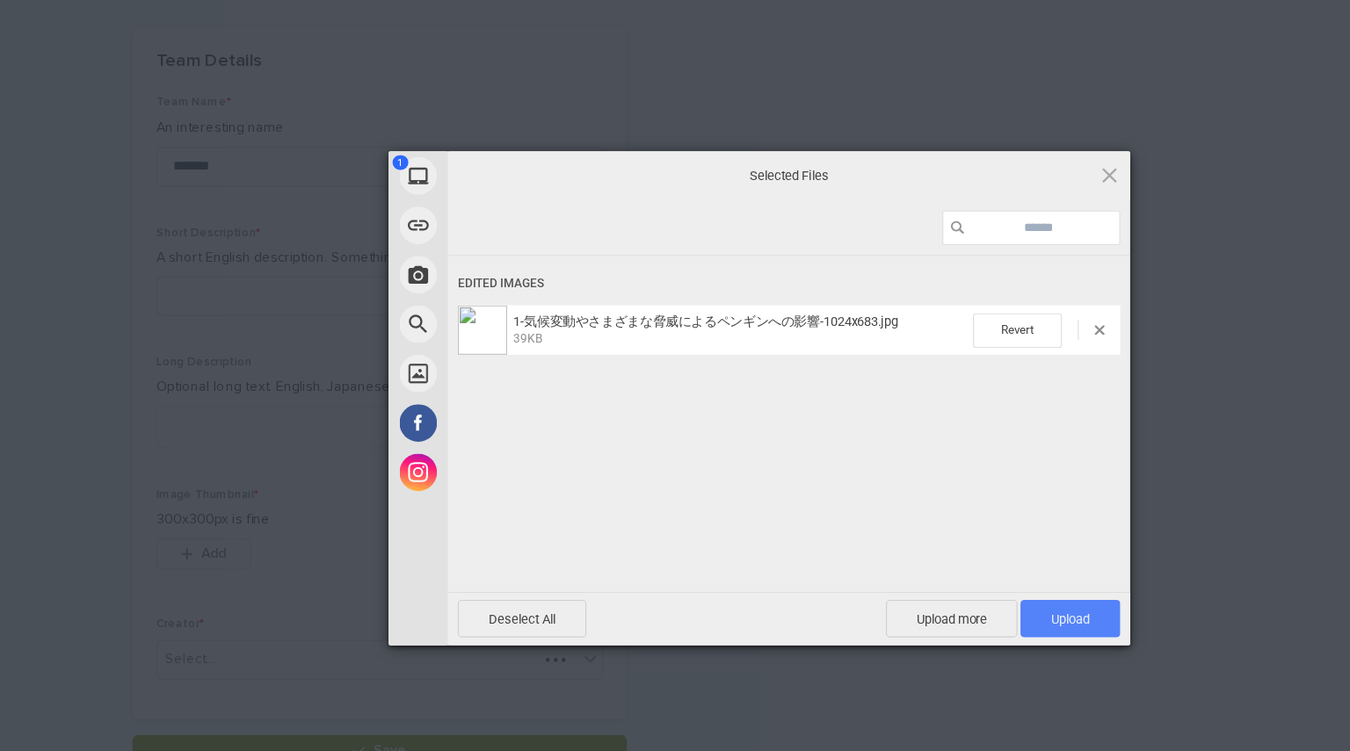
click at [672, 547] on span "Upload 1" at bounding box center [951, 550] width 34 height 13
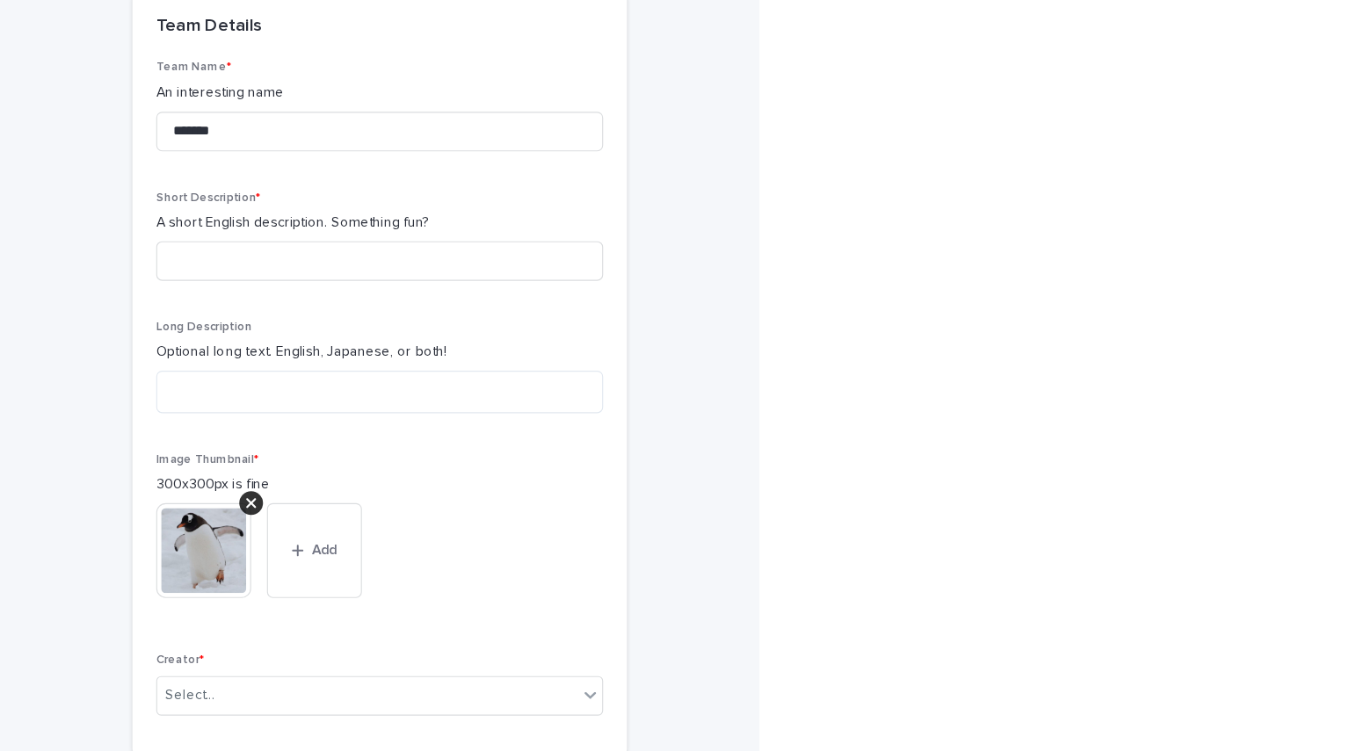
scroll to position [96, 0]
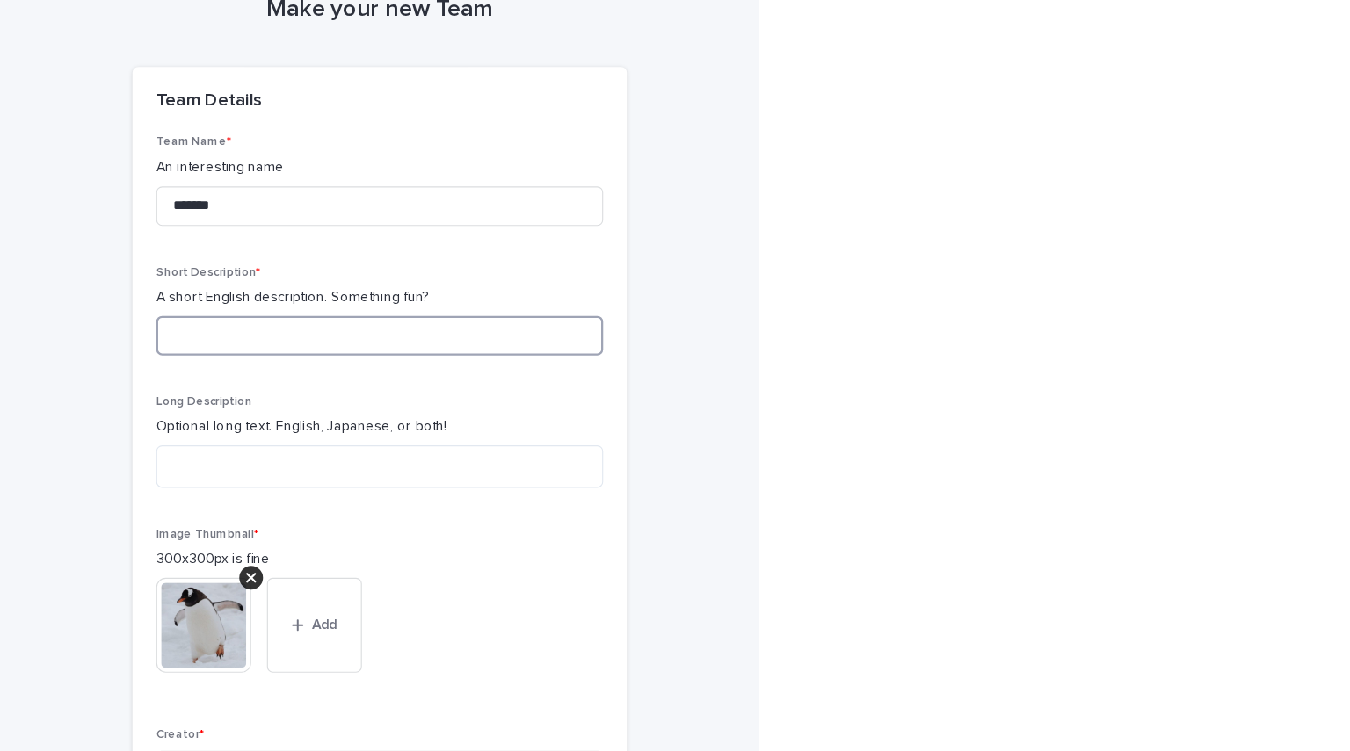
click at [238, 282] on input at bounding box center [337, 298] width 397 height 35
type input "*"
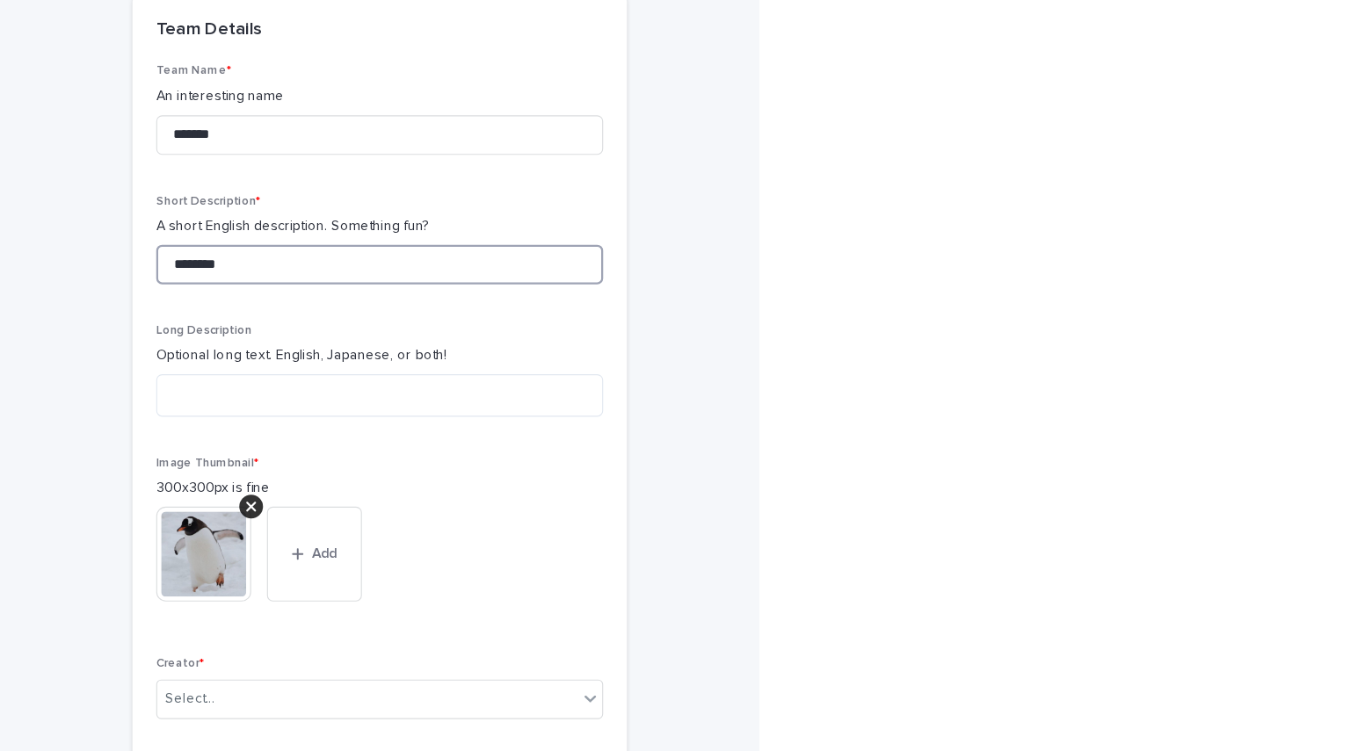
scroll to position [262, 0]
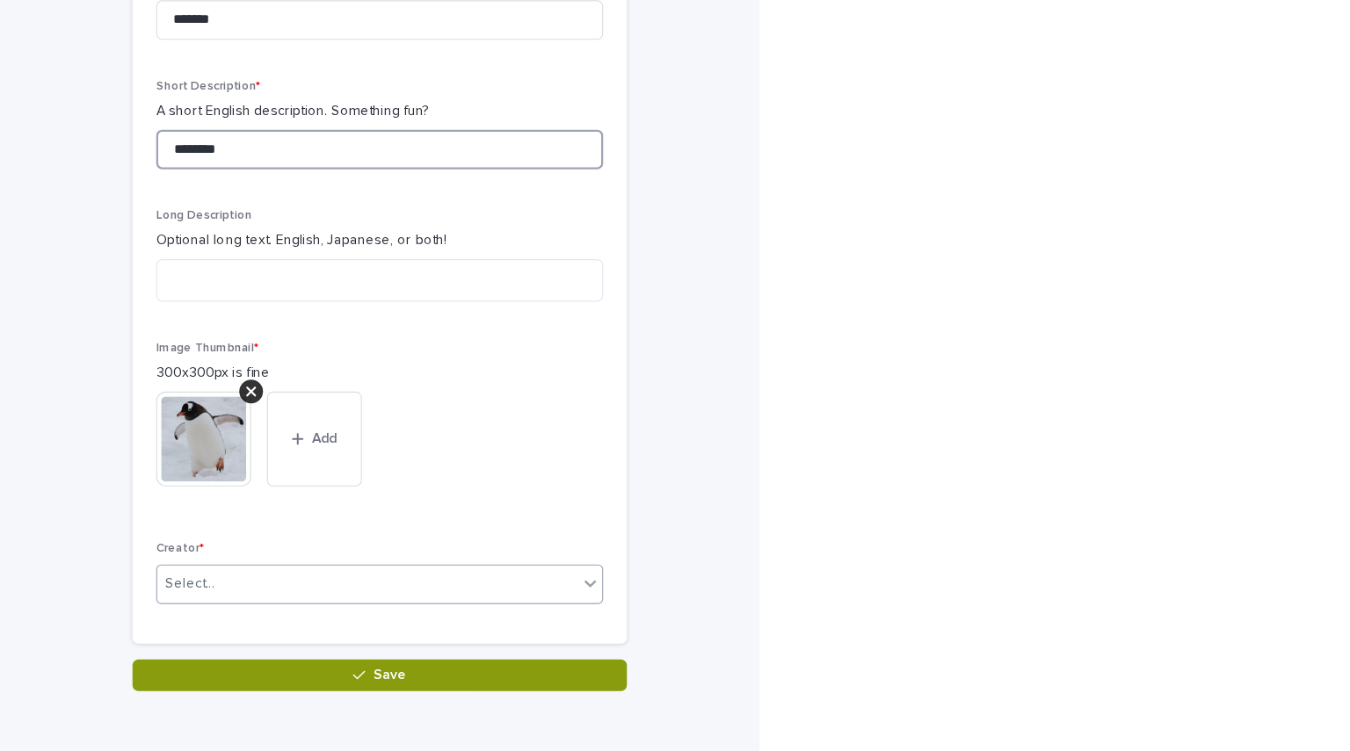
type input "********"
click at [263, 523] on div "Select..." at bounding box center [326, 518] width 373 height 29
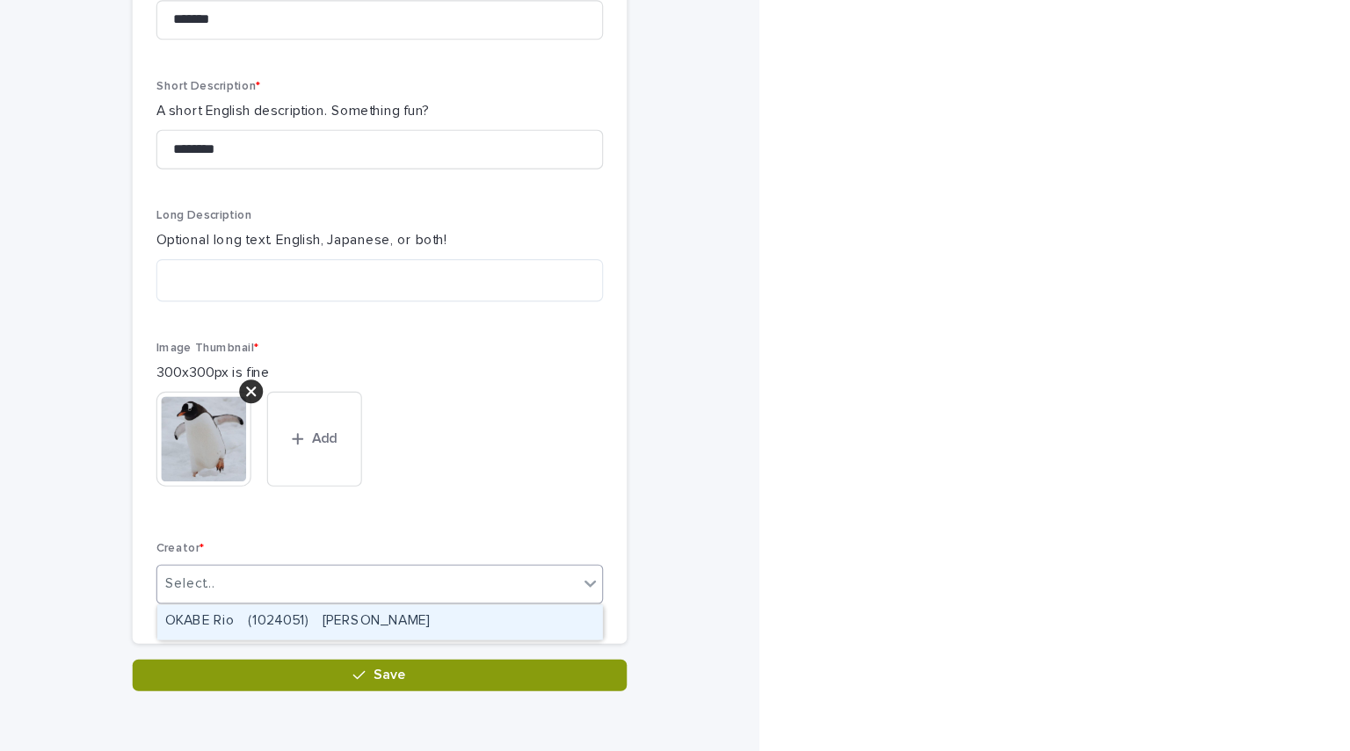
click at [279, 549] on div "OKABE Rio　(1024051)　岡部　璃緒" at bounding box center [337, 553] width 395 height 31
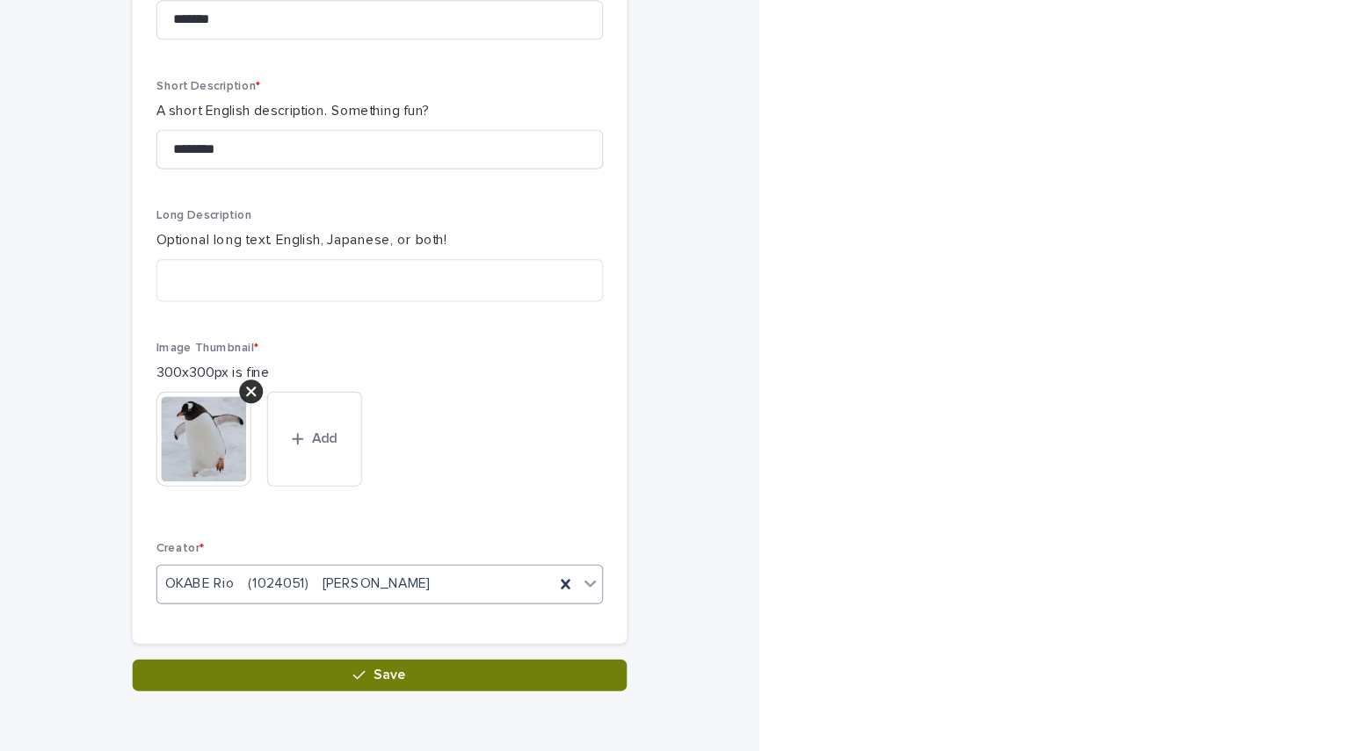
click at [350, 605] on button "Save" at bounding box center [337, 600] width 439 height 28
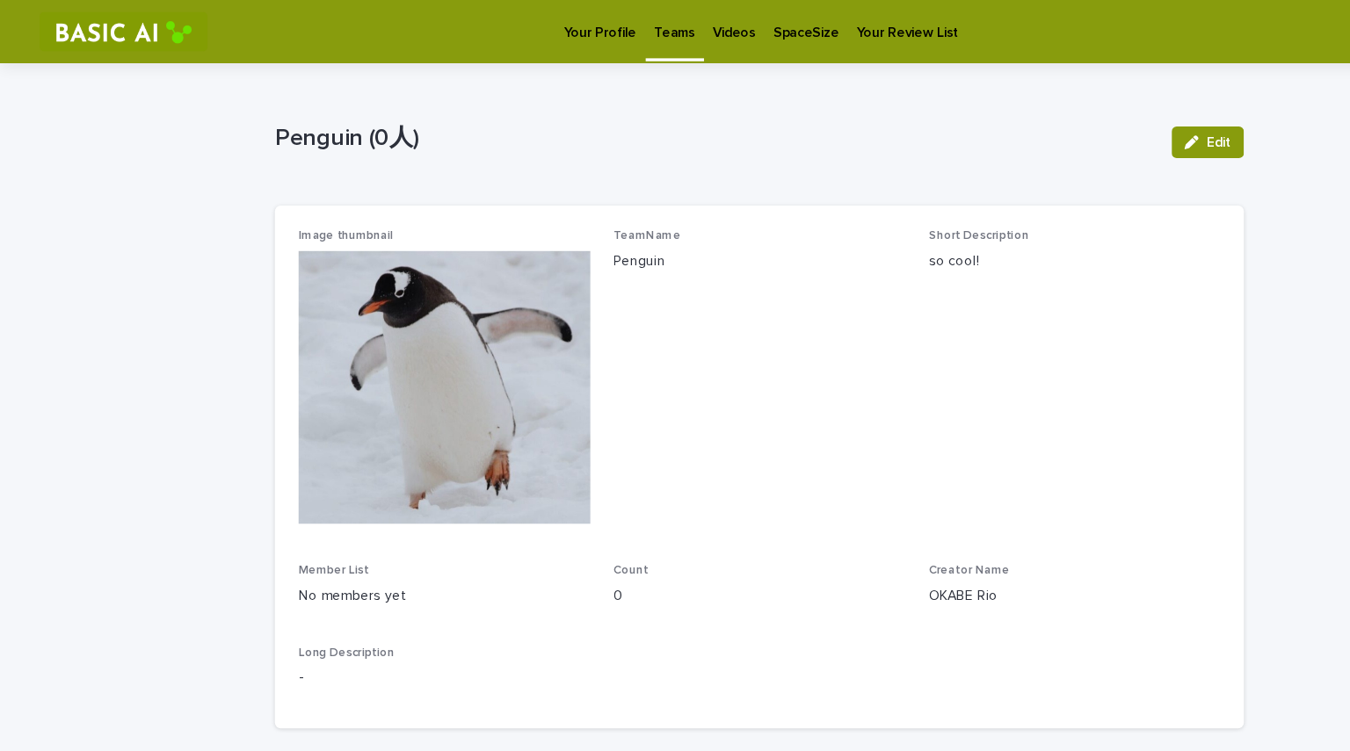
scroll to position [1, 0]
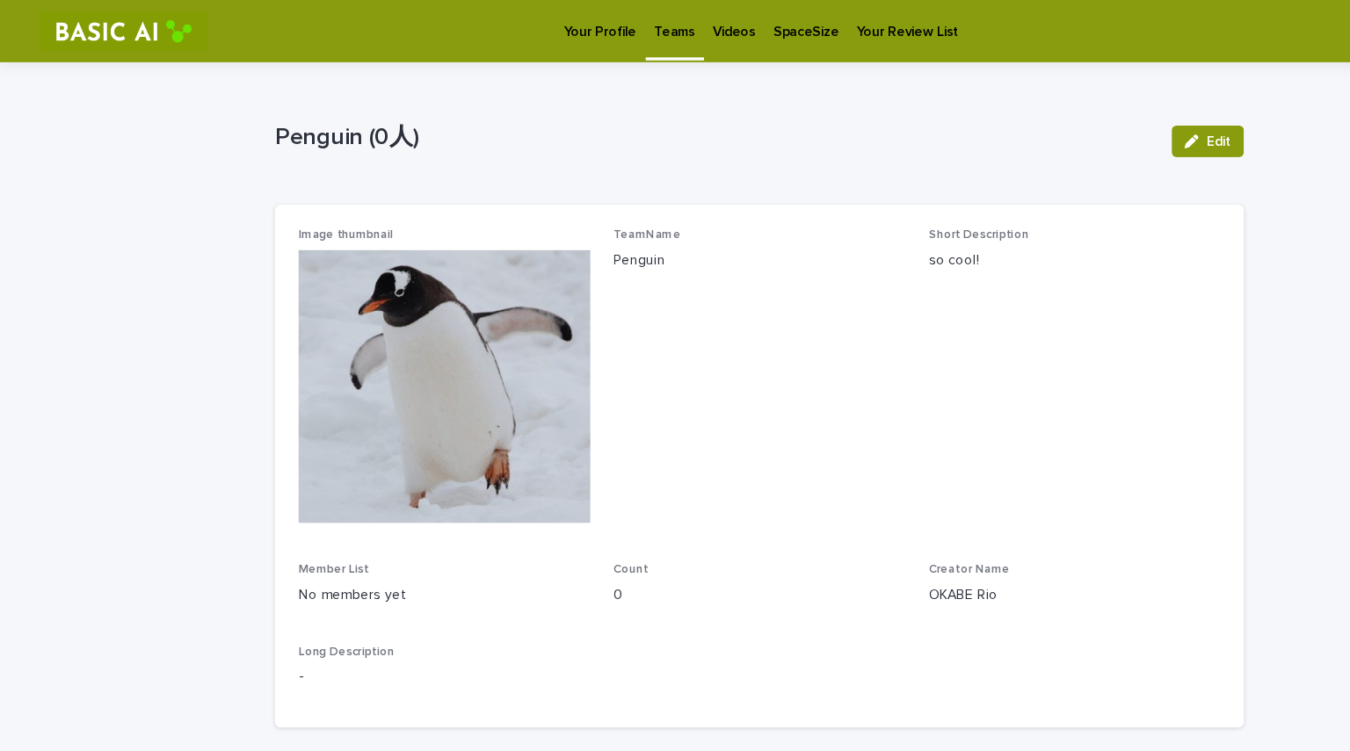
click at [533, 32] on p "Your Profile" at bounding box center [533, 17] width 64 height 37
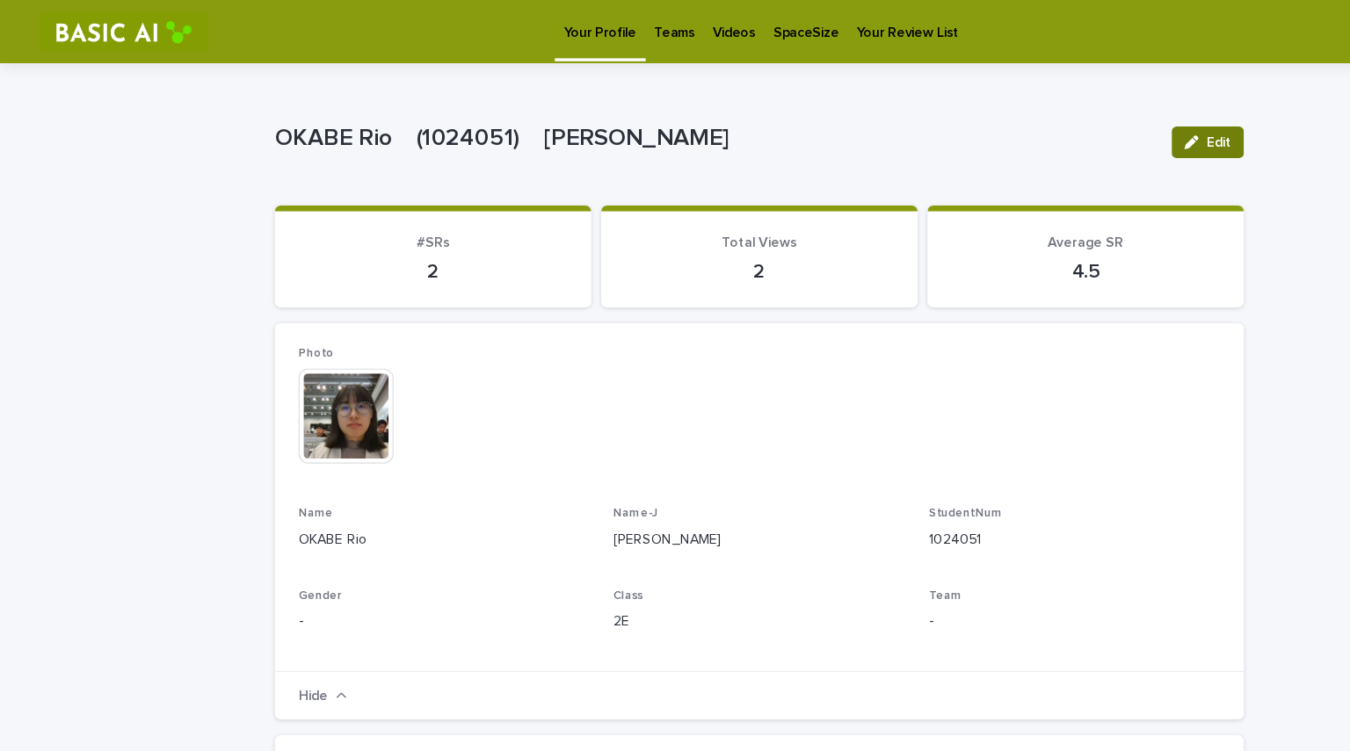
click at [672, 133] on button "Edit" at bounding box center [1073, 126] width 64 height 28
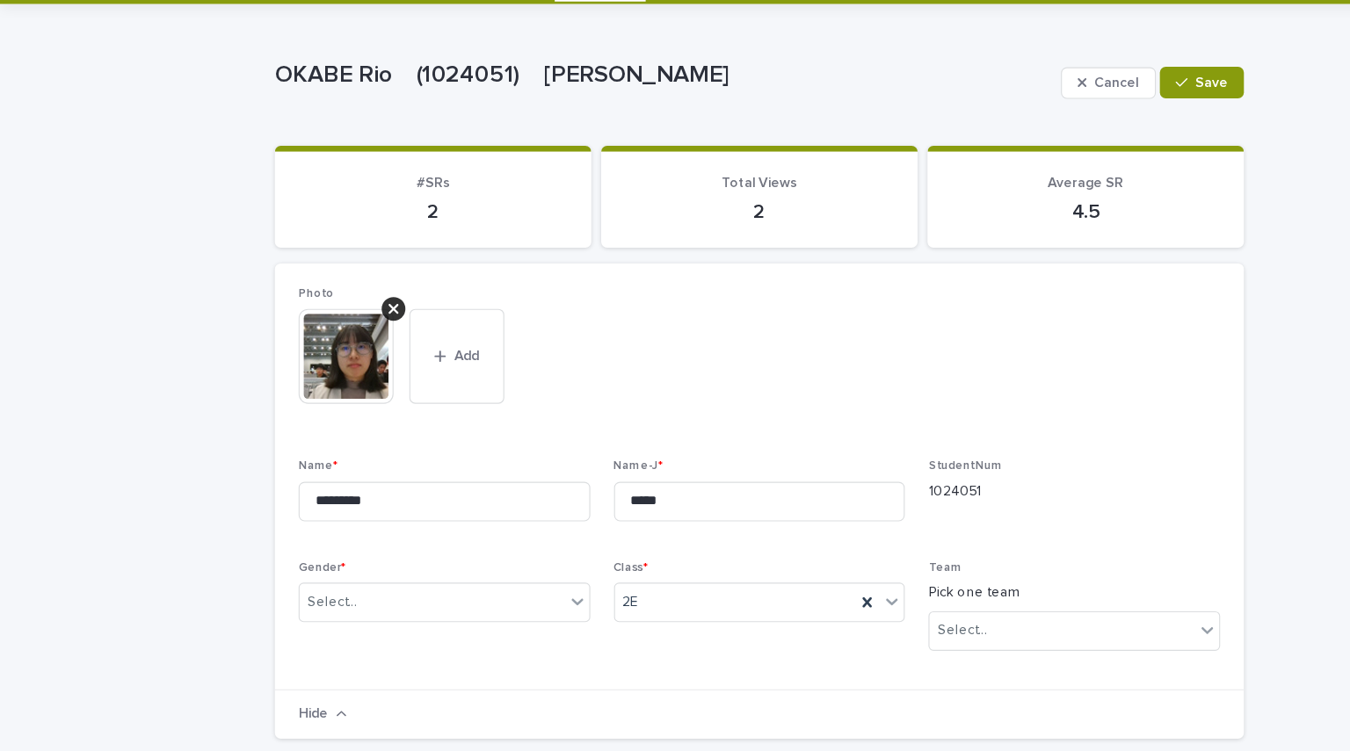
scroll to position [52, 0]
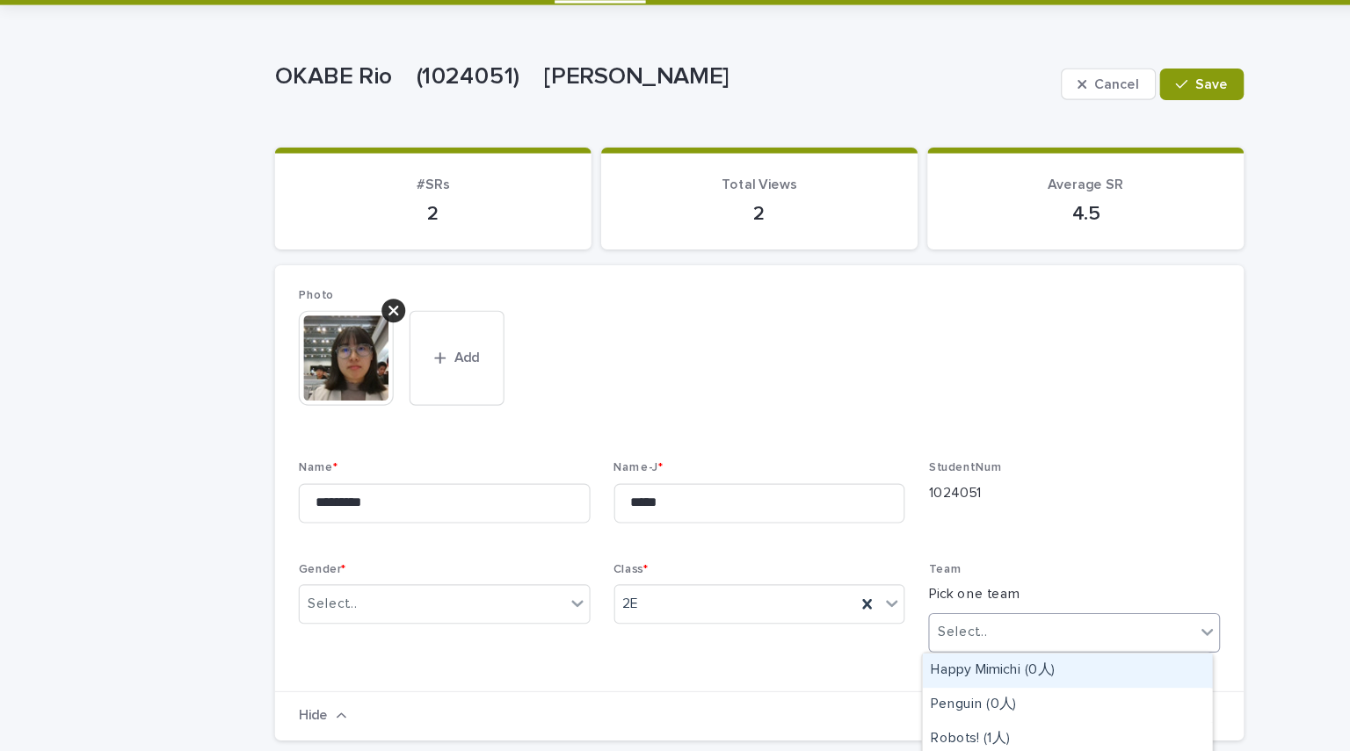
click at [672, 551] on div "Select..." at bounding box center [943, 561] width 235 height 29
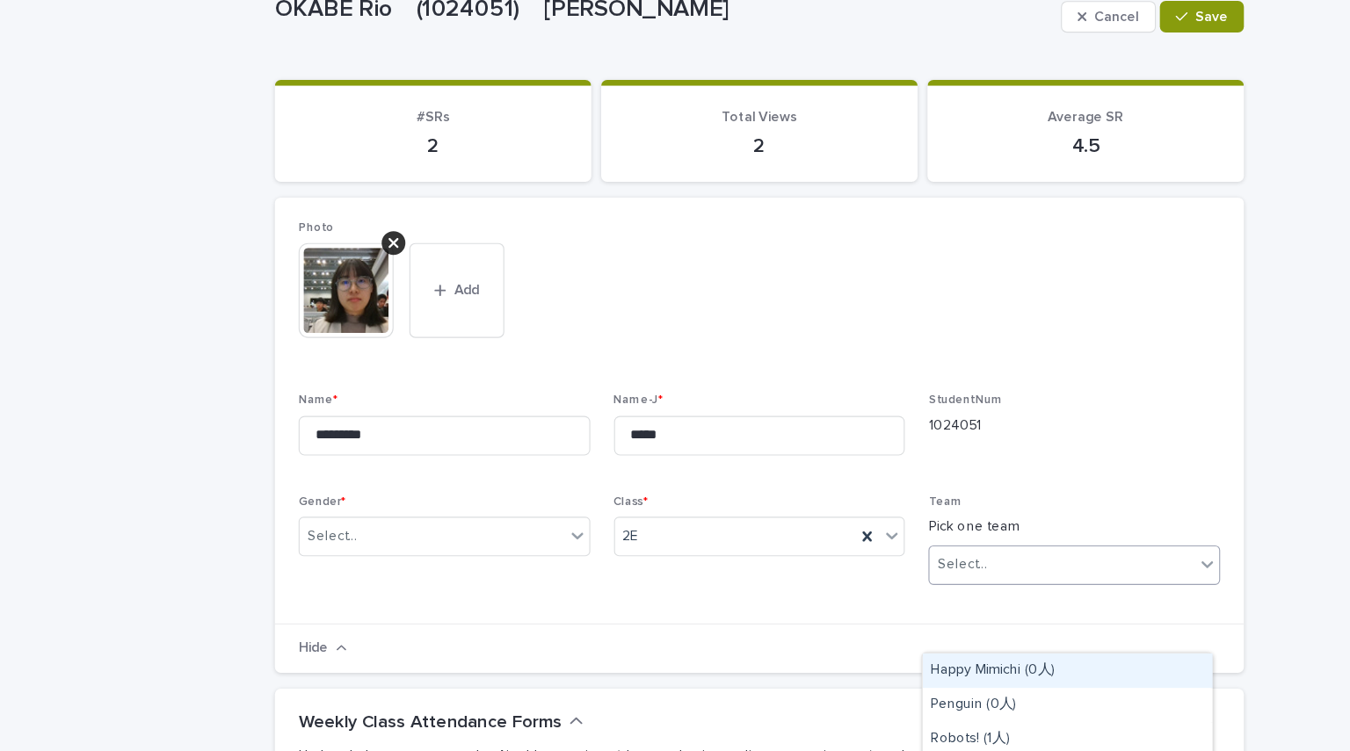
scroll to position [150, 0]
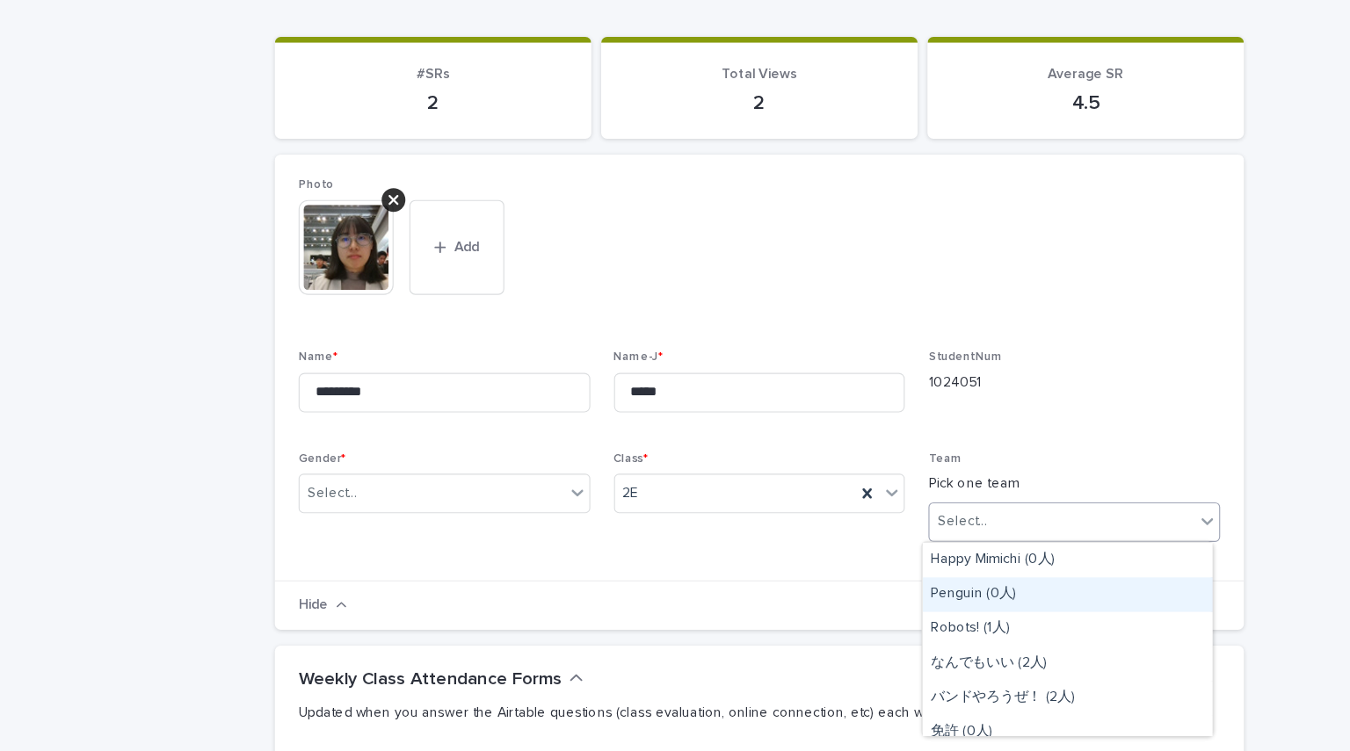
click at [672, 532] on div "Penguin (0人)" at bounding box center [948, 528] width 257 height 31
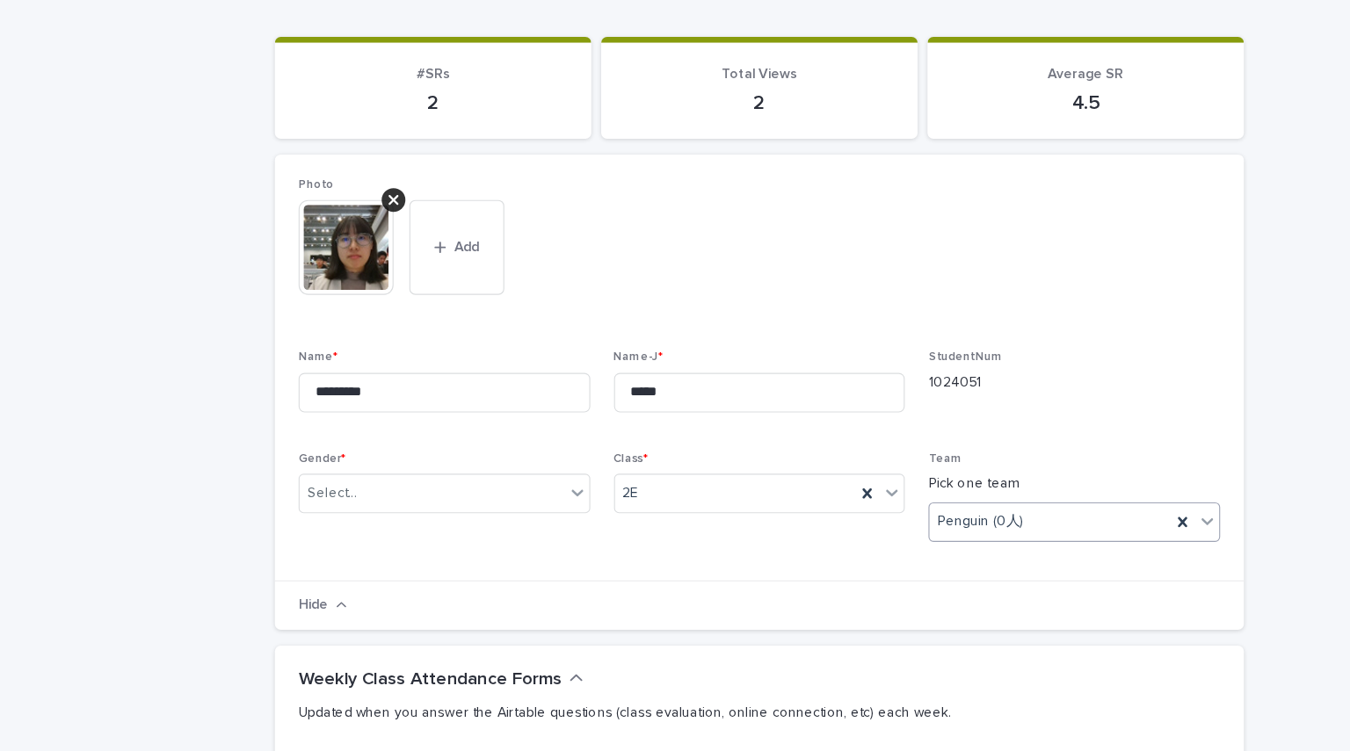
scroll to position [0, 0]
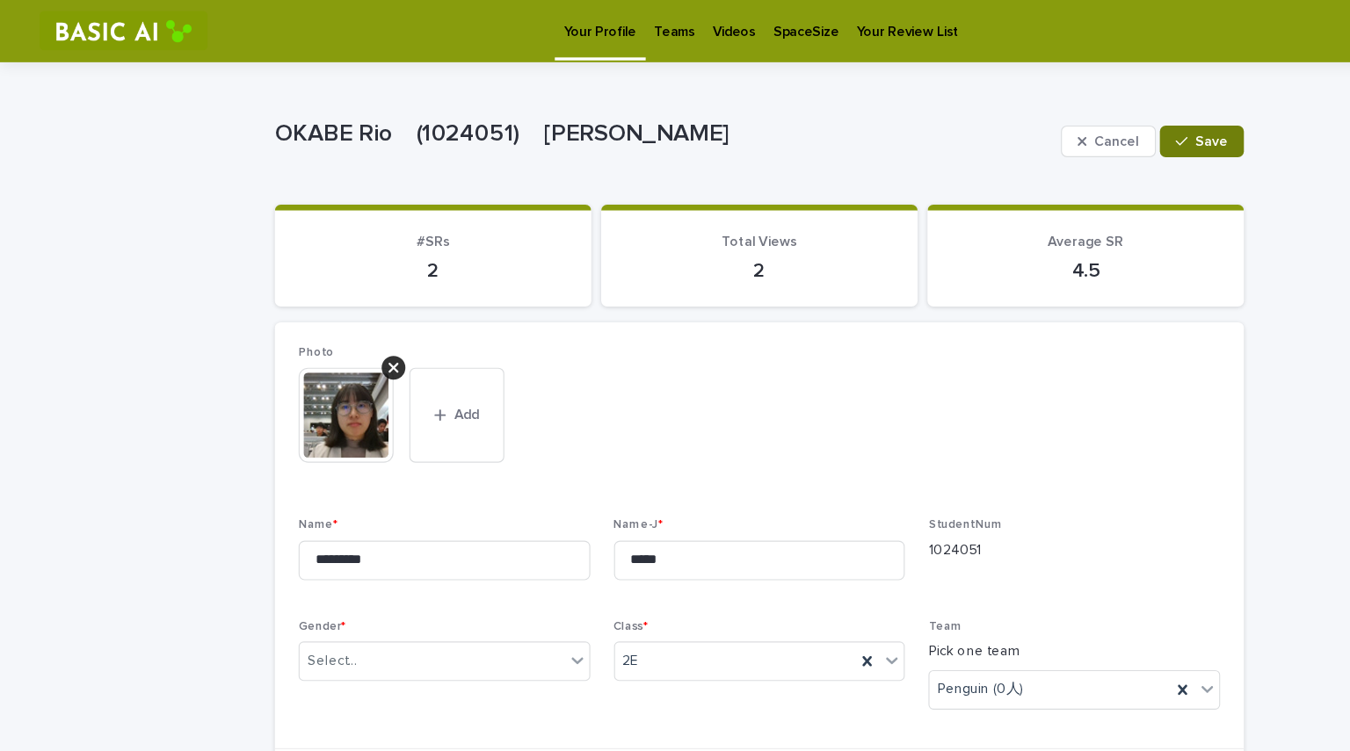
click at [672, 118] on button "Save" at bounding box center [1068, 126] width 75 height 28
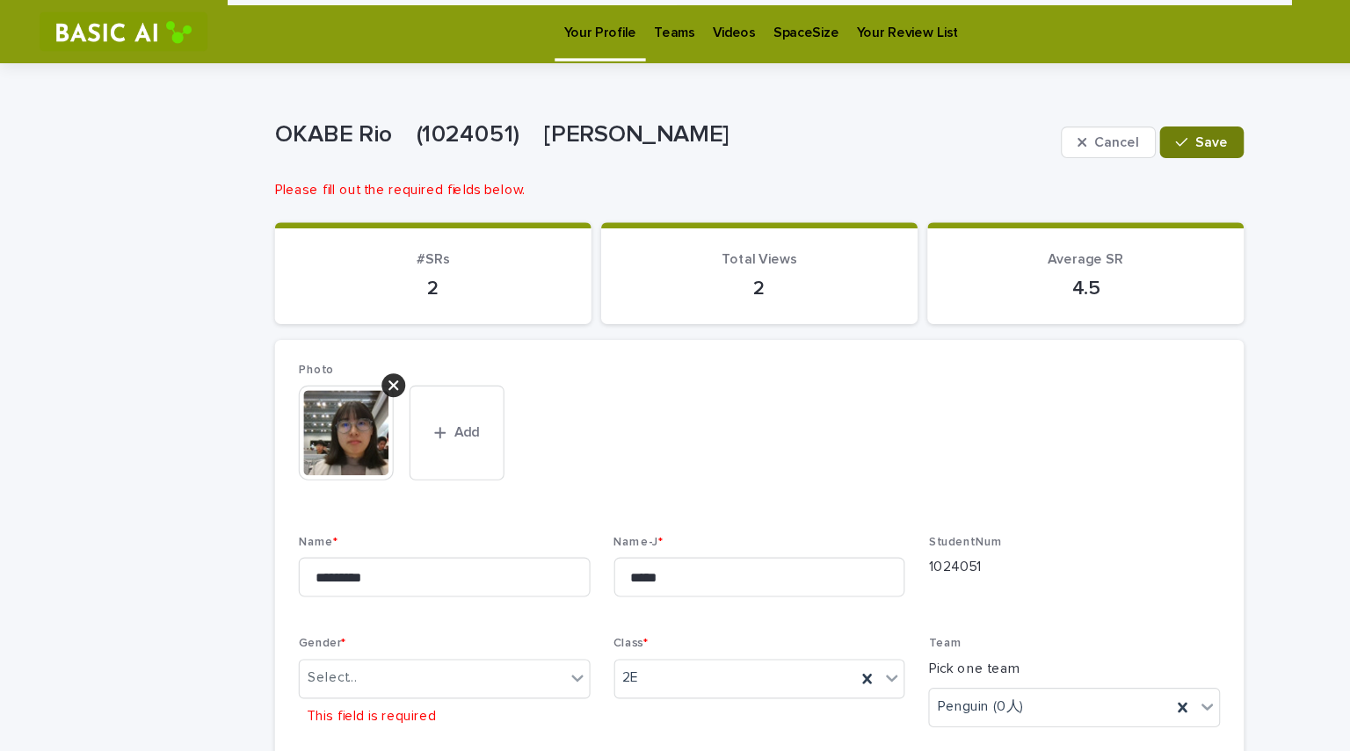
scroll to position [1, 0]
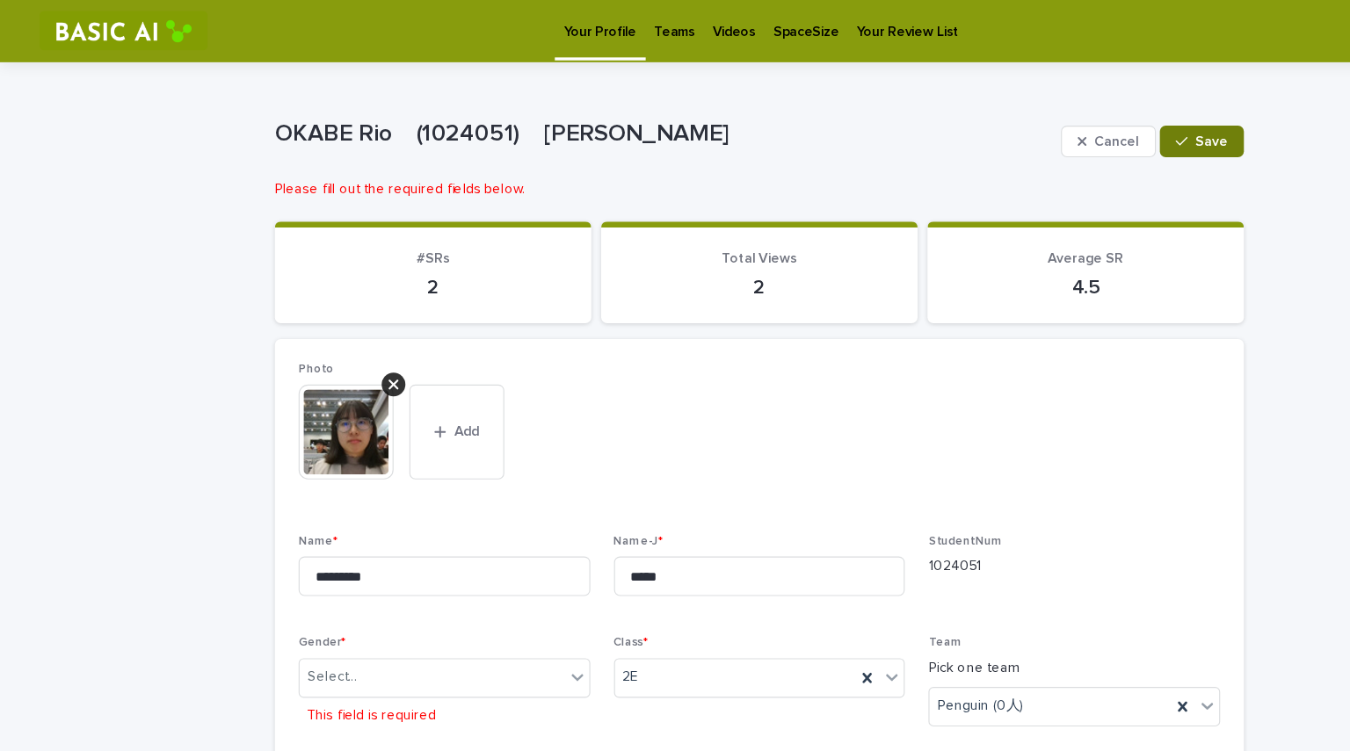
click at [672, 133] on button "Save" at bounding box center [1068, 126] width 75 height 28
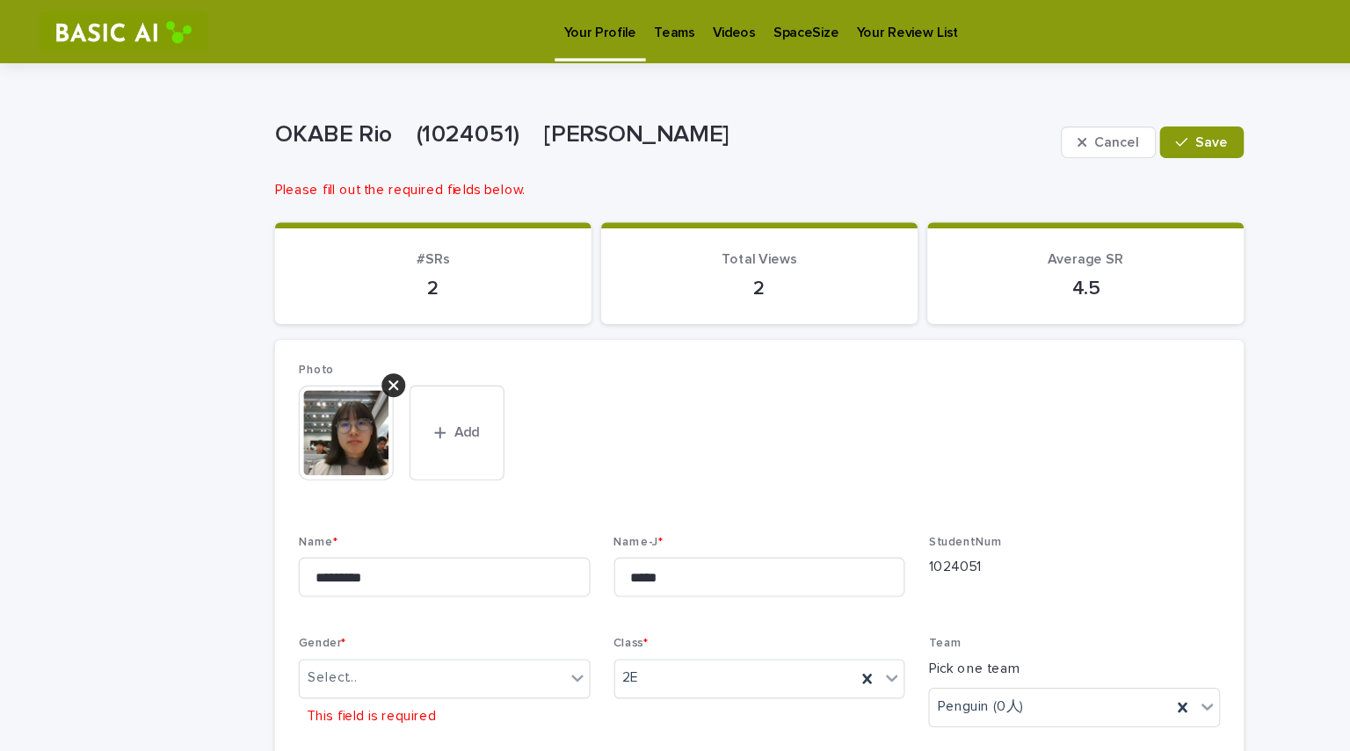
scroll to position [202, 0]
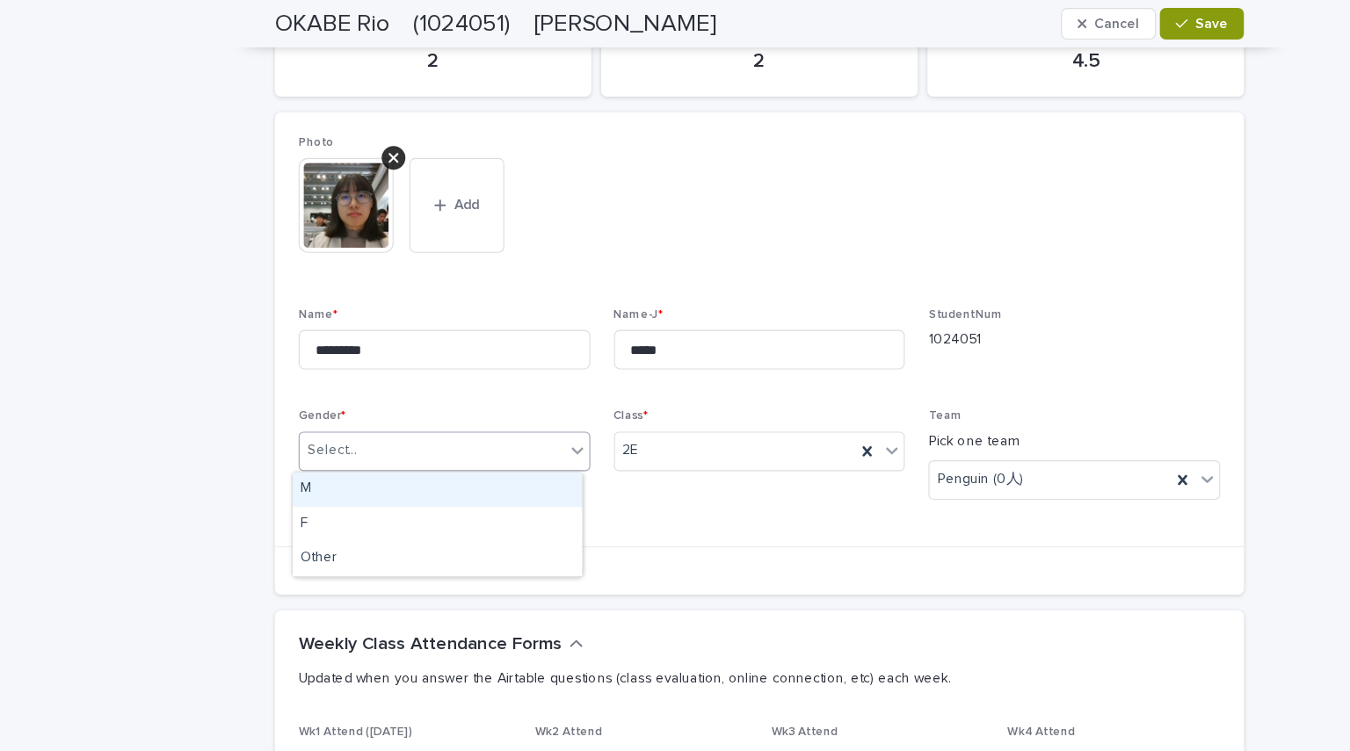
click at [444, 395] on div "Select..." at bounding box center [383, 401] width 235 height 29
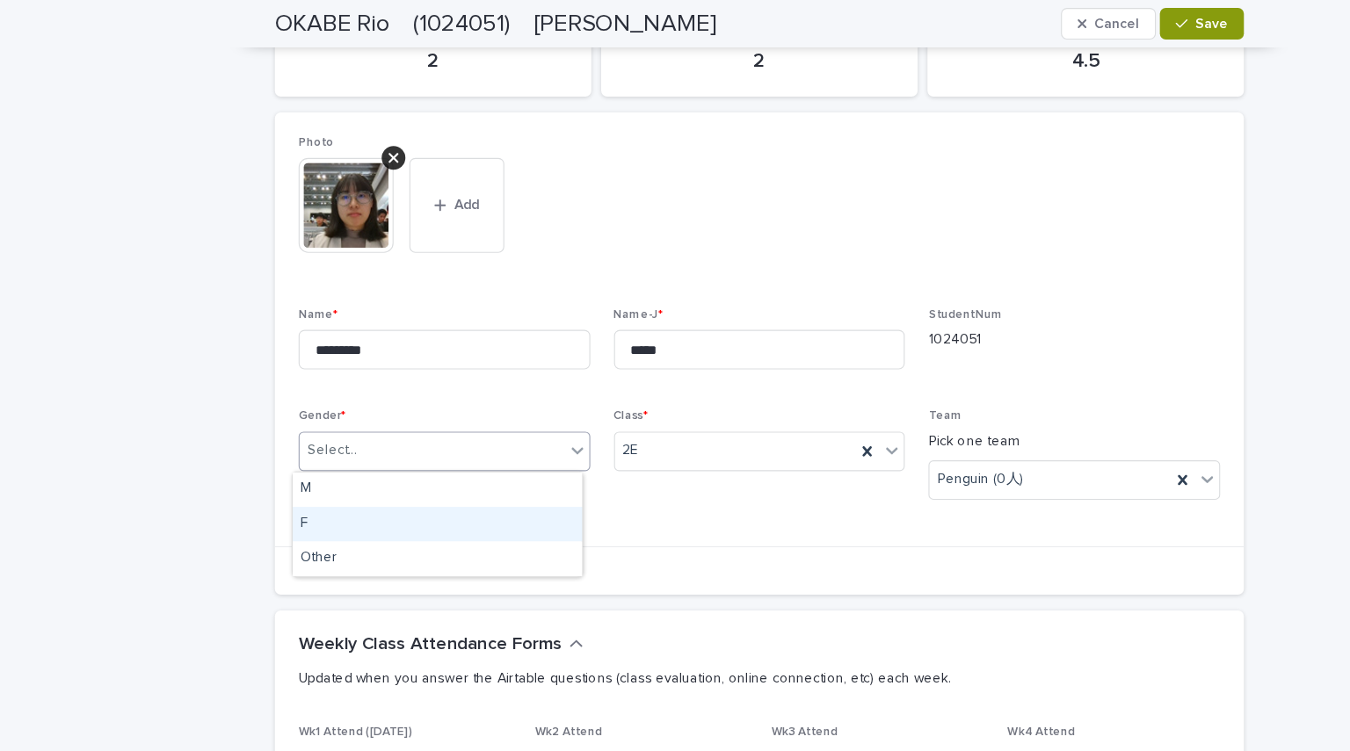
click at [300, 460] on div "F" at bounding box center [388, 466] width 257 height 31
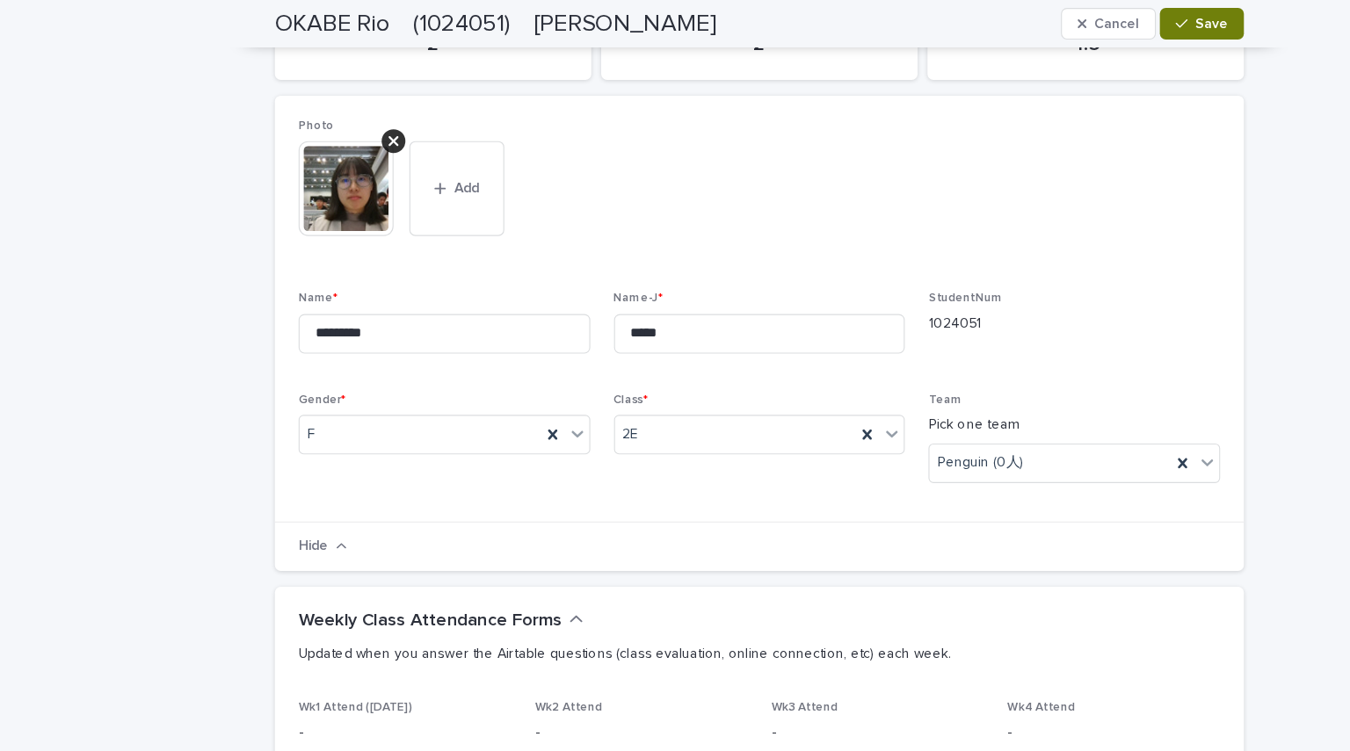
click at [672, 29] on button "Save" at bounding box center [1068, 21] width 75 height 28
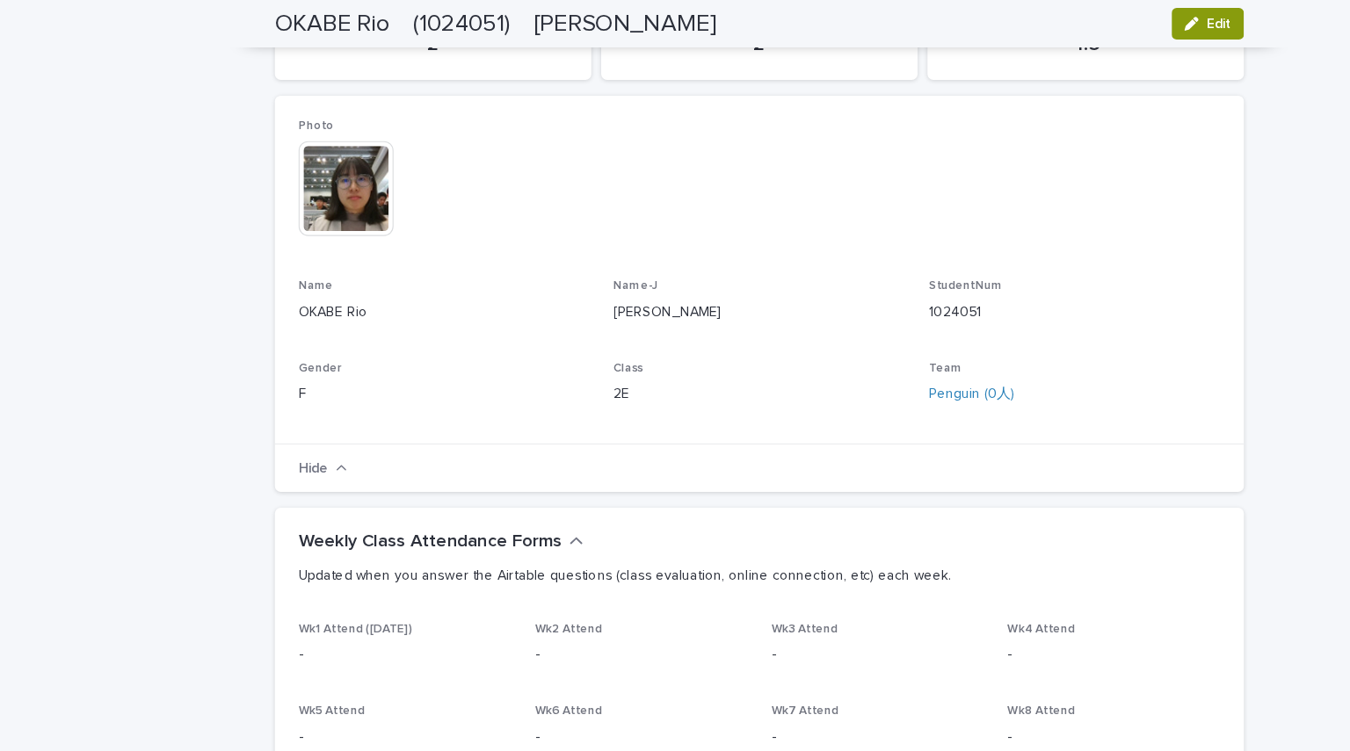
scroll to position [0, 0]
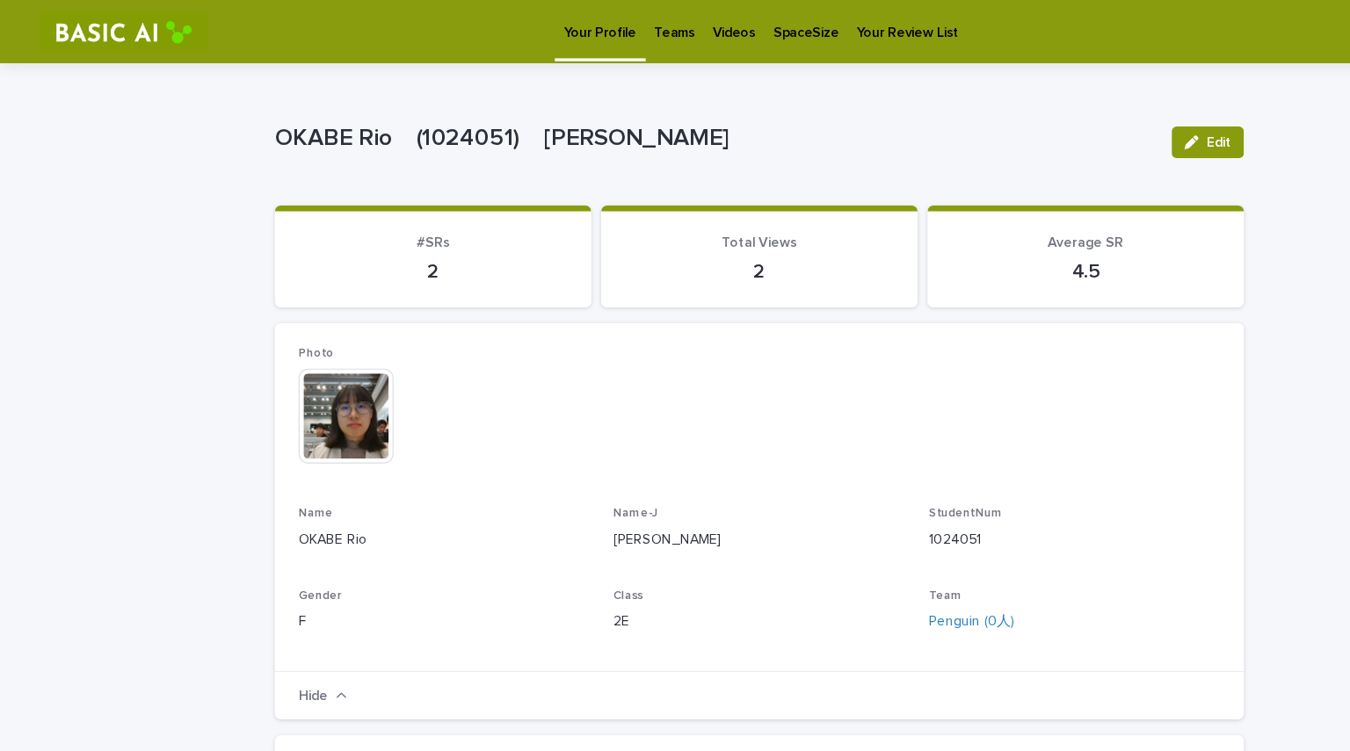
click at [601, 30] on p "Teams" at bounding box center [600, 18] width 36 height 37
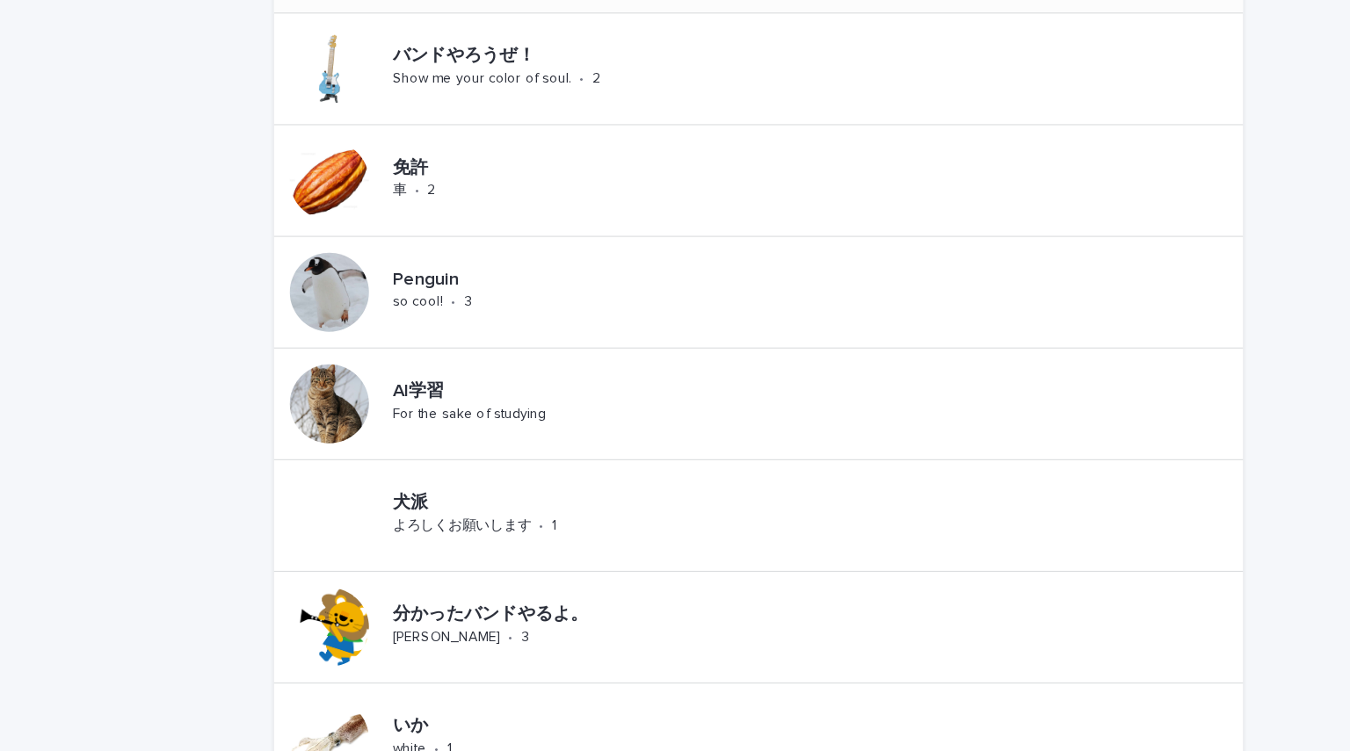
scroll to position [492, 0]
